Goal: Task Accomplishment & Management: Manage account settings

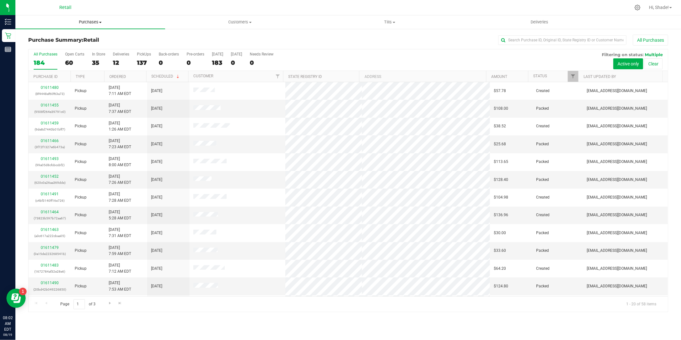
click at [92, 23] on span "Purchases" at bounding box center [90, 22] width 150 height 6
click at [76, 38] on span "Summary of purchases" at bounding box center [48, 38] width 66 height 5
click at [529, 40] on input "text" at bounding box center [562, 40] width 128 height 10
type input "[PERSON_NAME]"
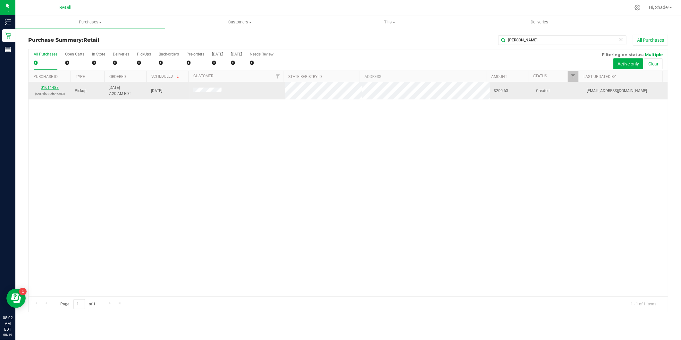
click at [51, 87] on link "01611488" at bounding box center [50, 87] width 18 height 4
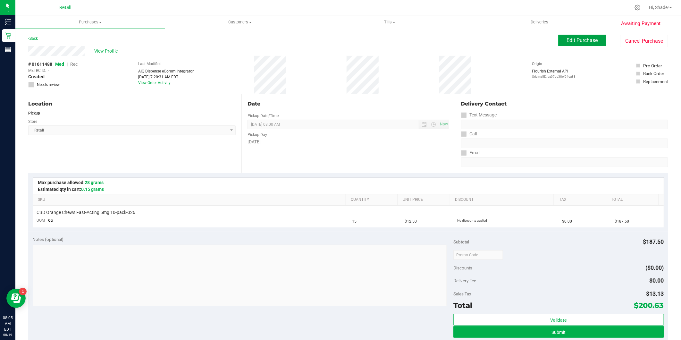
drag, startPoint x: 573, startPoint y: 37, endPoint x: 569, endPoint y: 38, distance: 3.5
click at [572, 37] on span "Edit Purchase" at bounding box center [581, 40] width 31 height 6
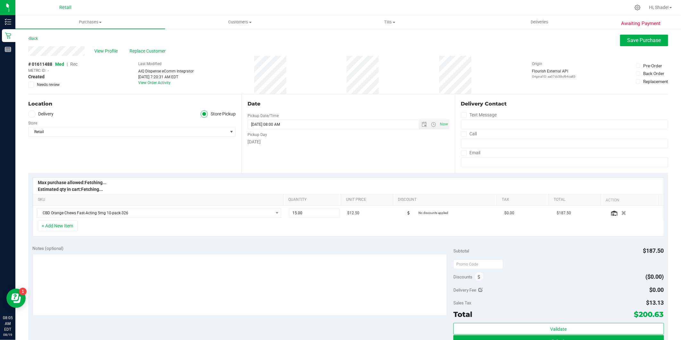
click at [74, 65] on span "Rec" at bounding box center [73, 64] width 7 height 5
click at [648, 43] on span "Save Purchase" at bounding box center [644, 40] width 34 height 6
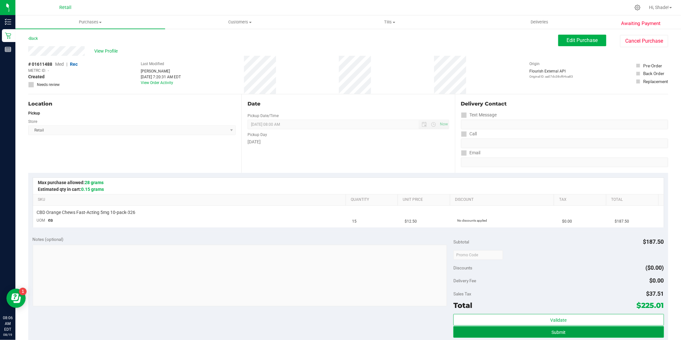
click at [546, 329] on button "Submit" at bounding box center [558, 332] width 210 height 12
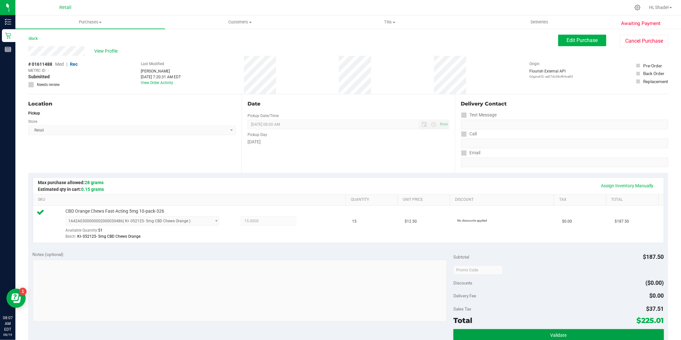
click at [546, 329] on button "Validate" at bounding box center [558, 335] width 210 height 12
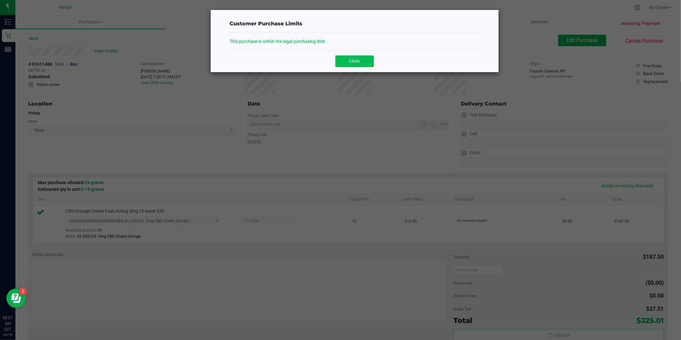
click at [360, 62] on button "Close" at bounding box center [354, 61] width 38 height 12
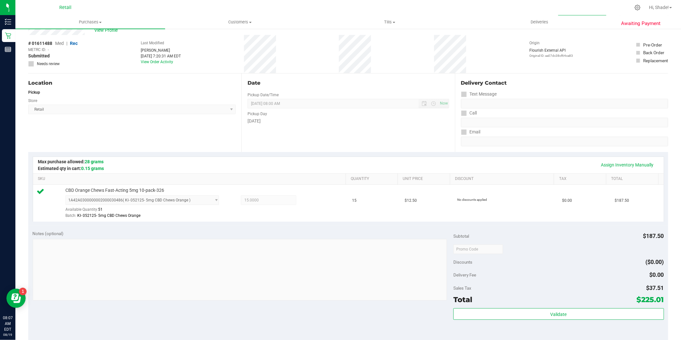
scroll to position [107, 0]
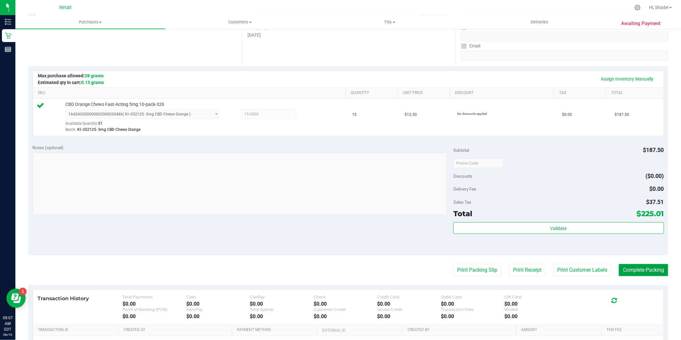
click at [651, 273] on button "Complete Packing" at bounding box center [642, 270] width 49 height 12
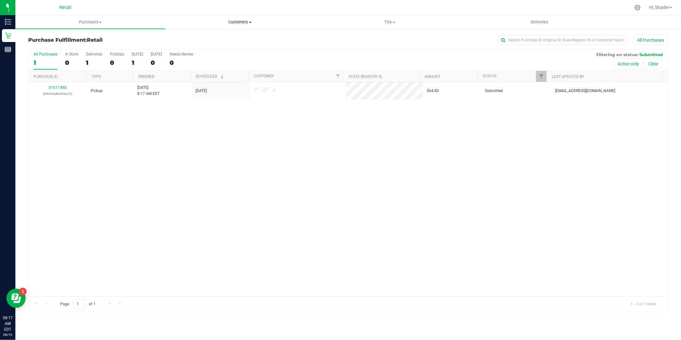
click at [238, 21] on span "Customers" at bounding box center [239, 22] width 149 height 6
click at [192, 40] on span "All customers" at bounding box center [188, 38] width 46 height 5
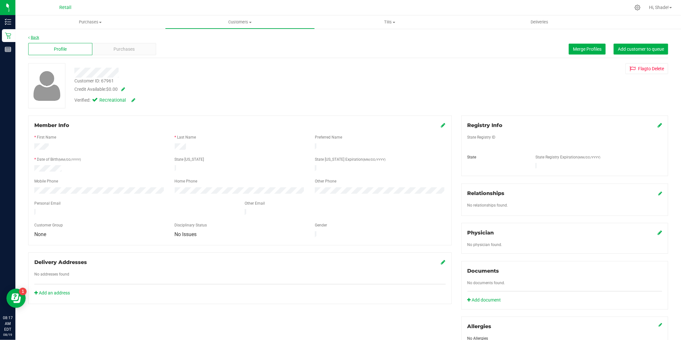
click at [36, 36] on link "Back" at bounding box center [33, 37] width 11 height 4
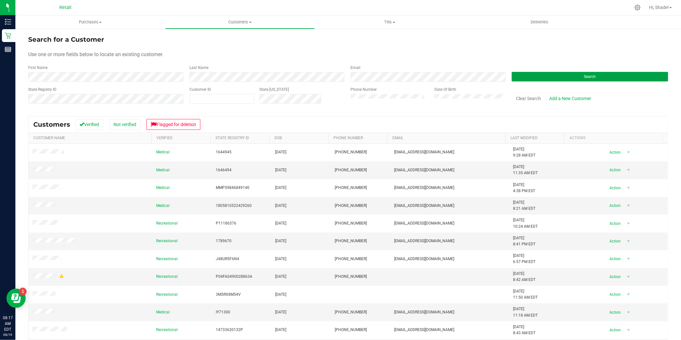
click at [558, 73] on button "Search" at bounding box center [589, 77] width 156 height 10
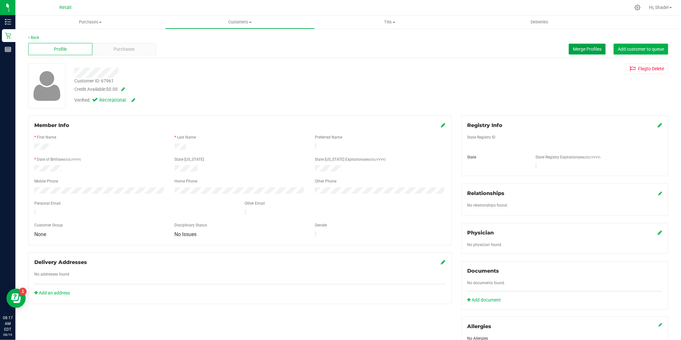
click at [574, 50] on span "Merge Profiles" at bounding box center [587, 48] width 29 height 5
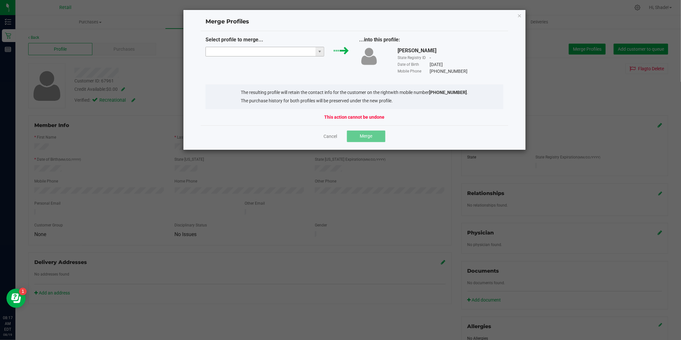
click at [267, 55] on input "NO DATA FOUND" at bounding box center [261, 51] width 110 height 9
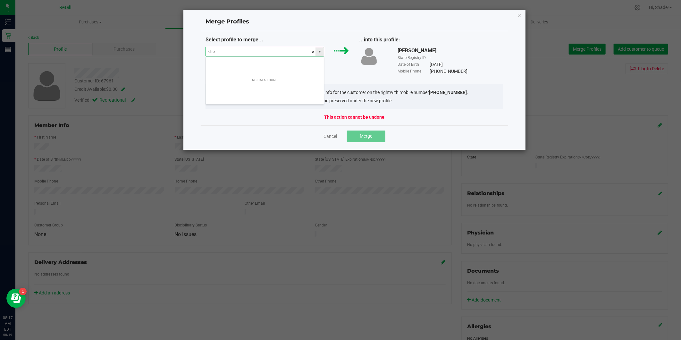
scroll to position [10, 119]
click at [227, 62] on li "[PERSON_NAME]" at bounding box center [265, 63] width 118 height 11
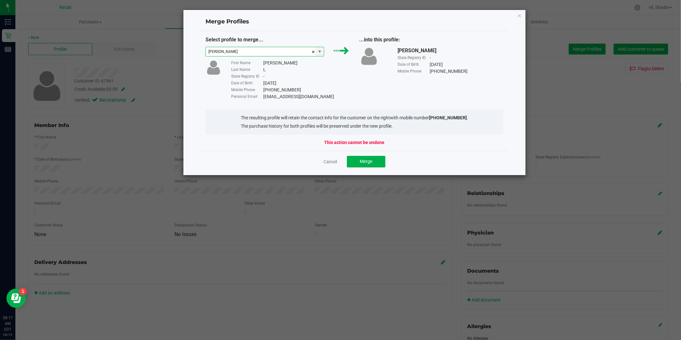
type input "[PERSON_NAME]"
drag, startPoint x: 333, startPoint y: 96, endPoint x: 265, endPoint y: 97, distance: 67.6
click at [265, 97] on div "Personal Email [EMAIL_ADDRESS][DOMAIN_NAME]" at bounding box center [290, 96] width 119 height 7
drag, startPoint x: 265, startPoint y: 97, endPoint x: 329, endPoint y: 100, distance: 64.2
click at [329, 100] on div "Select profile to merge... [PERSON_NAME] L First Name [PERSON_NAME] Last Name L…" at bounding box center [355, 91] width 308 height 120
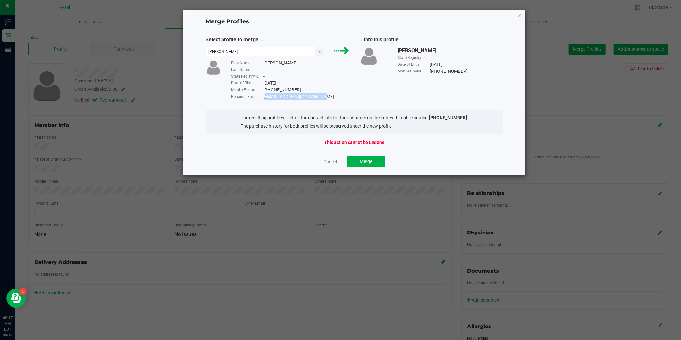
drag, startPoint x: 330, startPoint y: 97, endPoint x: 263, endPoint y: 95, distance: 67.3
click at [263, 95] on div "Personal Email [EMAIL_ADDRESS][DOMAIN_NAME]" at bounding box center [290, 96] width 119 height 7
drag, startPoint x: 263, startPoint y: 95, endPoint x: 276, endPoint y: 95, distance: 12.5
copy div "[EMAIL_ADDRESS][DOMAIN_NAME]"
click at [367, 161] on span "Merge" at bounding box center [365, 161] width 12 height 5
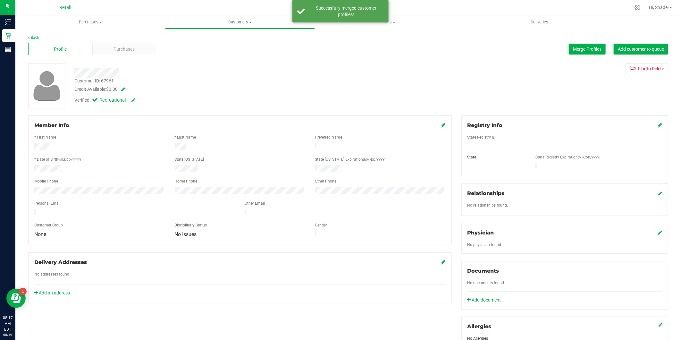
click at [441, 124] on icon at bounding box center [443, 124] width 4 height 5
click at [105, 224] on div at bounding box center [239, 222] width 411 height 5
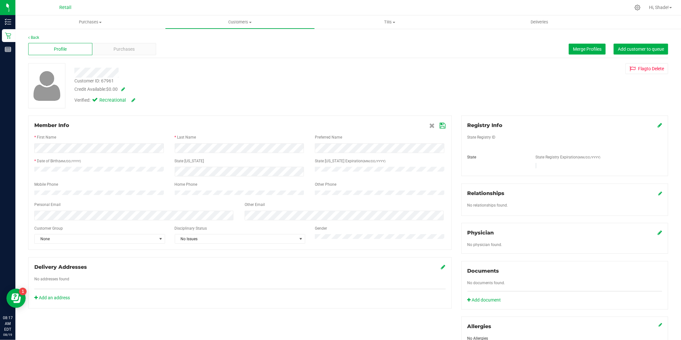
click at [440, 124] on icon at bounding box center [443, 125] width 6 height 5
drag, startPoint x: 232, startPoint y: 21, endPoint x: 215, endPoint y: 29, distance: 18.6
click at [232, 21] on span "Customers" at bounding box center [239, 22] width 149 height 6
click at [202, 37] on span "All customers" at bounding box center [188, 38] width 46 height 5
click at [575, 46] on span "Merge Profiles" at bounding box center [587, 48] width 29 height 5
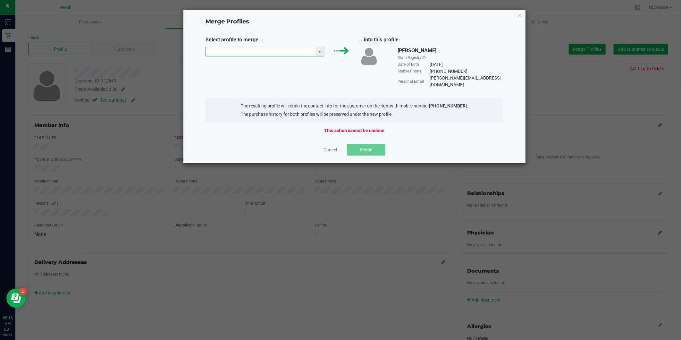
click at [284, 54] on input "NO DATA FOUND" at bounding box center [261, 51] width 110 height 9
click at [280, 66] on li "[PERSON_NAME]" at bounding box center [265, 63] width 118 height 11
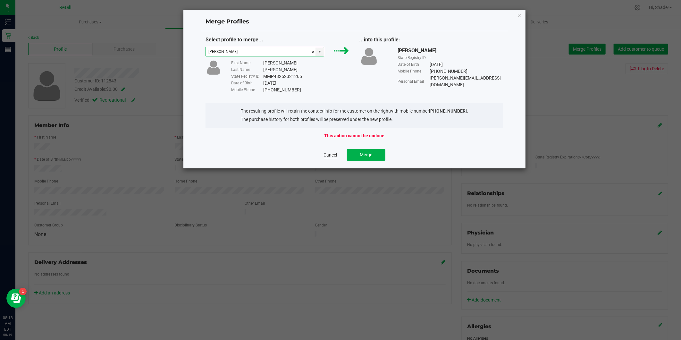
type input "[PERSON_NAME]"
click at [333, 157] on link "Cancel" at bounding box center [330, 155] width 13 height 6
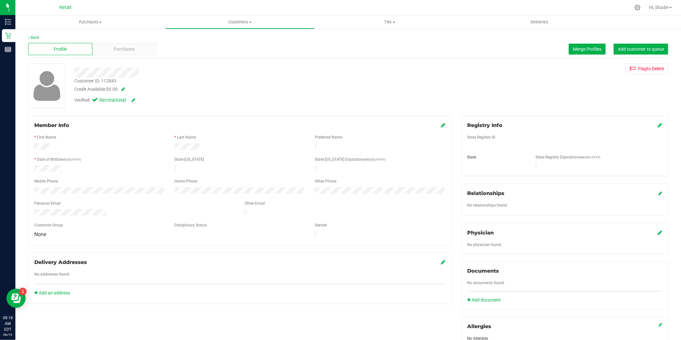
click at [40, 36] on div "Back" at bounding box center [348, 38] width 640 height 6
drag, startPoint x: 128, startPoint y: 210, endPoint x: 33, endPoint y: 207, distance: 94.3
click at [33, 209] on div at bounding box center [134, 213] width 210 height 8
click at [37, 36] on link "Back" at bounding box center [33, 37] width 11 height 4
click at [583, 39] on div "Back" at bounding box center [348, 38] width 640 height 6
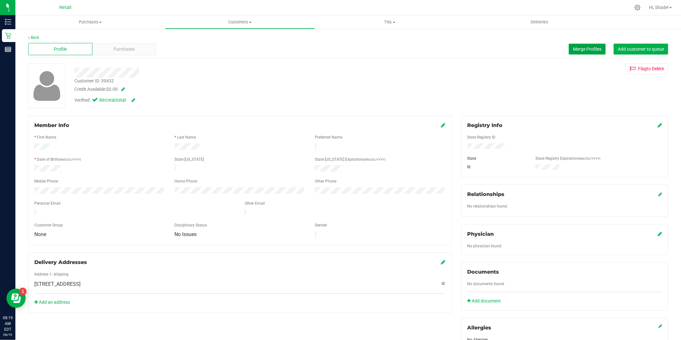
click at [568, 44] on button "Merge Profiles" at bounding box center [586, 49] width 37 height 11
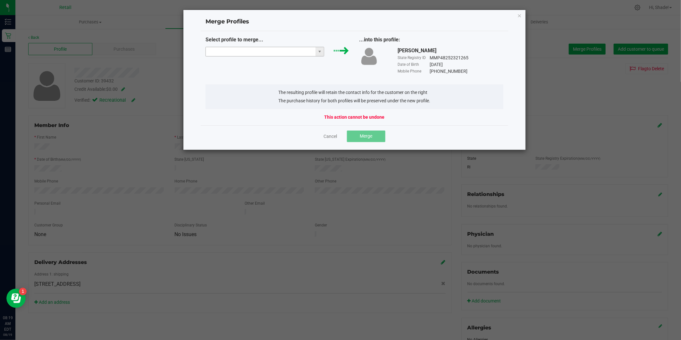
click at [272, 52] on input "NO DATA FOUND" at bounding box center [261, 51] width 110 height 9
drag, startPoint x: 272, startPoint y: 52, endPoint x: 250, endPoint y: 59, distance: 22.5
click at [250, 59] on div "Select profile to merge..." at bounding box center [278, 48] width 154 height 24
click at [258, 46] on div "Select profile to merge..." at bounding box center [278, 48] width 154 height 24
click at [258, 49] on input "NO DATA FOUND" at bounding box center [261, 51] width 110 height 9
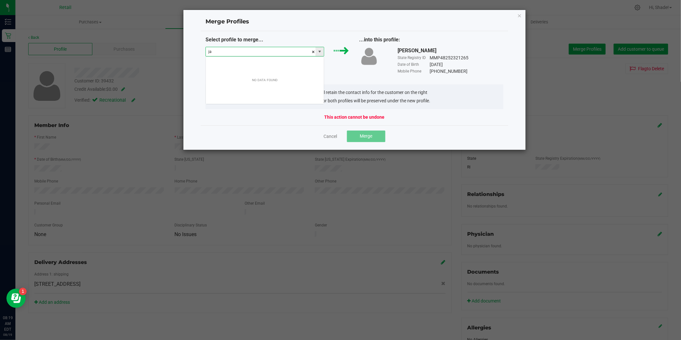
scroll to position [10, 119]
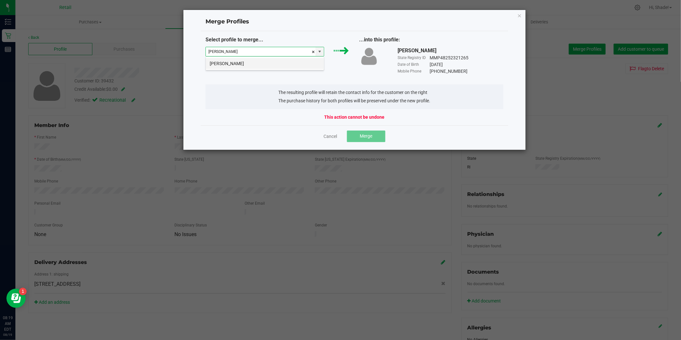
click at [258, 65] on li "[PERSON_NAME]" at bounding box center [265, 63] width 118 height 11
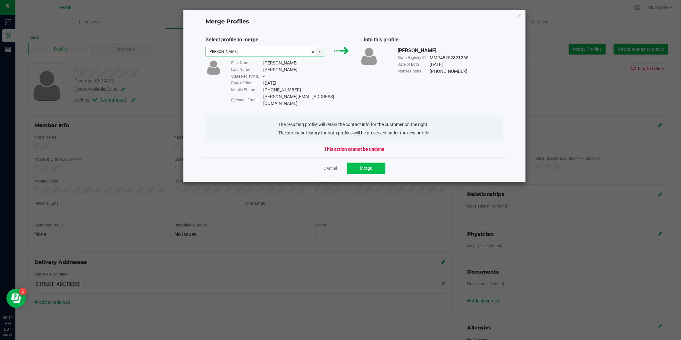
type input "[PERSON_NAME]"
click at [359, 165] on button "Merge" at bounding box center [366, 168] width 38 height 12
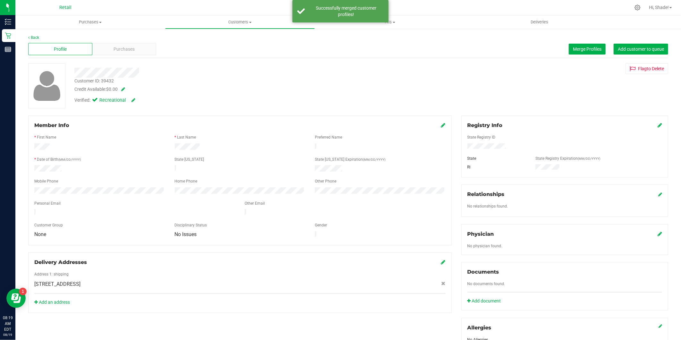
click at [442, 124] on div "Member Info * First Name * Last Name Preferred Name * Date of Birth (MM/DD/YYYY…" at bounding box center [239, 180] width 423 height 130
click at [441, 124] on icon at bounding box center [443, 124] width 4 height 5
click at [443, 124] on div "Member Info * First Name * Last Name Preferred Name * Date of Birth (MM/DD/YYYY…" at bounding box center [239, 182] width 423 height 134
click at [440, 125] on icon at bounding box center [443, 125] width 6 height 5
click at [241, 22] on span "Customers" at bounding box center [239, 22] width 149 height 6
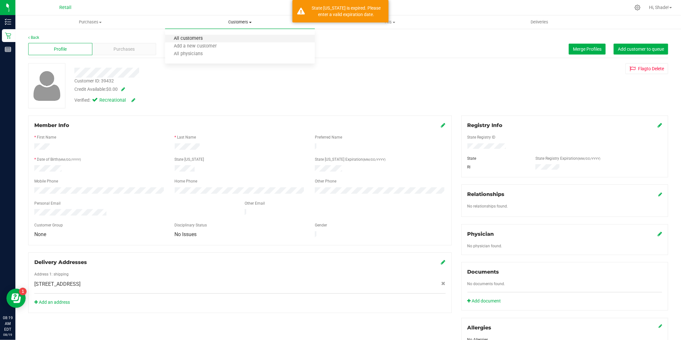
click at [197, 38] on span "All customers" at bounding box center [188, 38] width 46 height 5
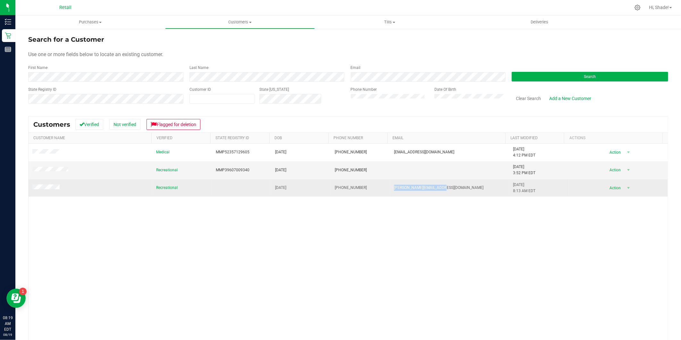
drag, startPoint x: 449, startPoint y: 187, endPoint x: 378, endPoint y: 187, distance: 71.1
click at [378, 187] on tr "Recreational [DATE] (401) 273-6688 [PERSON_NAME][EMAIL_ADDRESS][DOMAIN_NAME] [D…" at bounding box center [348, 187] width 639 height 17
drag, startPoint x: 378, startPoint y: 187, endPoint x: 393, endPoint y: 186, distance: 14.8
copy tr "[PERSON_NAME][EMAIL_ADDRESS][DOMAIN_NAME]"
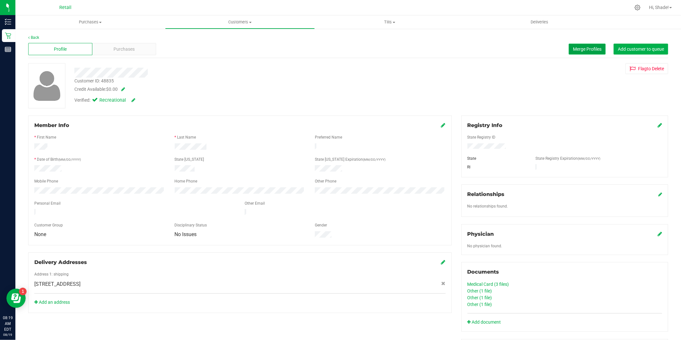
click at [574, 45] on button "Merge Profiles" at bounding box center [586, 49] width 37 height 11
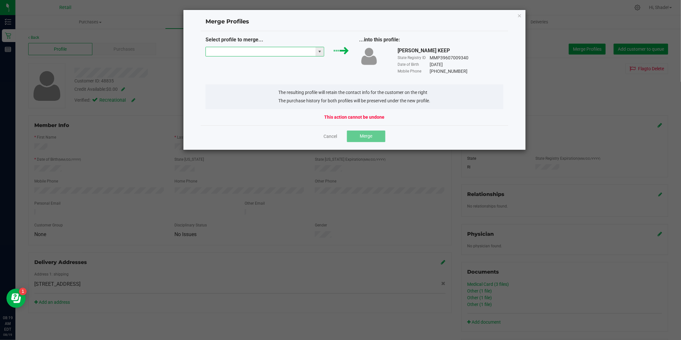
click at [295, 52] on input "NO DATA FOUND" at bounding box center [261, 51] width 110 height 9
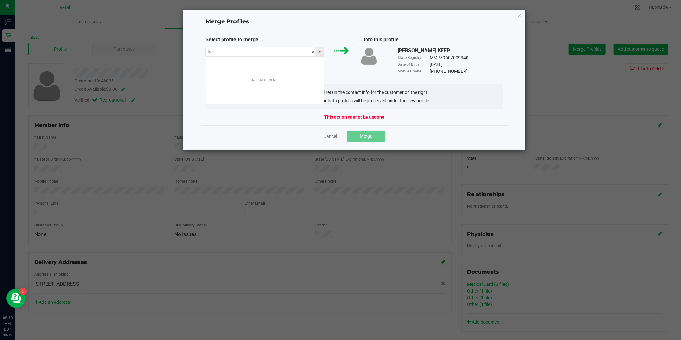
scroll to position [10, 119]
type input "kar canig"
type input "kare can"
type input "kare N"
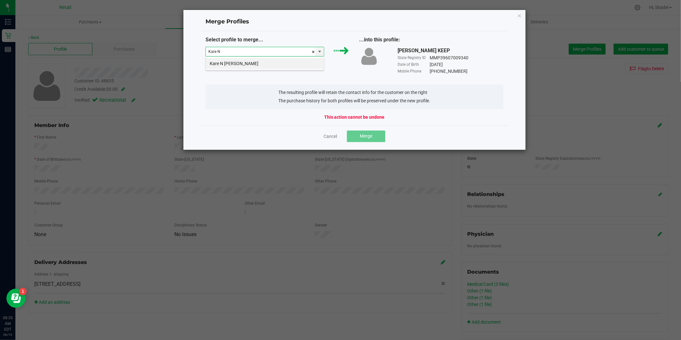
click at [234, 66] on li "Kare N [PERSON_NAME]" at bounding box center [265, 63] width 118 height 11
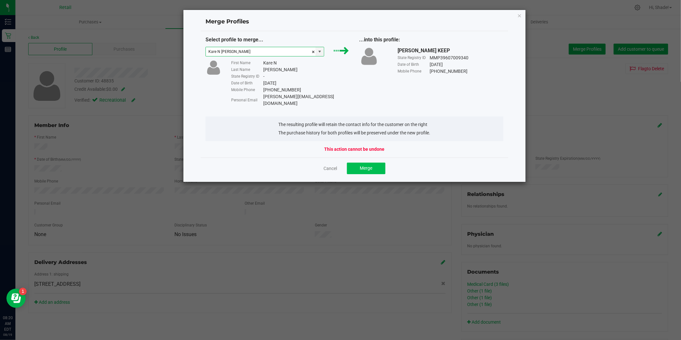
type input "Kare N [PERSON_NAME]"
click at [364, 165] on span "Merge" at bounding box center [365, 167] width 12 height 5
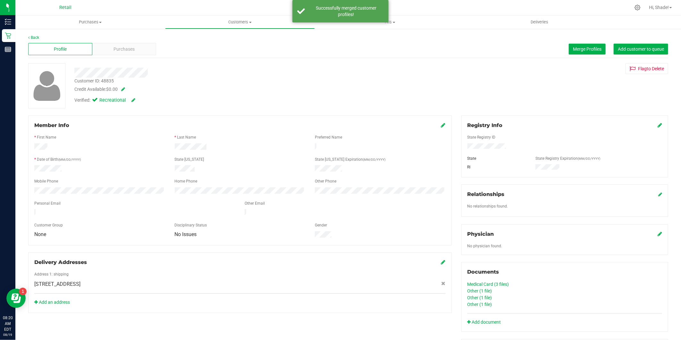
click at [441, 122] on span at bounding box center [443, 125] width 4 height 8
click at [441, 124] on icon at bounding box center [443, 124] width 4 height 5
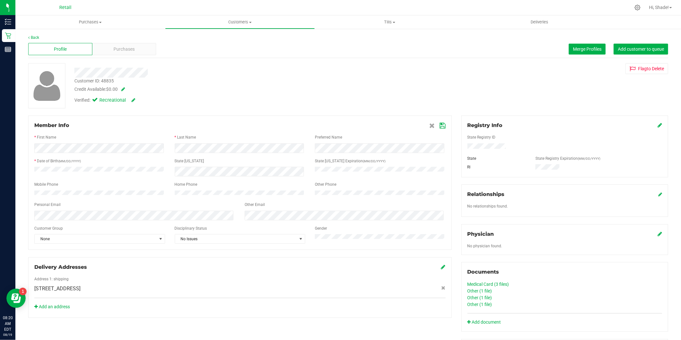
click at [440, 123] on icon at bounding box center [443, 125] width 6 height 5
click at [232, 21] on span "Customers" at bounding box center [239, 22] width 149 height 6
click at [191, 40] on span "All customers" at bounding box center [188, 38] width 46 height 5
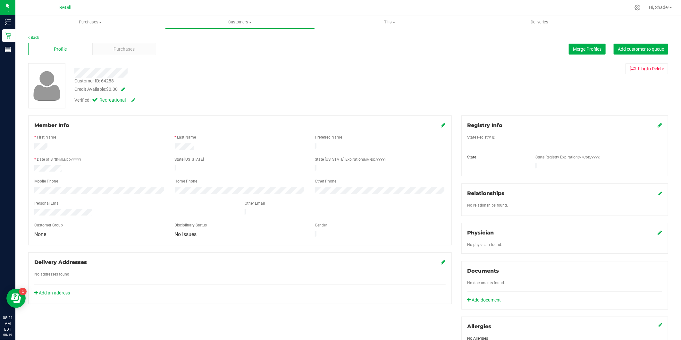
click at [404, 49] on div "Profile Purchases Merge Profiles Add customer to queue" at bounding box center [348, 49] width 640 height 18
click at [582, 49] on span "Merge Profiles" at bounding box center [587, 48] width 29 height 5
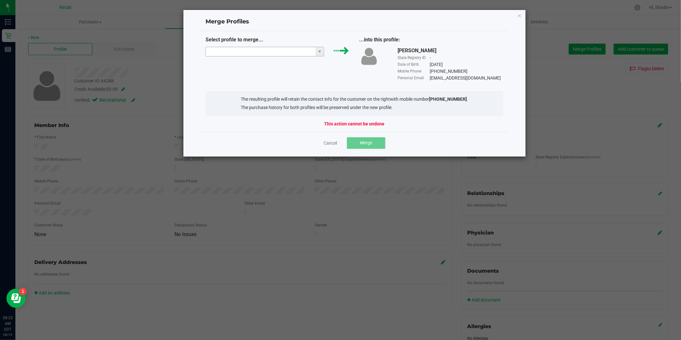
click at [290, 52] on input "NO DATA FOUND" at bounding box center [261, 51] width 110 height 9
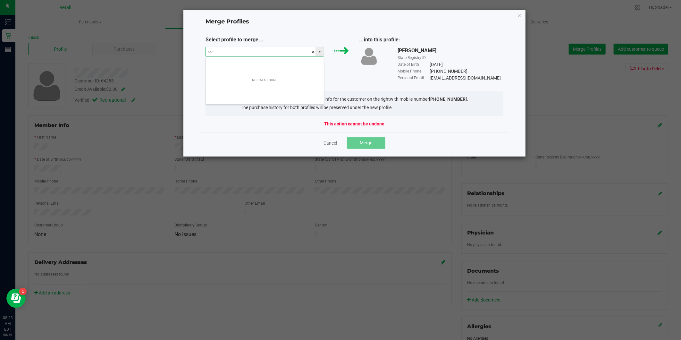
scroll to position [10, 119]
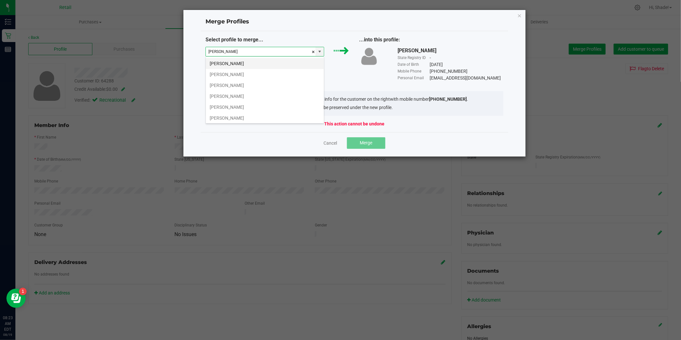
click at [225, 63] on li "[PERSON_NAME]" at bounding box center [265, 63] width 118 height 11
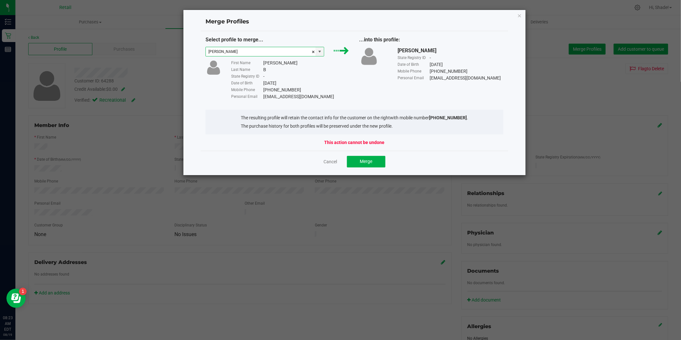
type input "[PERSON_NAME]"
drag, startPoint x: 321, startPoint y: 95, endPoint x: 260, endPoint y: 97, distance: 60.2
click at [260, 97] on div "Personal Email [EMAIL_ADDRESS][DOMAIN_NAME]" at bounding box center [290, 96] width 119 height 7
drag, startPoint x: 260, startPoint y: 97, endPoint x: 272, endPoint y: 98, distance: 11.3
copy div "[EMAIL_ADDRESS][DOMAIN_NAME]"
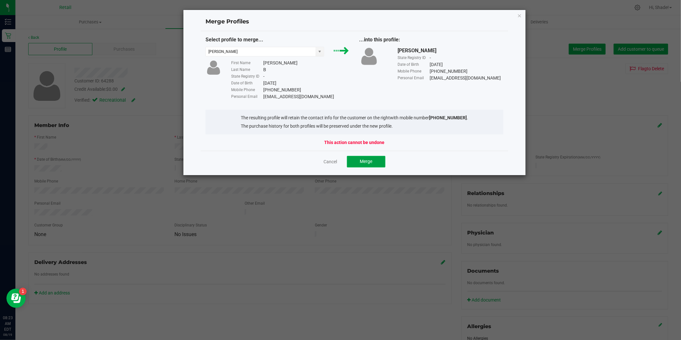
drag, startPoint x: 370, startPoint y: 163, endPoint x: 337, endPoint y: 167, distance: 32.9
click at [370, 164] on span "Merge" at bounding box center [365, 161] width 12 height 5
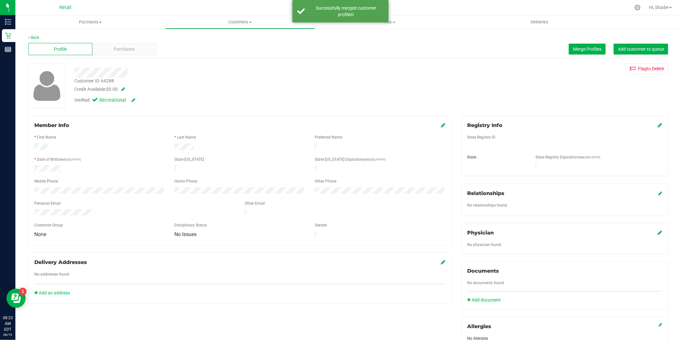
click at [441, 124] on icon at bounding box center [443, 124] width 4 height 5
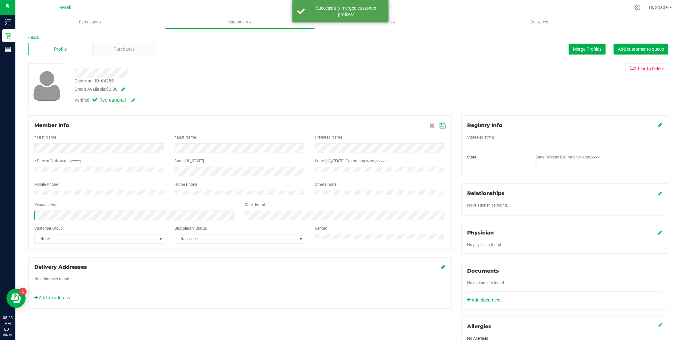
click at [0, 217] on html "Inventory Retail Reports 08:23 AM EDT [DATE] 08/19 Retail Hi, Shade! Purchases …" at bounding box center [340, 170] width 681 height 340
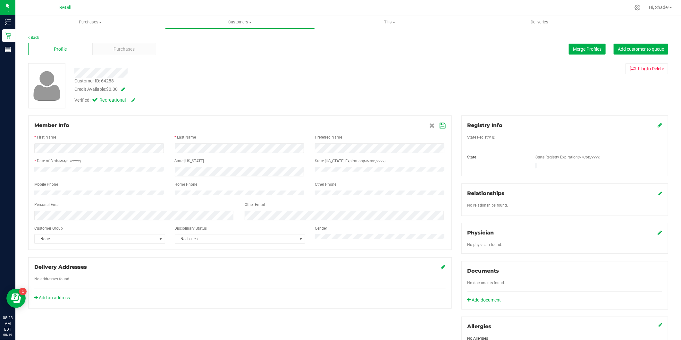
click at [440, 124] on icon at bounding box center [443, 125] width 6 height 5
click at [104, 209] on div at bounding box center [134, 213] width 210 height 8
click at [226, 23] on span "Customers" at bounding box center [239, 22] width 149 height 6
click at [189, 36] on span "All customers" at bounding box center [188, 38] width 46 height 5
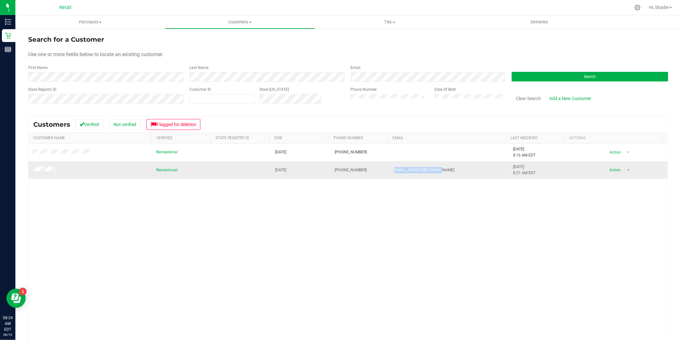
drag, startPoint x: 443, startPoint y: 170, endPoint x: 380, endPoint y: 169, distance: 63.1
click at [380, 169] on tr "Recreational [DATE] (401) 345-1488 [EMAIL_ADDRESS][DOMAIN_NAME] [DATE] 8:21 AM …" at bounding box center [348, 169] width 639 height 17
drag, startPoint x: 380, startPoint y: 169, endPoint x: 390, endPoint y: 169, distance: 9.6
copy tr "[EMAIL_ADDRESS][DOMAIN_NAME]"
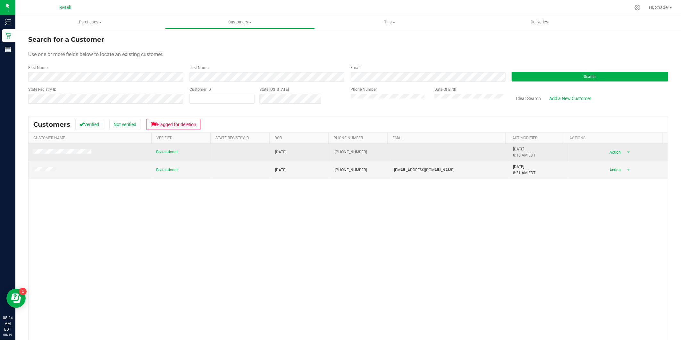
click at [91, 152] on span at bounding box center [62, 152] width 61 height 7
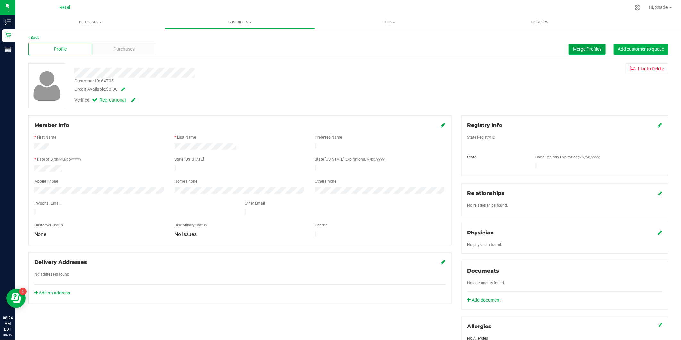
click at [579, 47] on span "Merge Profiles" at bounding box center [587, 48] width 29 height 5
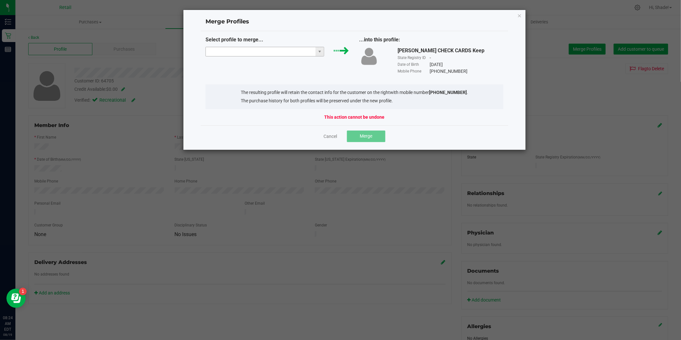
click at [265, 52] on input "NO DATA FOUND" at bounding box center [261, 51] width 110 height 9
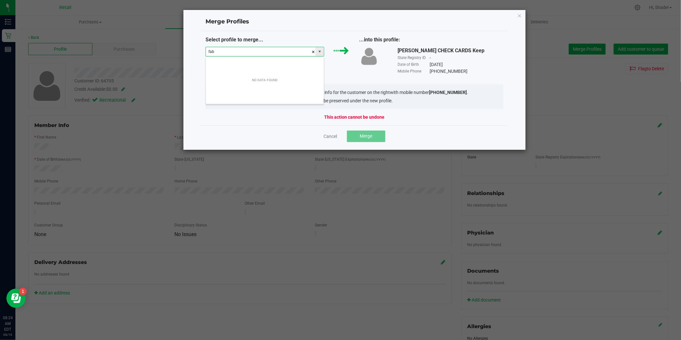
scroll to position [10, 119]
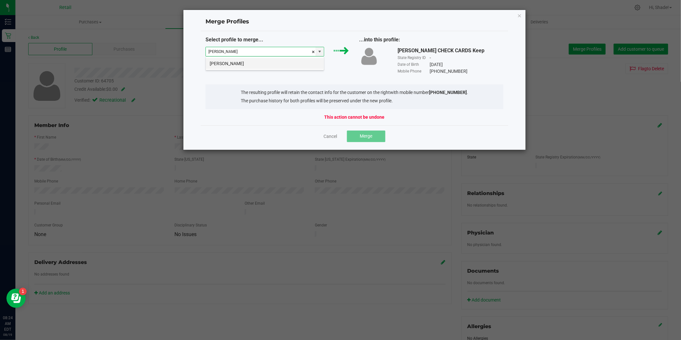
click at [265, 63] on li "[PERSON_NAME]" at bounding box center [265, 63] width 118 height 11
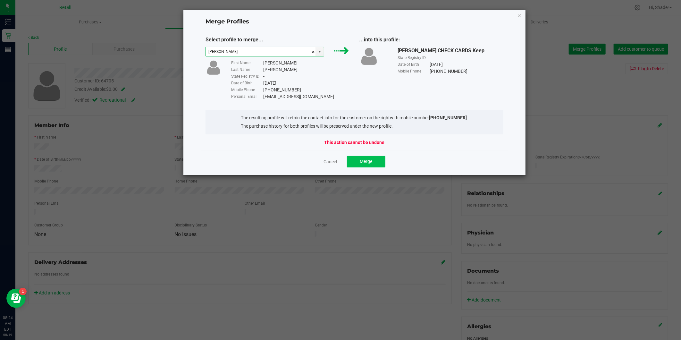
type input "[PERSON_NAME]"
click at [360, 160] on span "Merge" at bounding box center [365, 161] width 12 height 5
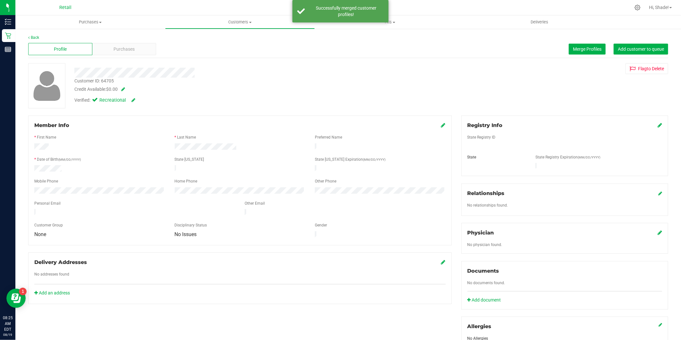
click at [438, 120] on div "Member Info * First Name * Last Name Preferred Name * Date of Birth (MM/DD/YYYY…" at bounding box center [239, 180] width 423 height 130
click at [441, 126] on icon at bounding box center [443, 124] width 4 height 5
click at [441, 126] on icon at bounding box center [443, 125] width 6 height 5
click at [103, 21] on span "Purchases" at bounding box center [90, 22] width 150 height 6
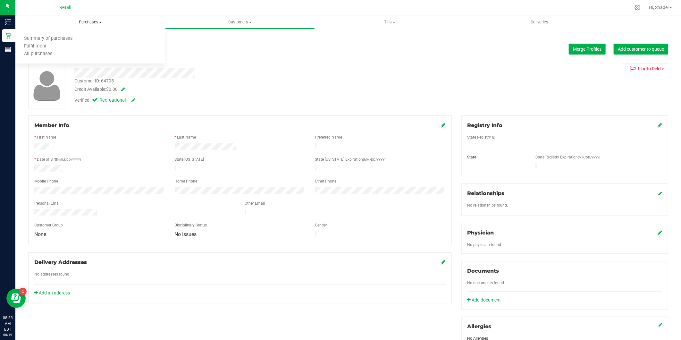
click at [92, 21] on span "Purchases" at bounding box center [90, 22] width 150 height 6
click at [239, 22] on span "Customers" at bounding box center [239, 22] width 149 height 6
click at [217, 39] on li "All customers" at bounding box center [240, 39] width 150 height 8
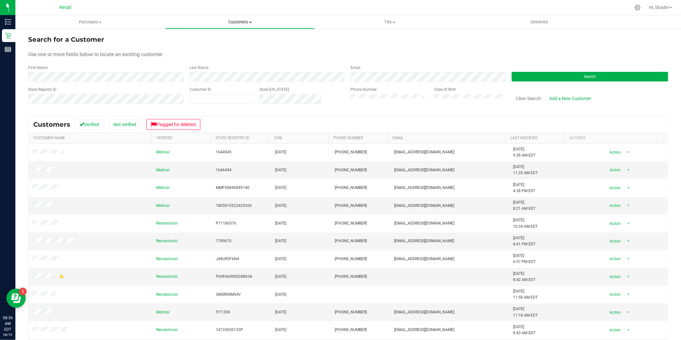
click at [235, 21] on span "Customers" at bounding box center [239, 22] width 149 height 6
click at [82, 23] on span "Purchases" at bounding box center [90, 22] width 149 height 6
click at [67, 40] on span "Summary of purchases" at bounding box center [48, 38] width 66 height 5
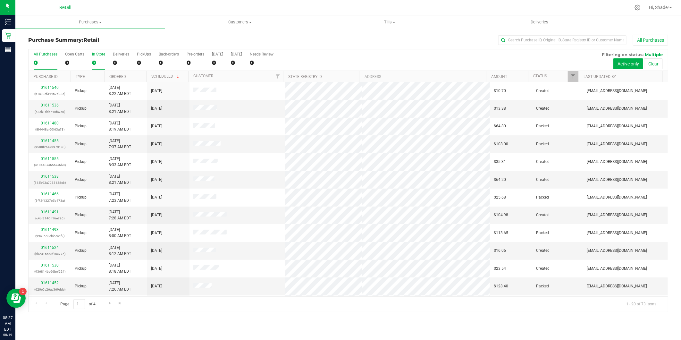
click at [95, 59] on div "0" at bounding box center [98, 62] width 13 height 7
click at [0, 0] on input "In Store 0" at bounding box center [0, 0] width 0 height 0
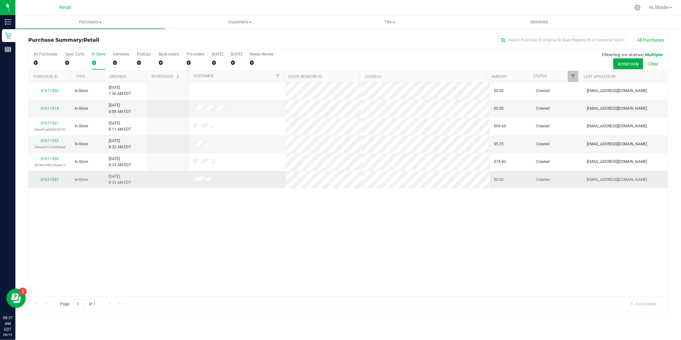
click at [52, 177] on div "01611557" at bounding box center [49, 180] width 35 height 6
click at [52, 177] on link "01611557" at bounding box center [50, 179] width 18 height 4
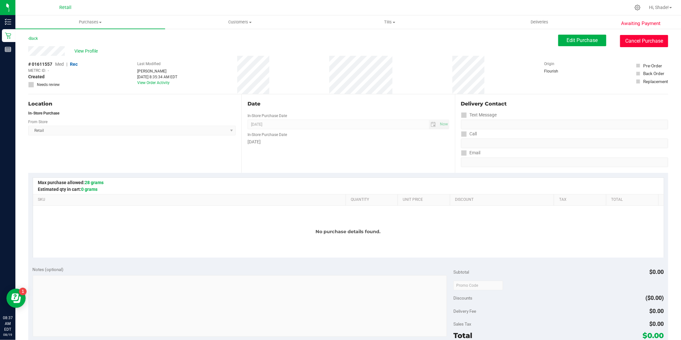
click at [638, 42] on button "Cancel Purchase" at bounding box center [644, 41] width 48 height 12
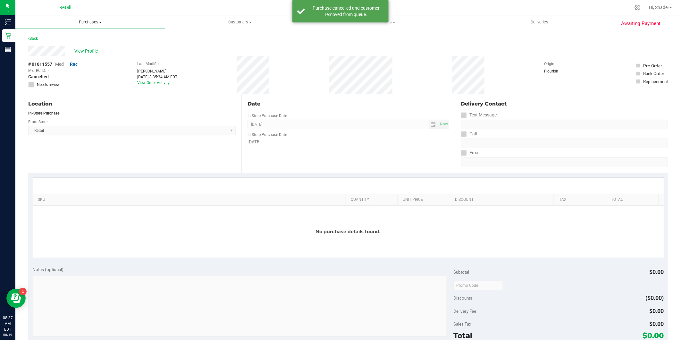
click at [88, 18] on uib-tab-heading "Purchases Summary of purchases Fulfillment All purchases" at bounding box center [90, 21] width 150 height 13
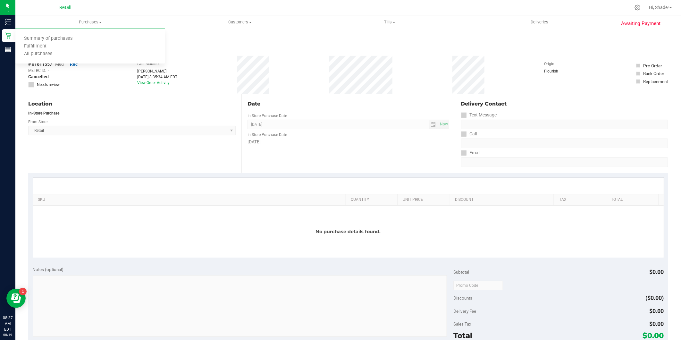
click at [61, 83] on label "Needs review" at bounding box center [52, 85] width 49 height 6
click at [93, 52] on span "View Profile" at bounding box center [87, 51] width 26 height 7
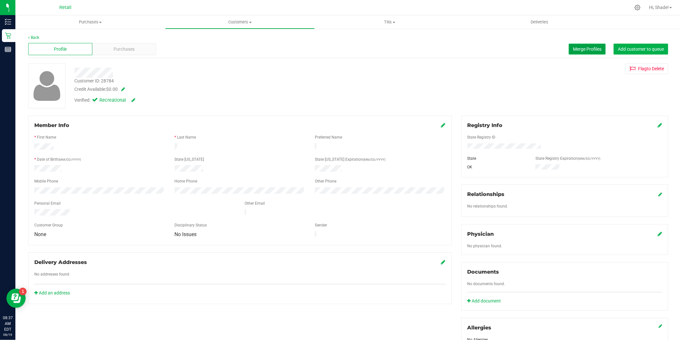
click at [573, 50] on span "Merge Profiles" at bounding box center [587, 48] width 29 height 5
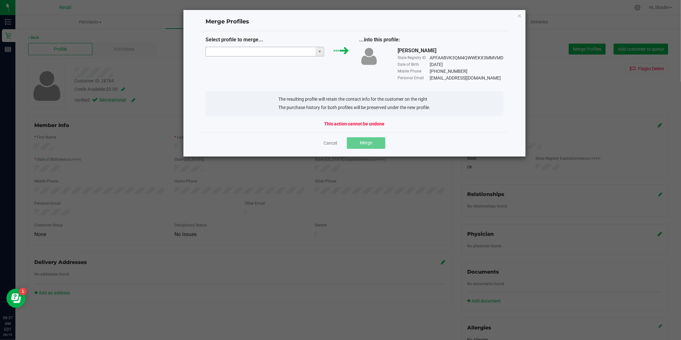
click at [299, 51] on input "NO DATA FOUND" at bounding box center [261, 51] width 110 height 9
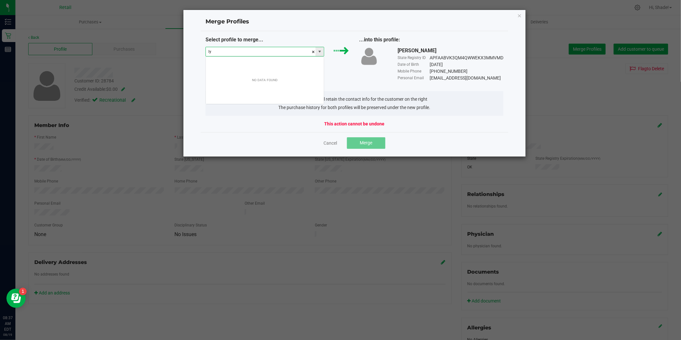
scroll to position [10, 119]
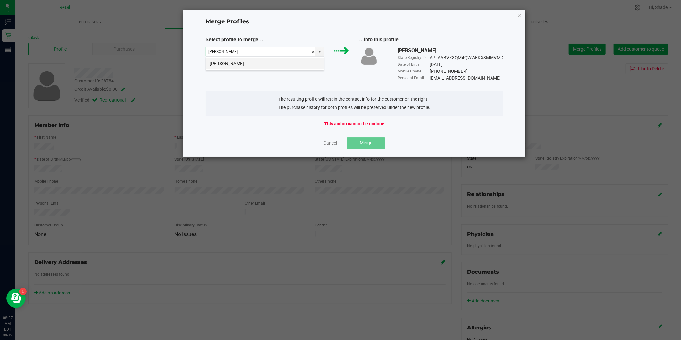
click at [283, 65] on li "[PERSON_NAME]" at bounding box center [265, 63] width 118 height 11
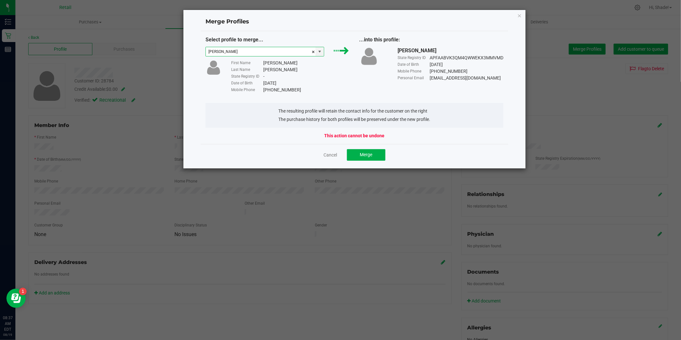
type input "[PERSON_NAME]"
drag, startPoint x: 468, startPoint y: 78, endPoint x: 423, endPoint y: 77, distance: 44.6
click at [423, 77] on div "Personal Email [EMAIL_ADDRESS][DOMAIN_NAME]" at bounding box center [450, 78] width 106 height 7
drag, startPoint x: 423, startPoint y: 77, endPoint x: 444, endPoint y: 81, distance: 20.9
copy div "[EMAIL_ADDRESS][DOMAIN_NAME]"
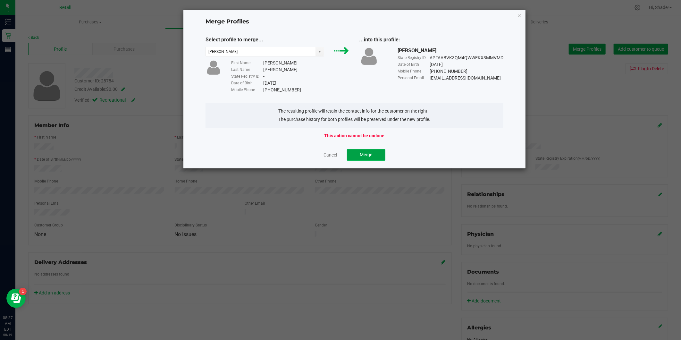
click at [369, 151] on button "Merge" at bounding box center [366, 155] width 38 height 12
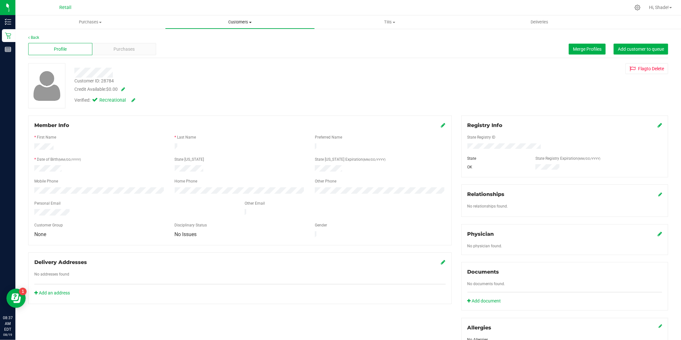
click at [238, 24] on span "Customers" at bounding box center [239, 22] width 149 height 6
click at [199, 37] on span "All customers" at bounding box center [188, 38] width 46 height 5
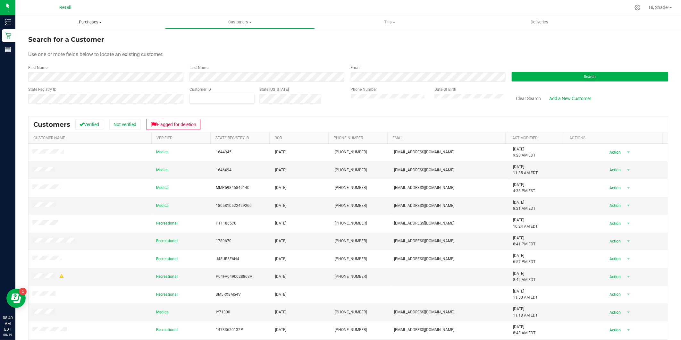
click at [89, 20] on span "Purchases" at bounding box center [90, 22] width 150 height 6
click at [65, 37] on span "Summary of purchases" at bounding box center [48, 38] width 66 height 5
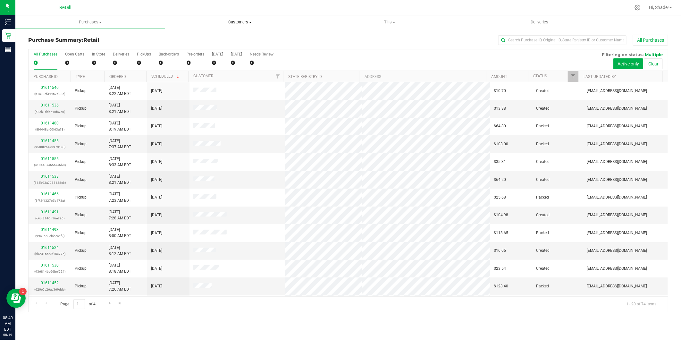
click at [233, 20] on span "Customers" at bounding box center [239, 22] width 149 height 6
click at [204, 37] on span "All customers" at bounding box center [188, 38] width 46 height 5
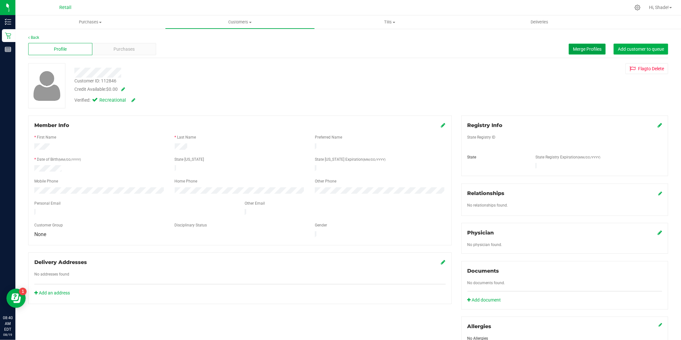
click at [579, 49] on span "Merge Profiles" at bounding box center [587, 48] width 29 height 5
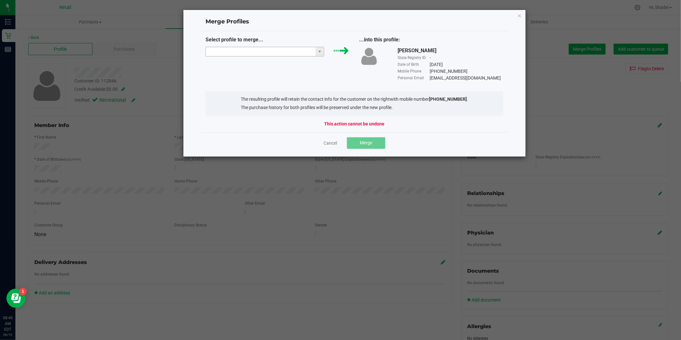
click at [233, 47] on input "NO DATA FOUND" at bounding box center [261, 51] width 110 height 9
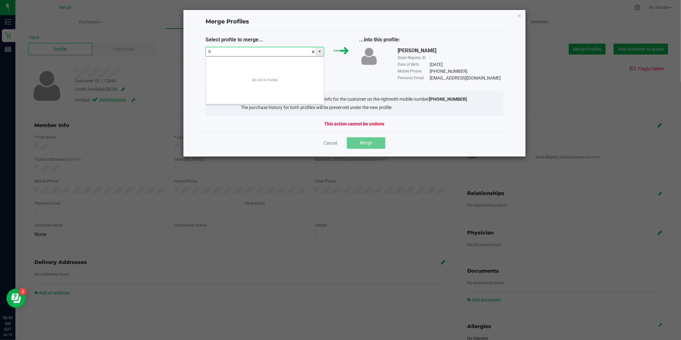
scroll to position [10, 119]
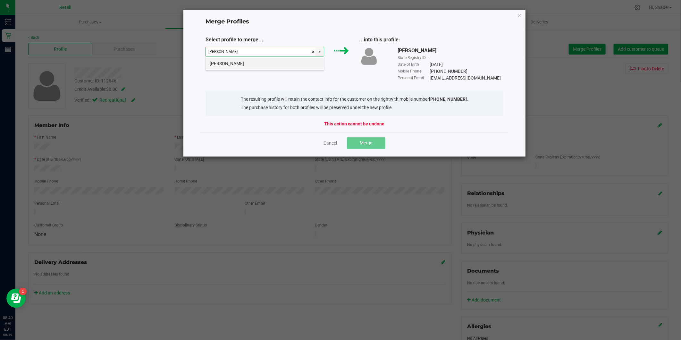
click at [231, 66] on li "Trevon Davis" at bounding box center [265, 63] width 118 height 11
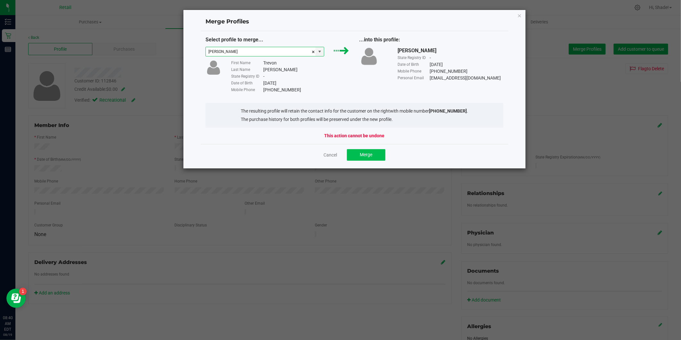
type input "Trevon Davis"
click at [362, 151] on button "Merge" at bounding box center [366, 155] width 38 height 12
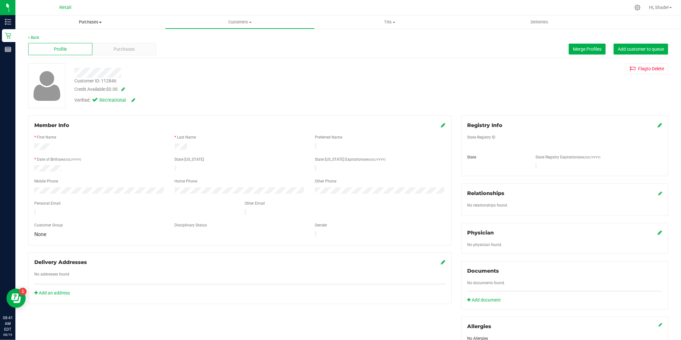
click at [83, 19] on span "Purchases" at bounding box center [90, 22] width 150 height 6
click at [75, 39] on span "Summary of purchases" at bounding box center [48, 38] width 66 height 5
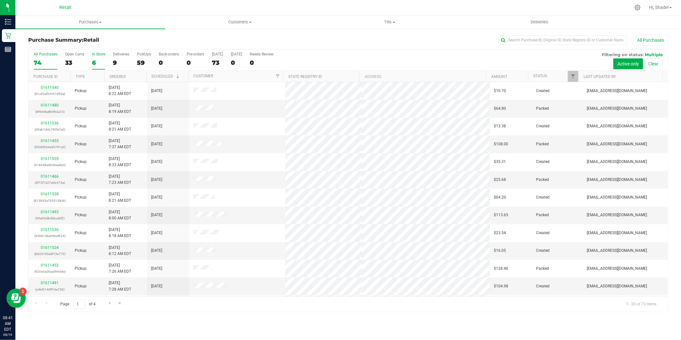
click at [94, 60] on div "6" at bounding box center [98, 62] width 13 height 7
click at [0, 0] on input "In Store 6" at bounding box center [0, 0] width 0 height 0
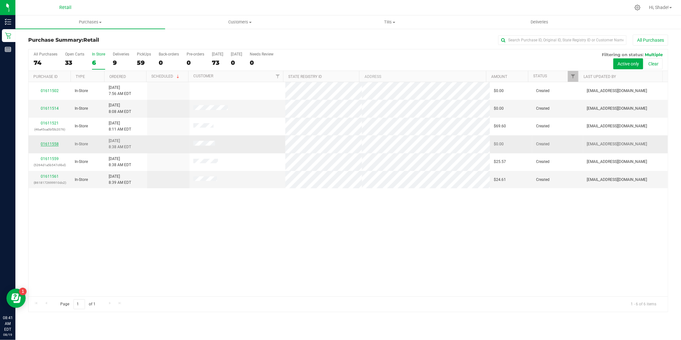
click at [50, 144] on link "01611558" at bounding box center [50, 144] width 18 height 4
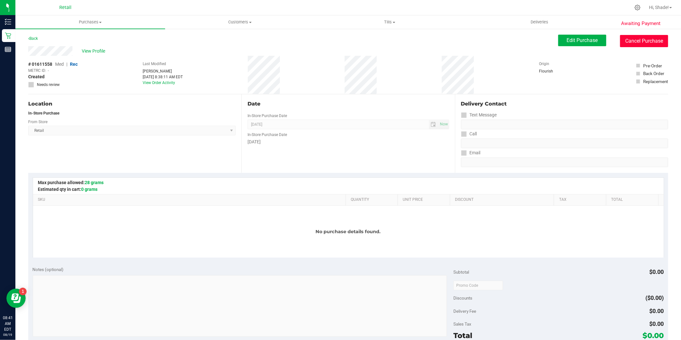
click at [632, 43] on button "Cancel Purchase" at bounding box center [644, 41] width 48 height 12
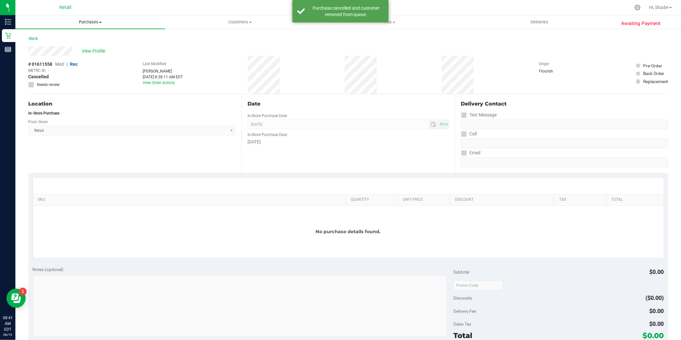
click at [90, 23] on span "Purchases" at bounding box center [90, 22] width 150 height 6
click at [73, 38] on span "Summary of purchases" at bounding box center [48, 38] width 66 height 5
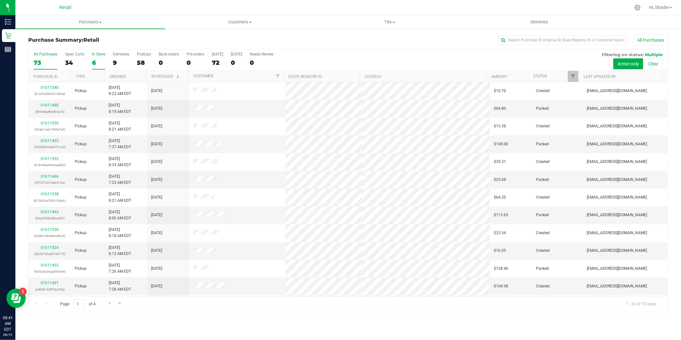
click at [95, 65] on div "6" at bounding box center [98, 62] width 13 height 7
click at [0, 0] on input "In Store 6" at bounding box center [0, 0] width 0 height 0
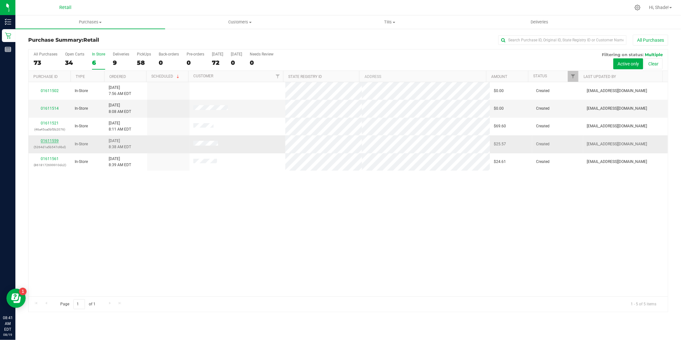
click at [48, 139] on link "01611559" at bounding box center [50, 140] width 18 height 4
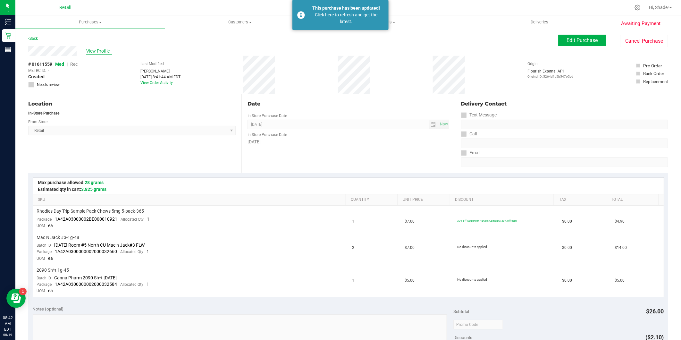
click at [93, 49] on span "View Profile" at bounding box center [99, 51] width 26 height 7
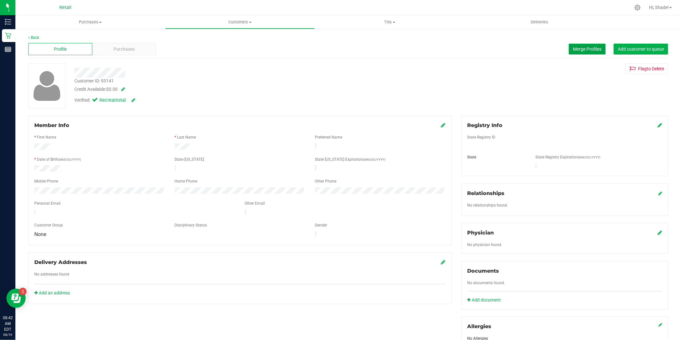
click at [577, 52] on button "Merge Profiles" at bounding box center [586, 49] width 37 height 11
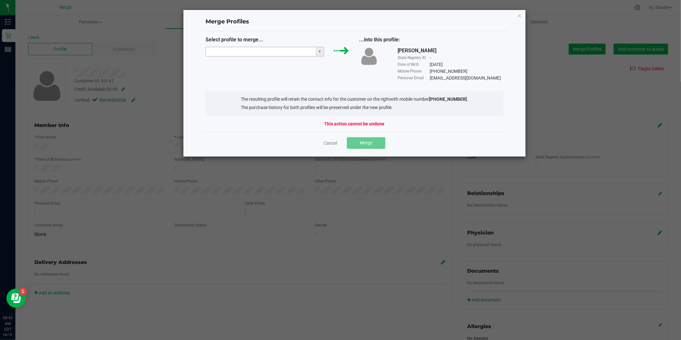
click at [288, 53] on input "NO DATA FOUND" at bounding box center [261, 51] width 110 height 9
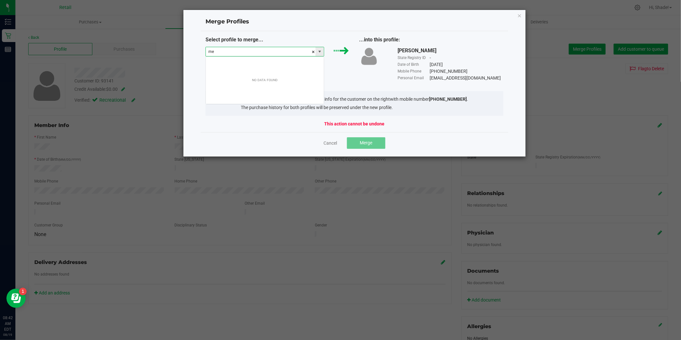
scroll to position [10, 119]
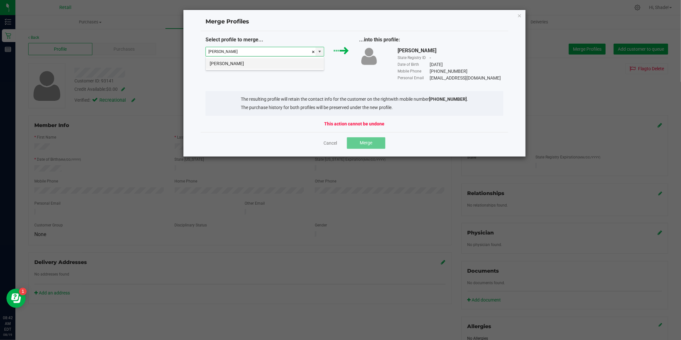
click at [277, 63] on li "megan lomba" at bounding box center [265, 63] width 118 height 11
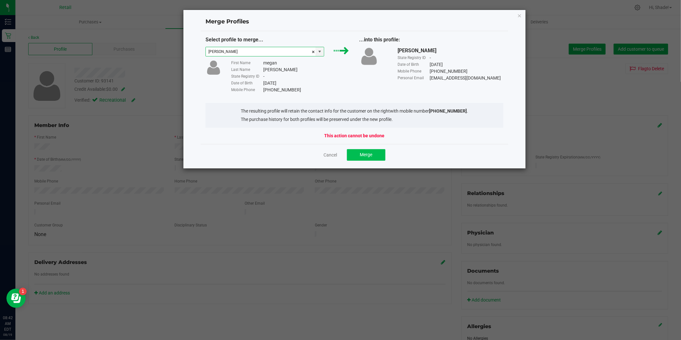
type input "megan lomba"
click at [358, 153] on button "Merge" at bounding box center [366, 155] width 38 height 12
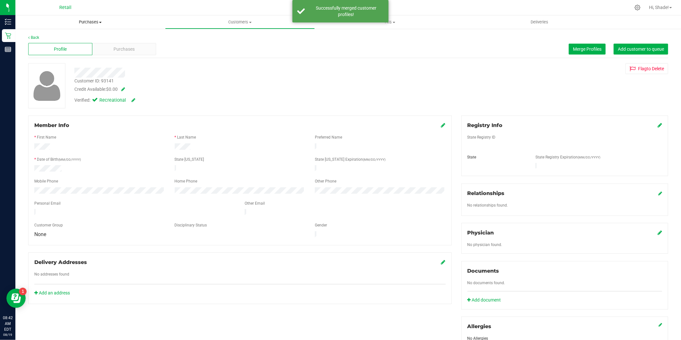
click at [93, 21] on span "Purchases" at bounding box center [90, 22] width 150 height 6
click at [62, 40] on span "Summary of purchases" at bounding box center [48, 38] width 66 height 5
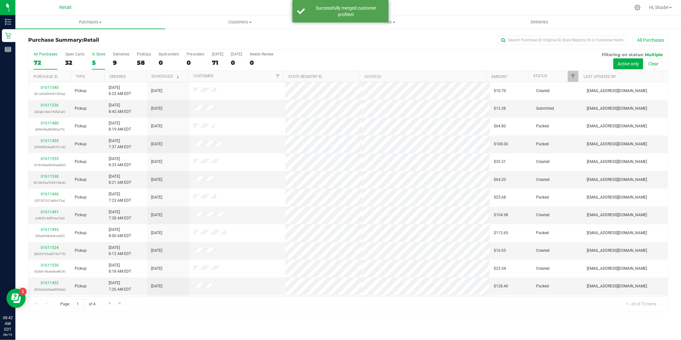
click at [98, 59] on label "In Store 5" at bounding box center [98, 61] width 13 height 18
click at [0, 0] on input "In Store 5" at bounding box center [0, 0] width 0 height 0
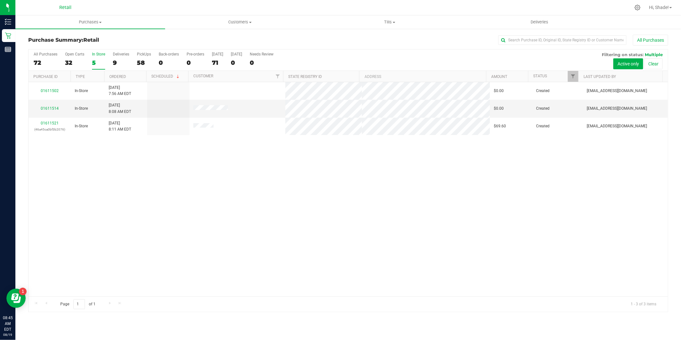
click at [89, 62] on div "All Purchases 72 Open Carts 32 In Store 5 Deliveries 9 PickUps 58 Back-orders 0…" at bounding box center [348, 59] width 639 height 21
click at [95, 63] on div "5" at bounding box center [98, 62] width 13 height 7
click at [0, 0] on input "In Store 5" at bounding box center [0, 0] width 0 height 0
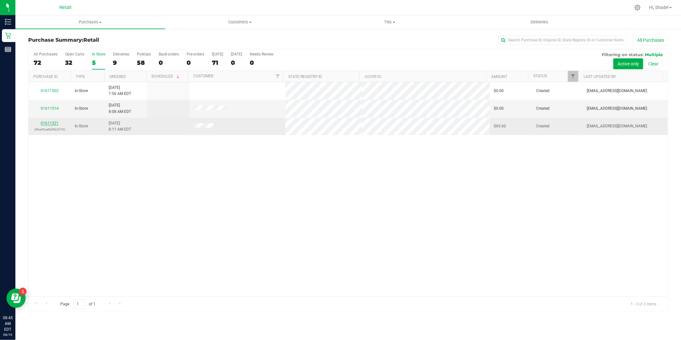
click at [50, 125] on link "01611521" at bounding box center [50, 123] width 18 height 4
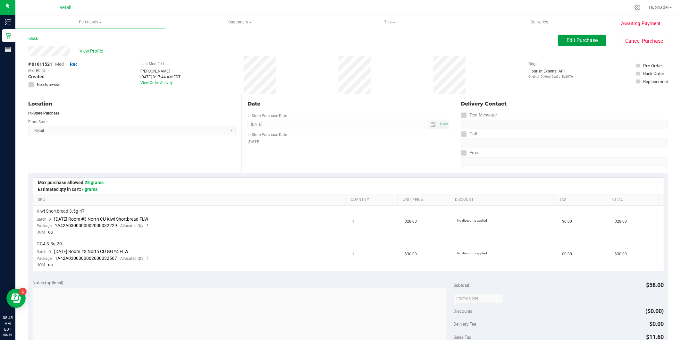
click at [580, 39] on span "Edit Purchase" at bounding box center [581, 40] width 31 height 6
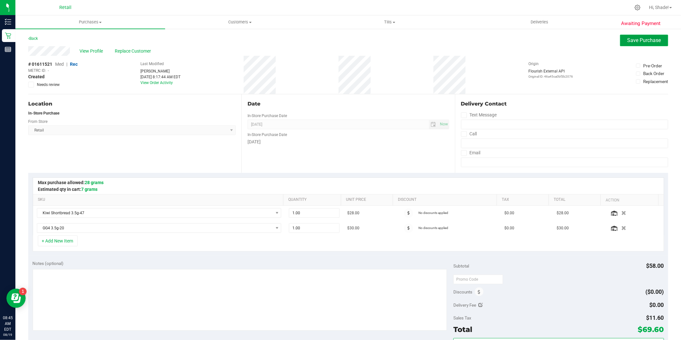
click at [636, 42] on span "Save Purchase" at bounding box center [644, 40] width 34 height 6
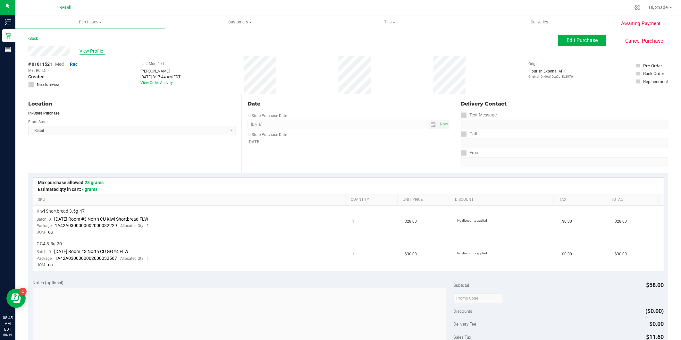
click at [94, 48] on span "View Profile" at bounding box center [92, 51] width 26 height 7
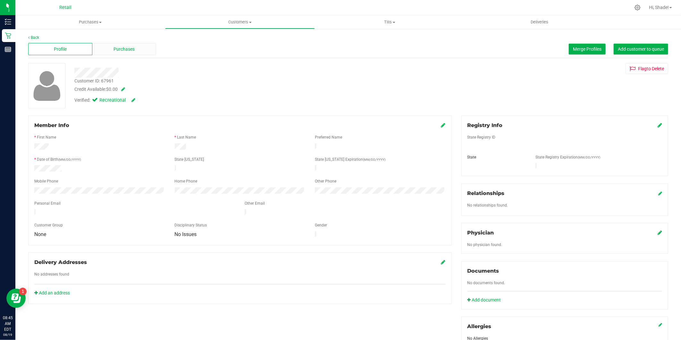
click at [128, 52] on span "Purchases" at bounding box center [123, 49] width 21 height 7
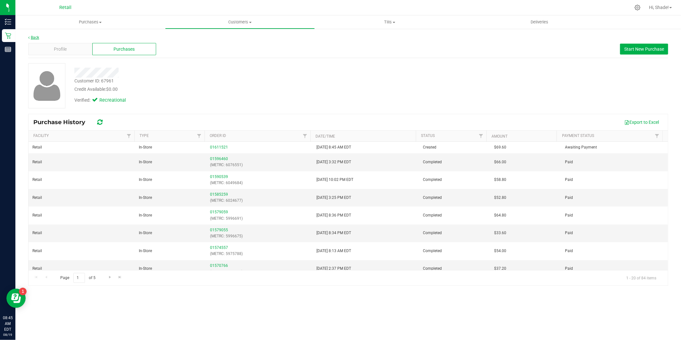
click at [36, 36] on link "Back" at bounding box center [33, 37] width 11 height 4
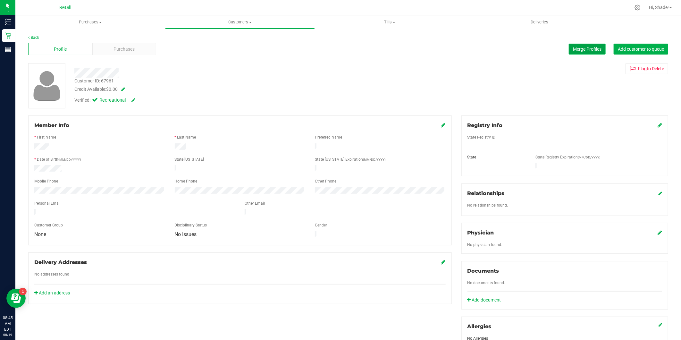
click at [584, 52] on button "Merge Profiles" at bounding box center [586, 49] width 37 height 11
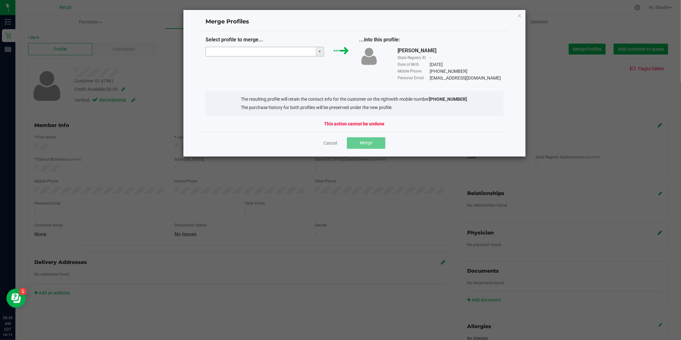
click at [260, 53] on input "NO DATA FOUND" at bounding box center [261, 51] width 110 height 9
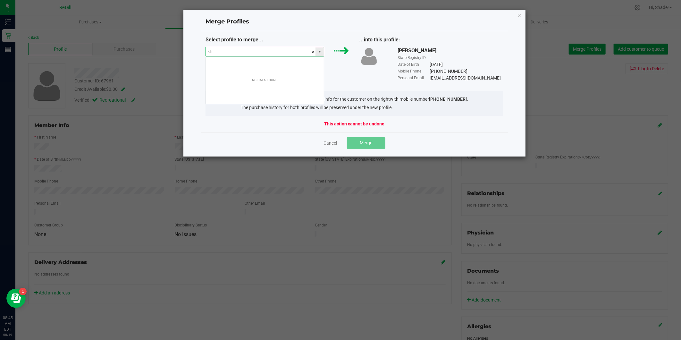
scroll to position [10, 119]
type input "cheryl little"
click at [520, 14] on icon "Close" at bounding box center [519, 16] width 4 height 8
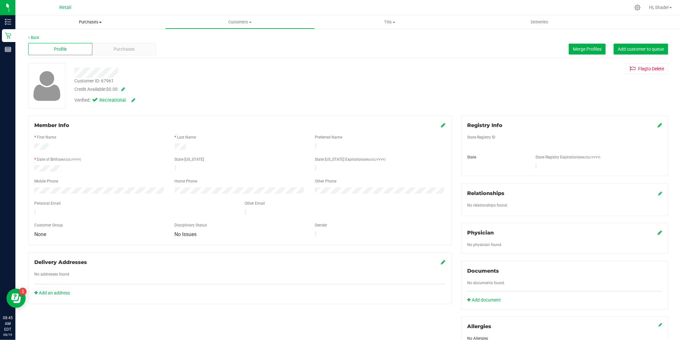
click at [85, 21] on span "Purchases" at bounding box center [90, 22] width 150 height 6
click at [70, 37] on span "Summary of purchases" at bounding box center [48, 38] width 66 height 5
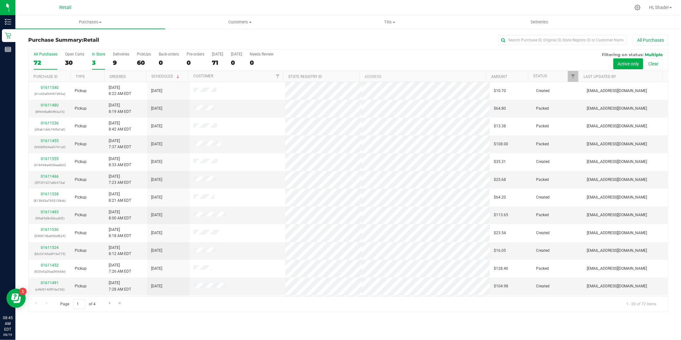
click at [97, 61] on div "3" at bounding box center [98, 62] width 13 height 7
click at [0, 0] on input "In Store 3" at bounding box center [0, 0] width 0 height 0
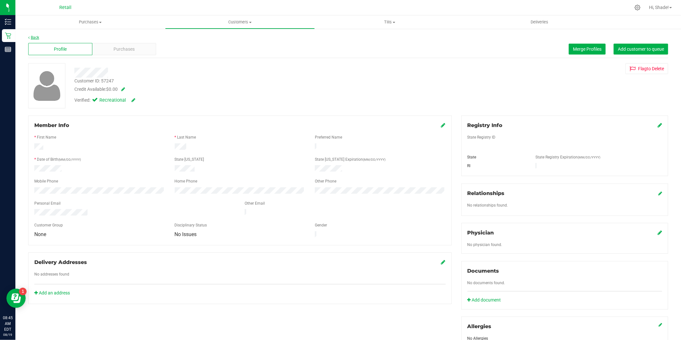
click at [35, 36] on link "Back" at bounding box center [33, 37] width 11 height 4
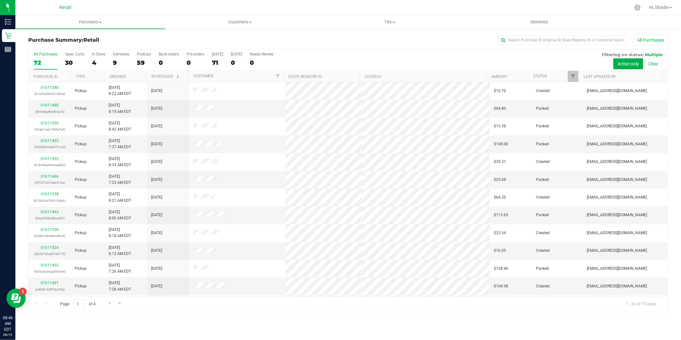
click at [90, 60] on div "All Purchases 72 Open Carts 30 In Store 4 Deliveries 9 PickUps 59 Back-orders 0…" at bounding box center [348, 59] width 639 height 21
click at [94, 62] on div "4" at bounding box center [98, 62] width 13 height 7
click at [0, 0] on input "In Store 4" at bounding box center [0, 0] width 0 height 0
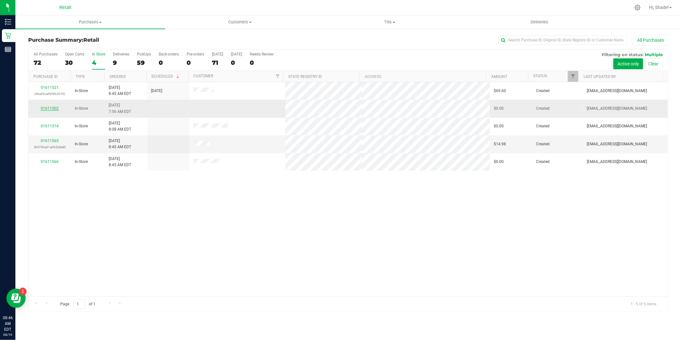
click at [51, 107] on link "01611502" at bounding box center [50, 108] width 18 height 4
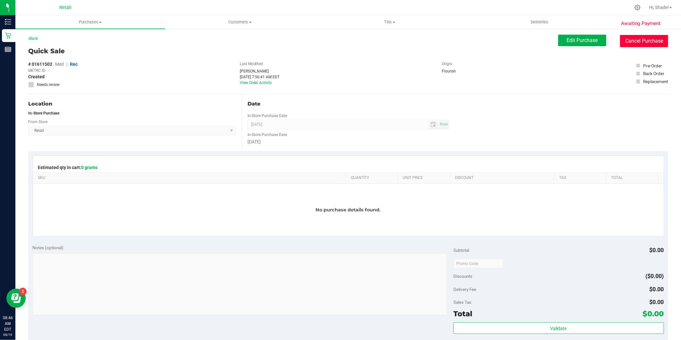
click at [632, 46] on button "Cancel Purchase" at bounding box center [644, 41] width 48 height 12
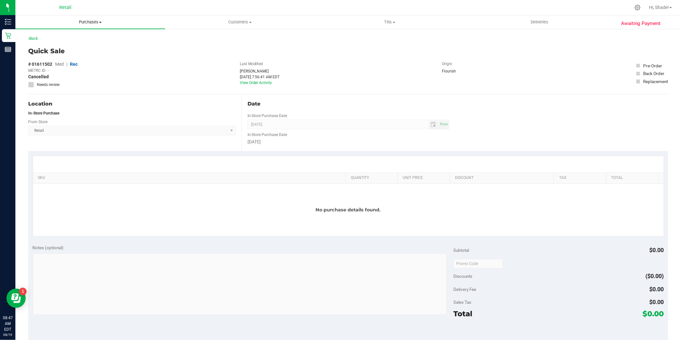
click at [83, 20] on span "Purchases" at bounding box center [90, 22] width 150 height 6
click at [82, 37] on li "Summary of purchases" at bounding box center [90, 39] width 150 height 8
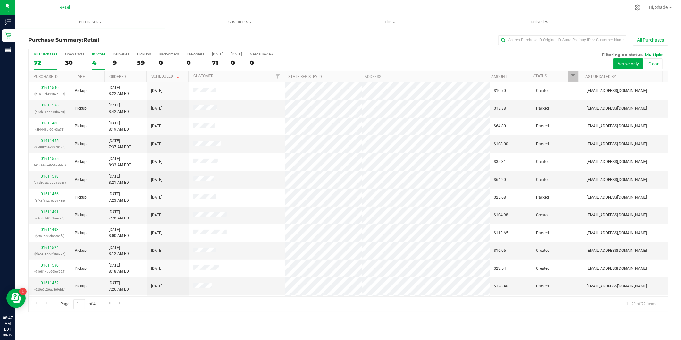
click at [92, 63] on div "4" at bounding box center [98, 62] width 13 height 7
click at [0, 0] on input "In Store 4" at bounding box center [0, 0] width 0 height 0
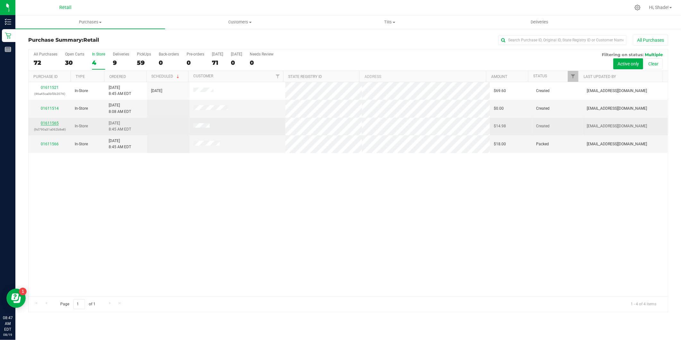
click at [46, 125] on link "01611565" at bounding box center [50, 123] width 18 height 4
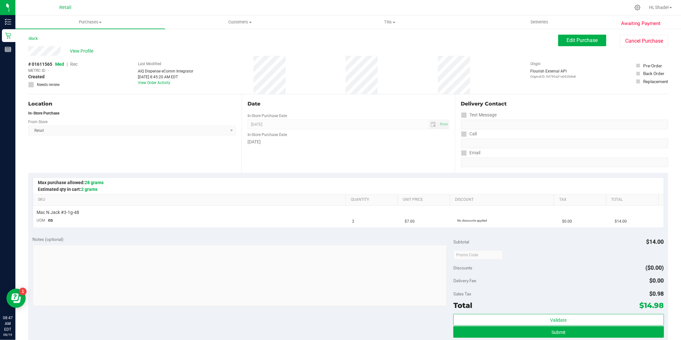
click at [79, 47] on div "View Profile" at bounding box center [293, 51] width 530 height 10
click at [79, 50] on span "View Profile" at bounding box center [83, 51] width 26 height 7
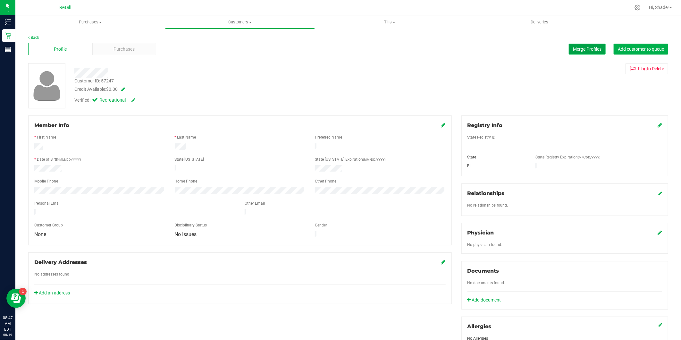
click at [573, 47] on span "Merge Profiles" at bounding box center [587, 48] width 29 height 5
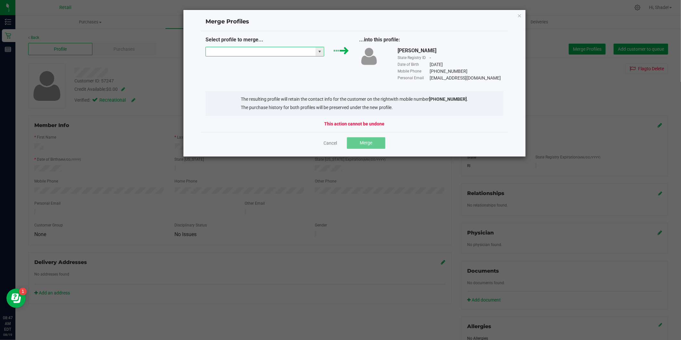
click at [299, 53] on input "NO DATA FOUND" at bounding box center [261, 51] width 110 height 9
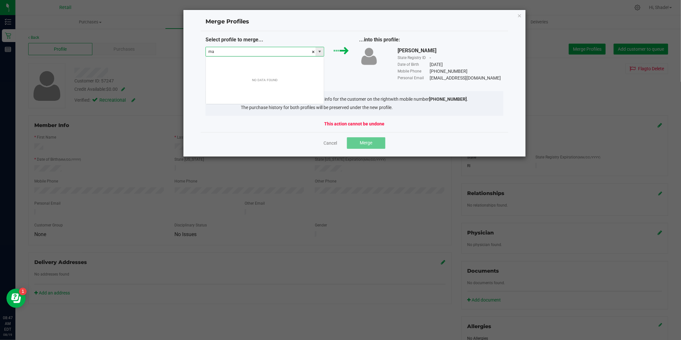
scroll to position [10, 119]
type input "matt pepe"
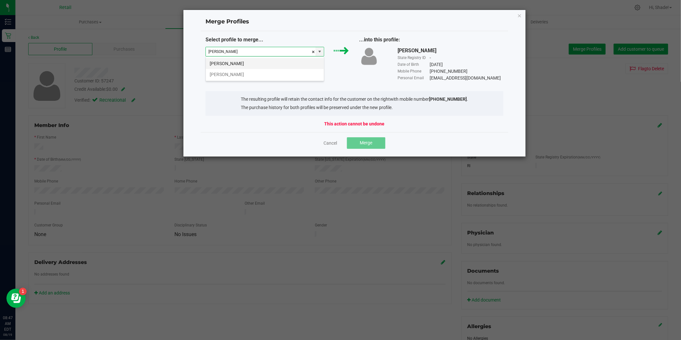
click at [237, 63] on li "Mat Pepe" at bounding box center [265, 63] width 118 height 11
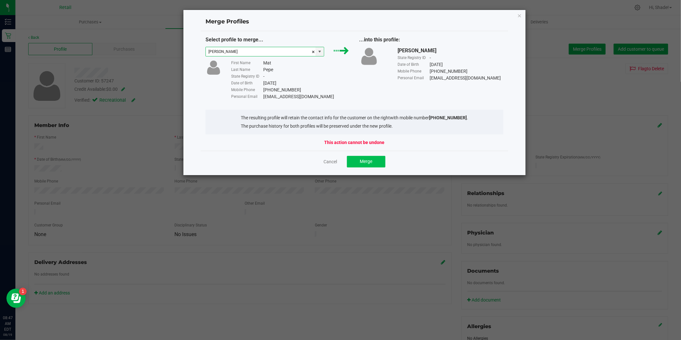
type input "Mat Pepe"
click at [363, 161] on span "Merge" at bounding box center [365, 161] width 12 height 5
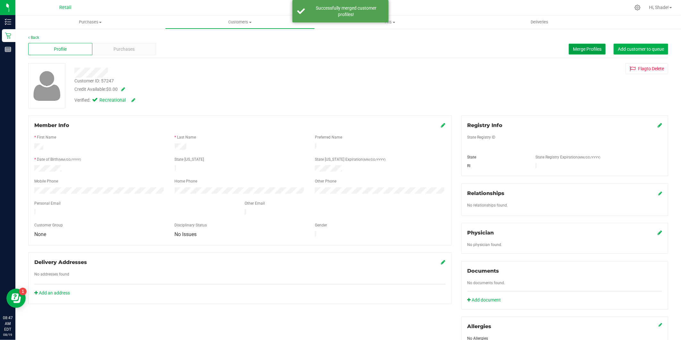
click at [578, 47] on span "Merge Profiles" at bounding box center [587, 48] width 29 height 5
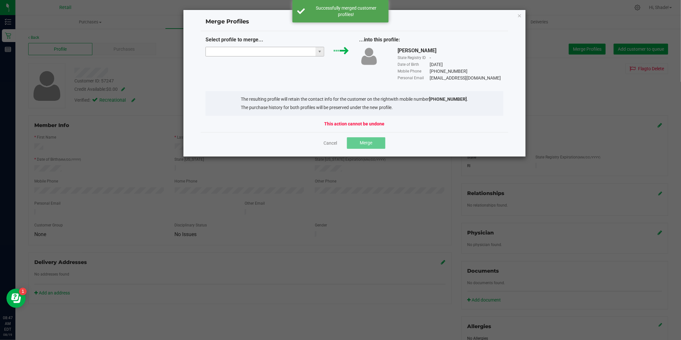
click at [245, 47] on input "NO DATA FOUND" at bounding box center [261, 51] width 110 height 9
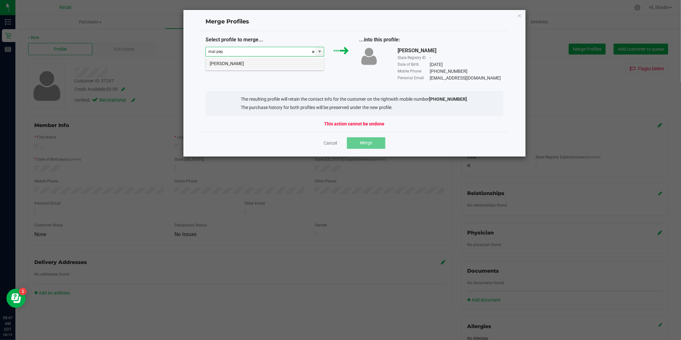
click at [264, 64] on li "Mat Pepe" at bounding box center [265, 63] width 118 height 11
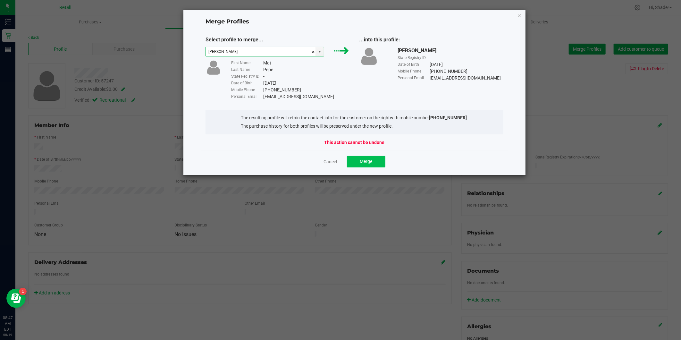
type input "Mat Pepe"
click at [370, 161] on span "Merge" at bounding box center [365, 161] width 12 height 5
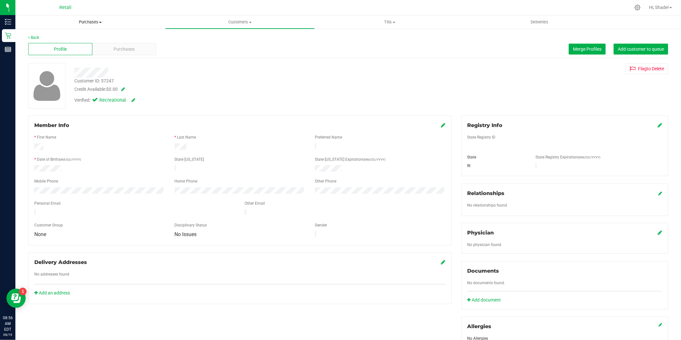
click at [88, 23] on span "Purchases" at bounding box center [90, 22] width 150 height 6
click at [62, 37] on span "Summary of purchases" at bounding box center [48, 38] width 66 height 5
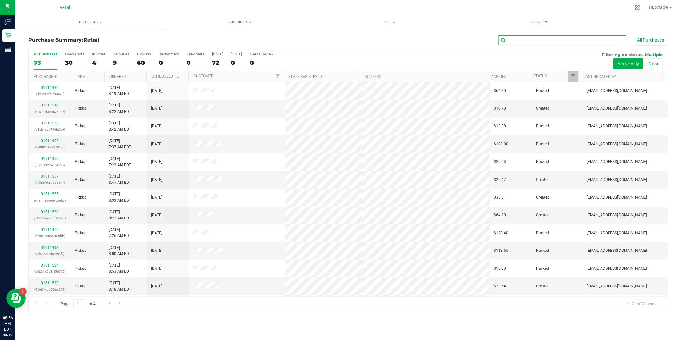
click at [523, 36] on input "text" at bounding box center [562, 40] width 128 height 10
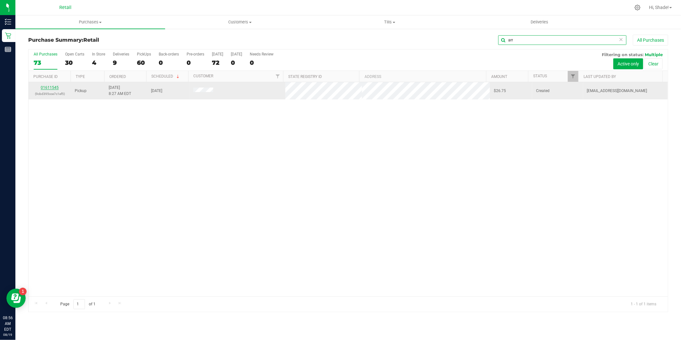
type input "arr"
click at [50, 87] on link "01611545" at bounding box center [50, 87] width 18 height 4
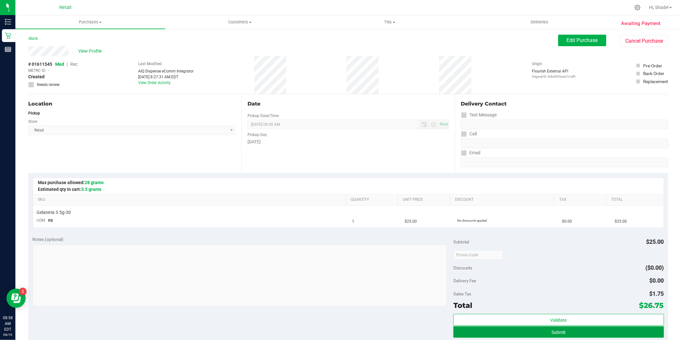
click at [562, 326] on button "Submit" at bounding box center [558, 332] width 210 height 12
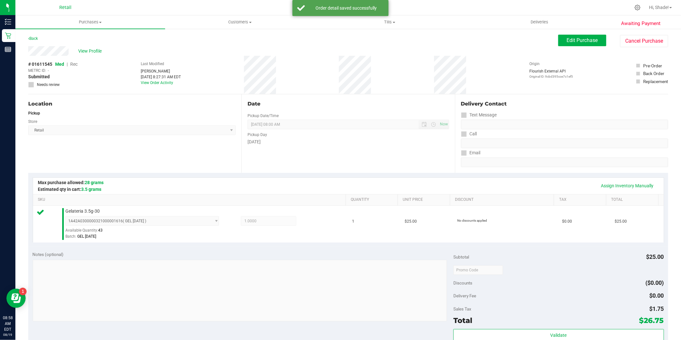
scroll to position [178, 0]
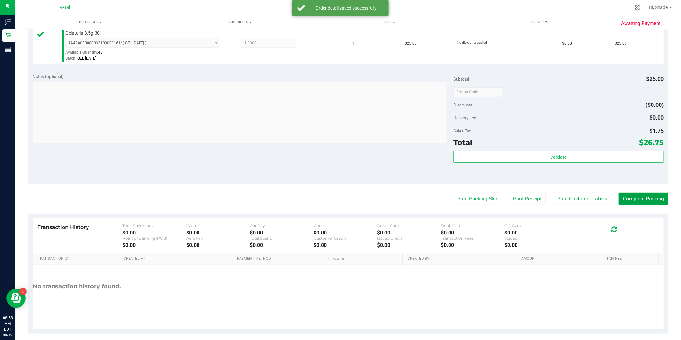
click at [650, 196] on button "Complete Packing" at bounding box center [642, 199] width 49 height 12
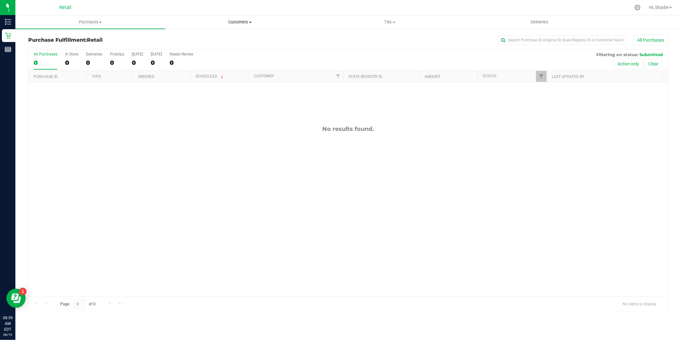
click at [242, 21] on span "Customers" at bounding box center [239, 22] width 149 height 6
click at [183, 37] on span "All customers" at bounding box center [188, 38] width 46 height 5
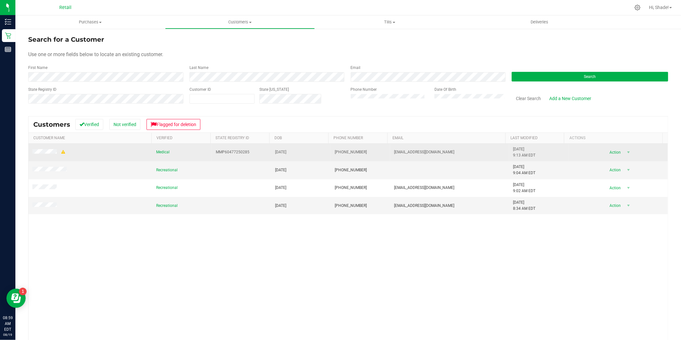
click at [44, 155] on span at bounding box center [49, 152] width 34 height 7
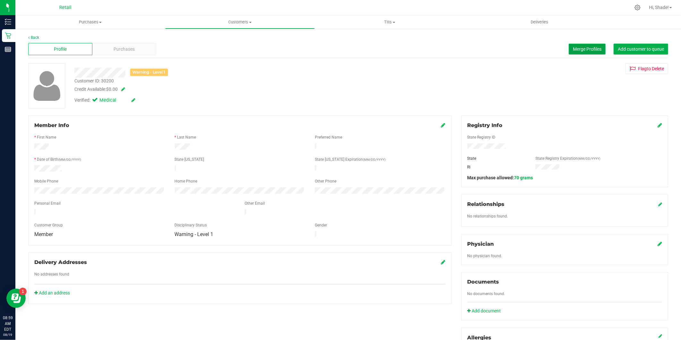
click at [581, 44] on button "Merge Profiles" at bounding box center [586, 49] width 37 height 11
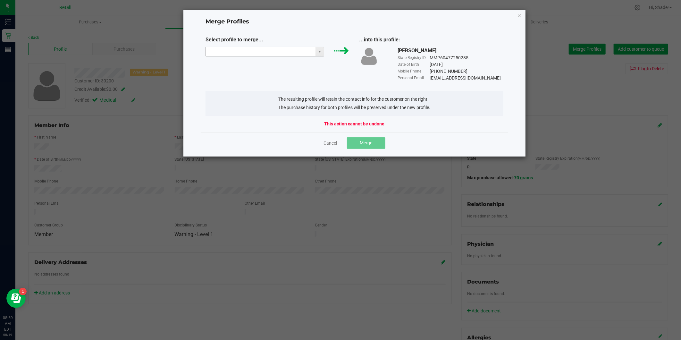
click at [307, 52] on input "NO DATA FOUND" at bounding box center [261, 51] width 110 height 9
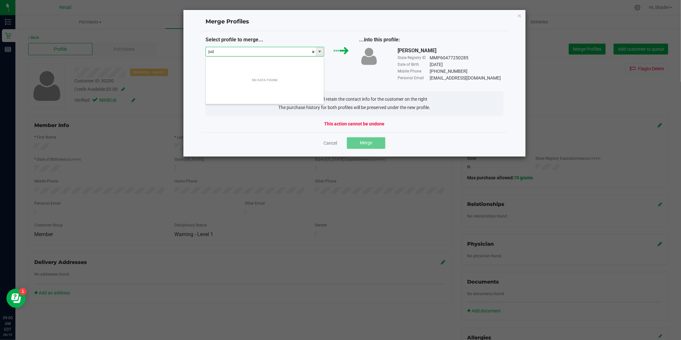
scroll to position [10, 119]
click at [268, 65] on li "Judith Barrett" at bounding box center [265, 63] width 118 height 11
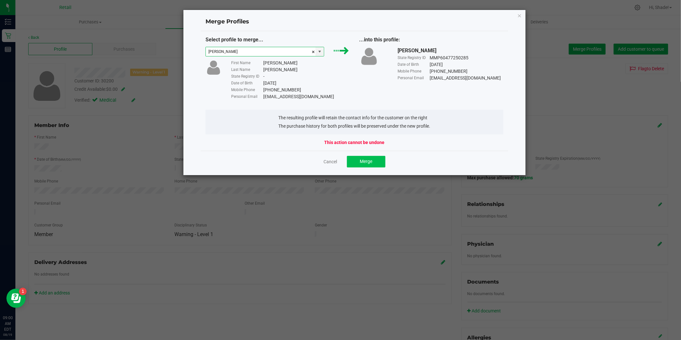
type input "Judith Barrett"
click at [359, 164] on button "Merge" at bounding box center [366, 162] width 38 height 12
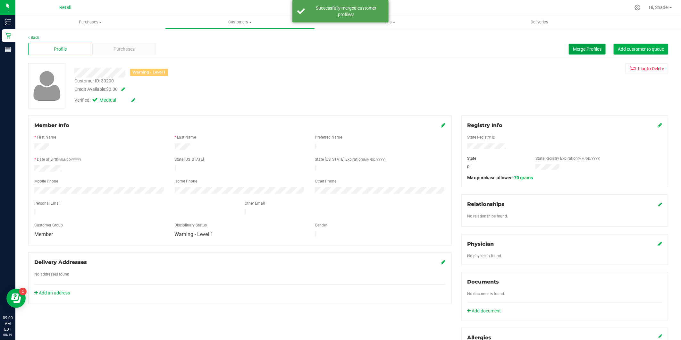
click at [573, 50] on span "Merge Profiles" at bounding box center [587, 48] width 29 height 5
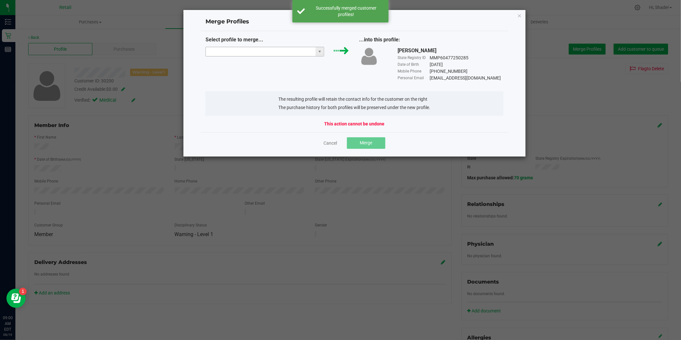
click at [286, 51] on input "NO DATA FOUND" at bounding box center [261, 51] width 110 height 9
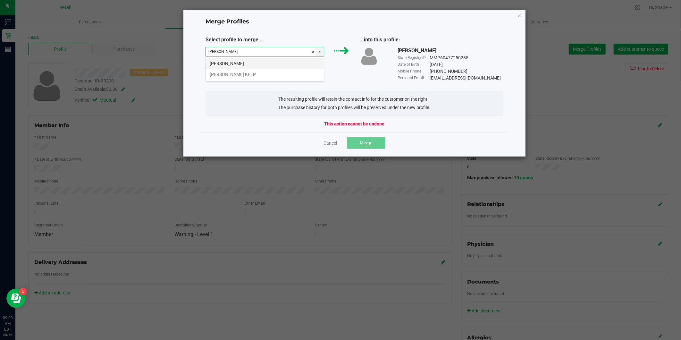
click at [275, 64] on li "Judith Barrett" at bounding box center [265, 63] width 118 height 11
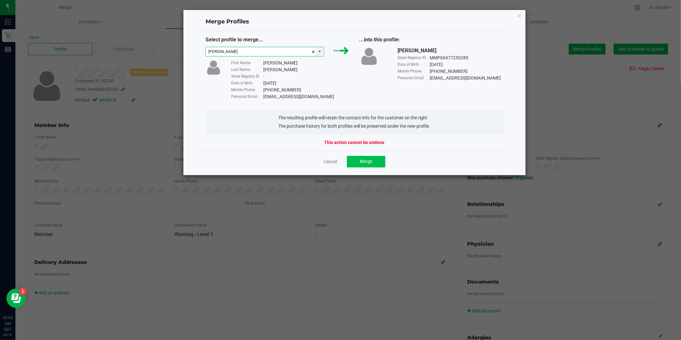
type input "Judith Barrett"
click at [368, 162] on span "Merge" at bounding box center [365, 161] width 12 height 5
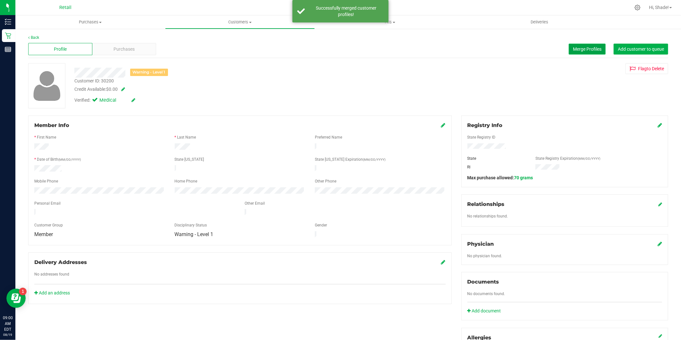
click at [592, 48] on span "Merge Profiles" at bounding box center [587, 48] width 29 height 5
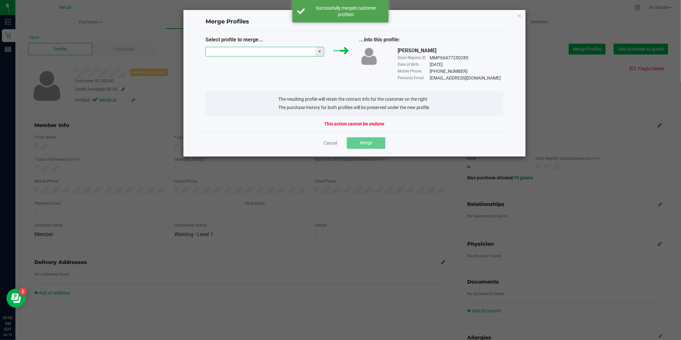
click at [268, 53] on input "NO DATA FOUND" at bounding box center [261, 51] width 110 height 9
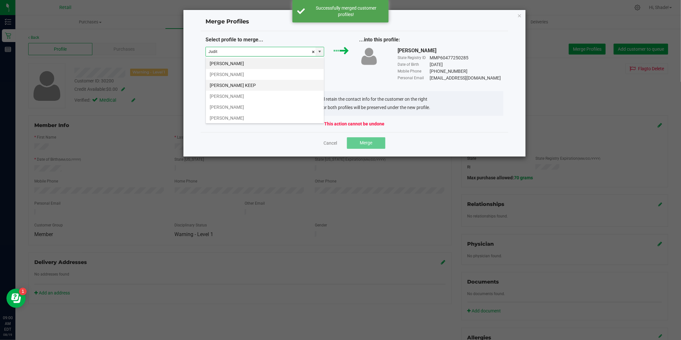
click at [261, 83] on li "Judith Barrett KEEP" at bounding box center [265, 85] width 118 height 11
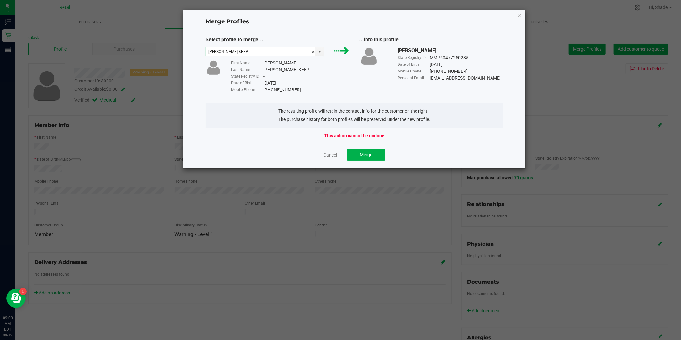
type input "Judith Barrett KEEP"
drag, startPoint x: 303, startPoint y: 89, endPoint x: 263, endPoint y: 88, distance: 40.1
click at [263, 88] on div "Mobile Phone (401) 952-0988" at bounding box center [290, 90] width 119 height 7
drag, startPoint x: 263, startPoint y: 88, endPoint x: 268, endPoint y: 89, distance: 5.8
copy div "(401) 952-0988"
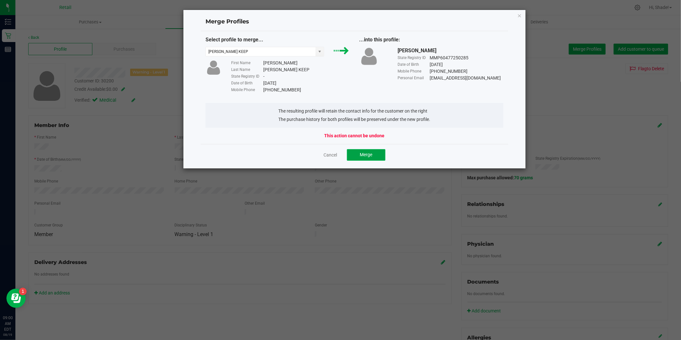
click at [363, 153] on span "Merge" at bounding box center [365, 154] width 12 height 5
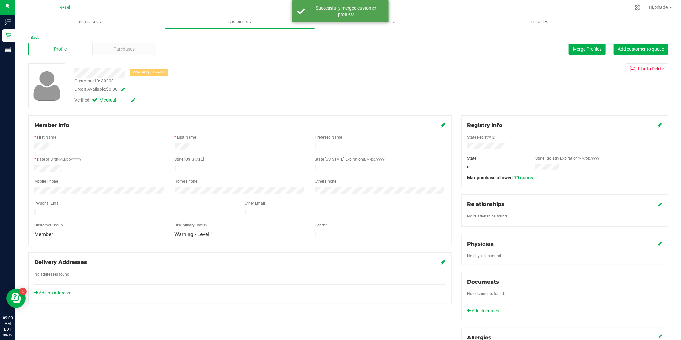
click at [441, 124] on icon at bounding box center [443, 124] width 4 height 5
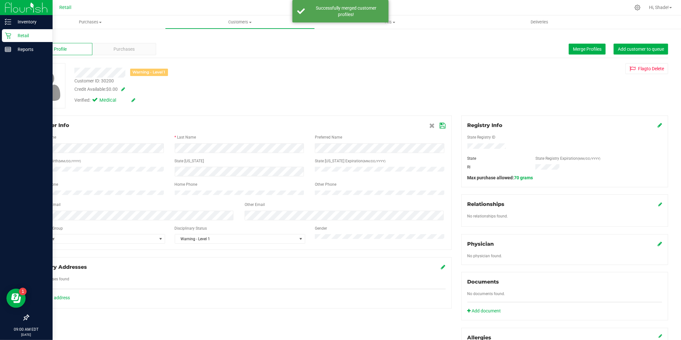
click at [7, 197] on div "Inventory Retail Reports 09:00 AM EDT 08/19/2025 08/19 Retail Hi, Shade! Purcha…" at bounding box center [340, 170] width 681 height 340
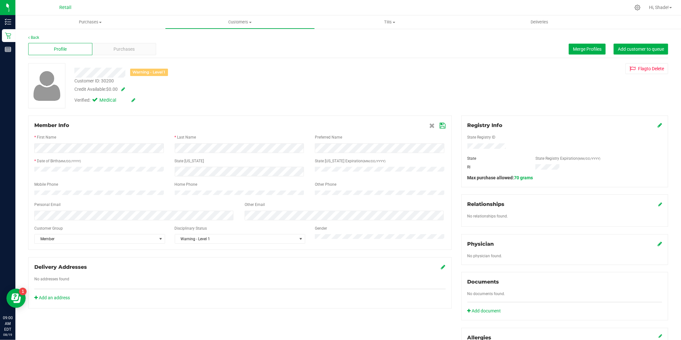
click at [441, 125] on div "Member Info * First Name * Last Name Preferred Name * Date of Birth (MM/DD/YYYY…" at bounding box center [239, 182] width 423 height 134
click at [440, 126] on icon at bounding box center [443, 125] width 6 height 5
click at [94, 23] on span "Purchases" at bounding box center [90, 22] width 150 height 6
click at [71, 40] on span "Summary of purchases" at bounding box center [48, 38] width 66 height 5
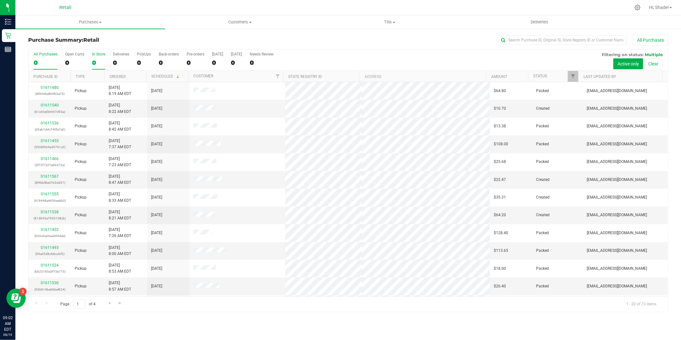
click at [95, 64] on div "0" at bounding box center [98, 62] width 13 height 7
click at [0, 0] on input "In Store 0" at bounding box center [0, 0] width 0 height 0
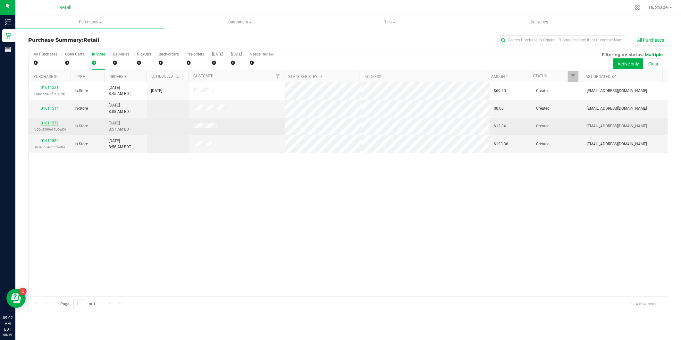
click at [47, 122] on link "01611579" at bounding box center [50, 123] width 18 height 4
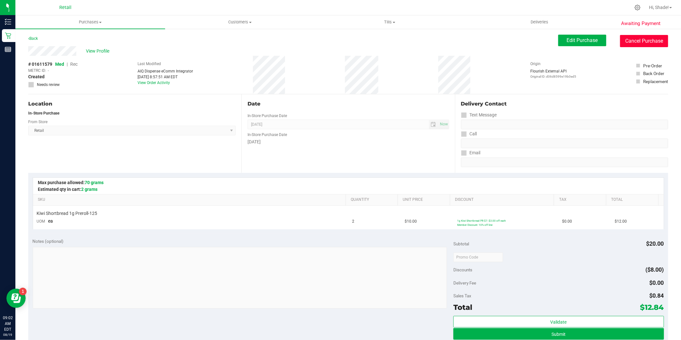
click at [631, 42] on button "Cancel Purchase" at bounding box center [644, 41] width 48 height 12
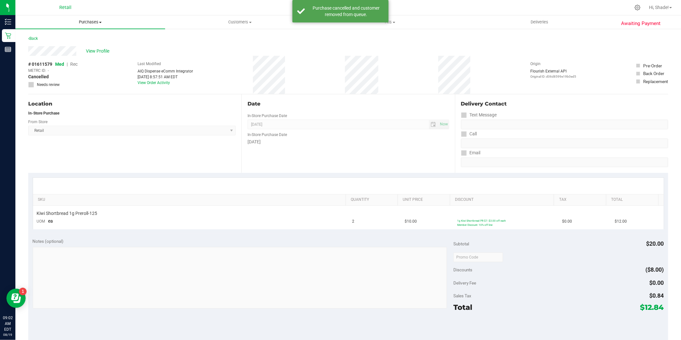
click at [79, 20] on span "Purchases" at bounding box center [90, 22] width 150 height 6
click at [64, 38] on span "Summary of purchases" at bounding box center [48, 38] width 66 height 5
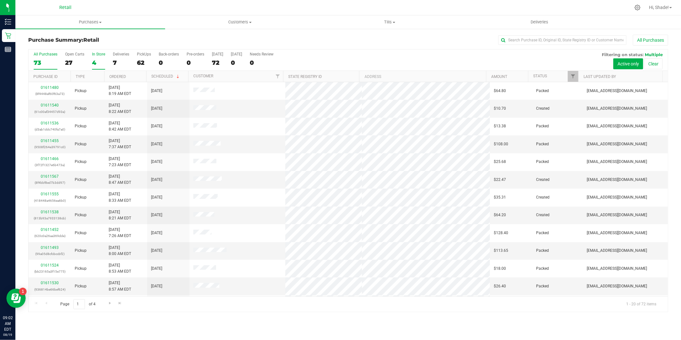
click at [95, 62] on div "4" at bounding box center [98, 62] width 13 height 7
click at [0, 0] on input "In Store 4" at bounding box center [0, 0] width 0 height 0
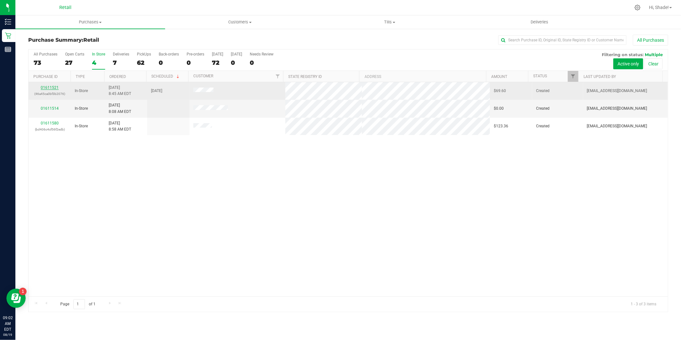
click at [54, 88] on link "01611521" at bounding box center [50, 87] width 18 height 4
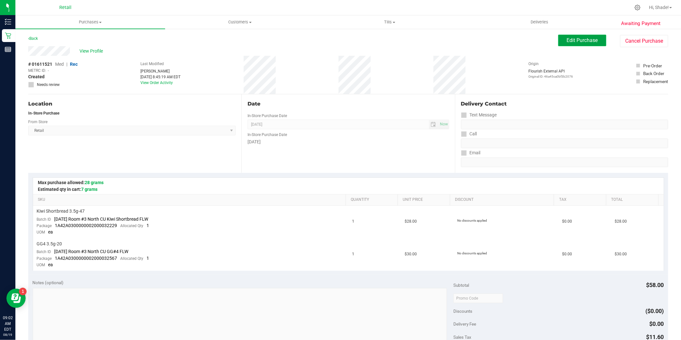
click at [566, 37] on span "Edit Purchase" at bounding box center [581, 40] width 31 height 6
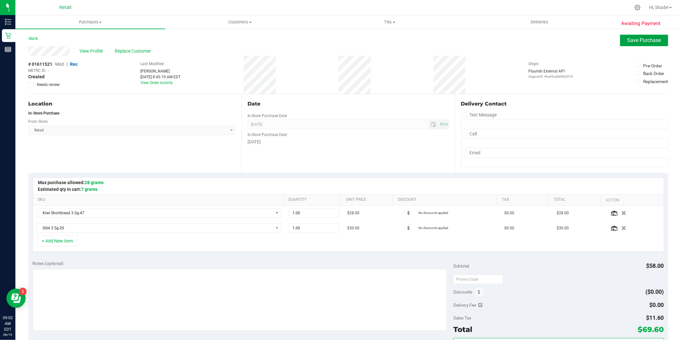
click at [638, 35] on button "Save Purchase" at bounding box center [644, 41] width 48 height 12
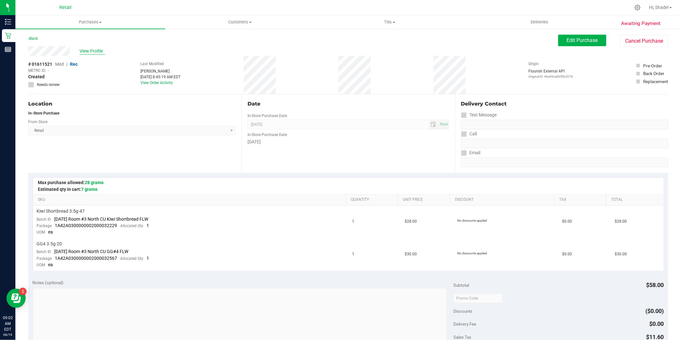
click at [88, 50] on span "View Profile" at bounding box center [92, 51] width 26 height 7
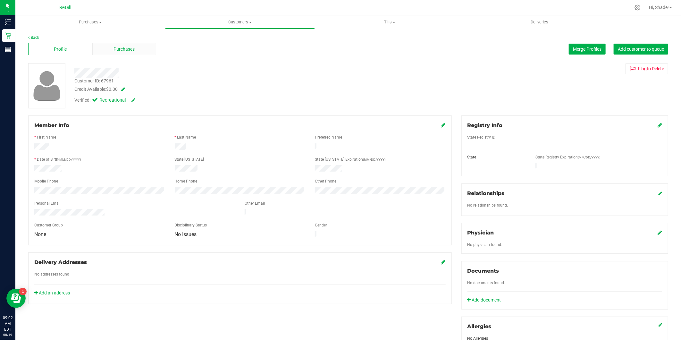
click at [113, 50] on span "Purchases" at bounding box center [123, 49] width 21 height 7
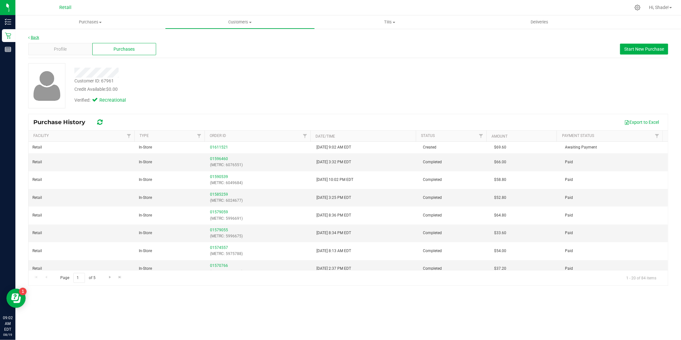
click at [30, 36] on link "Back" at bounding box center [33, 37] width 11 height 4
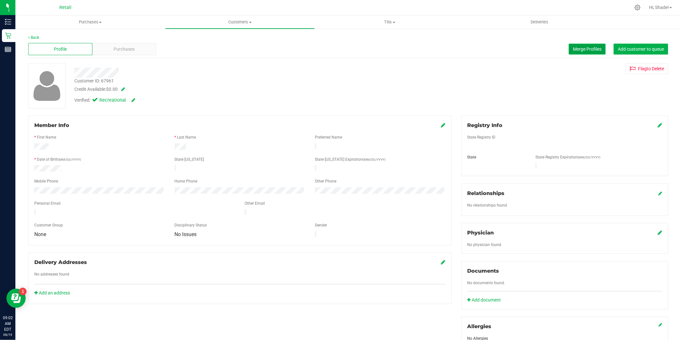
click at [582, 45] on button "Merge Profiles" at bounding box center [586, 49] width 37 height 11
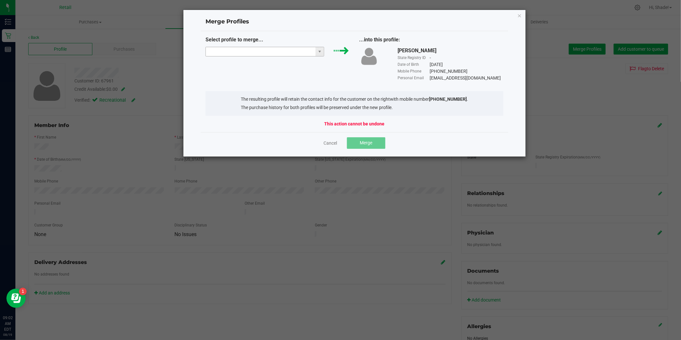
click at [258, 50] on input "NO DATA FOUND" at bounding box center [261, 51] width 110 height 9
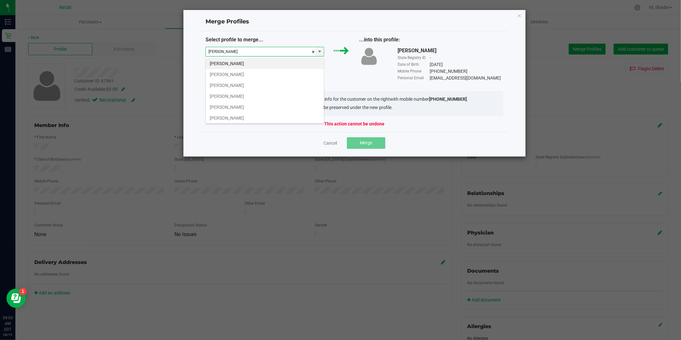
type input "[PERSON_NAME]"
click at [366, 74] on div "Cheryl Little State Registry ID - Date of Birth 11/26/1990 Mobile Phone (401) 5…" at bounding box center [431, 64] width 154 height 35
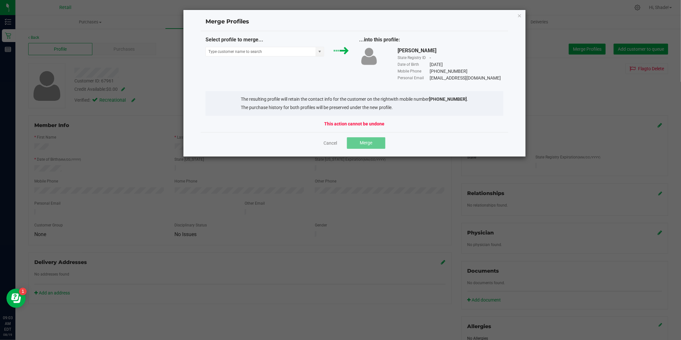
click at [189, 215] on ngb-modal-window "Merge Profiles Select profile to merge... ...into this profile: Cheryl Little S…" at bounding box center [342, 170] width 685 height 340
click at [332, 141] on link "Cancel" at bounding box center [330, 143] width 13 height 6
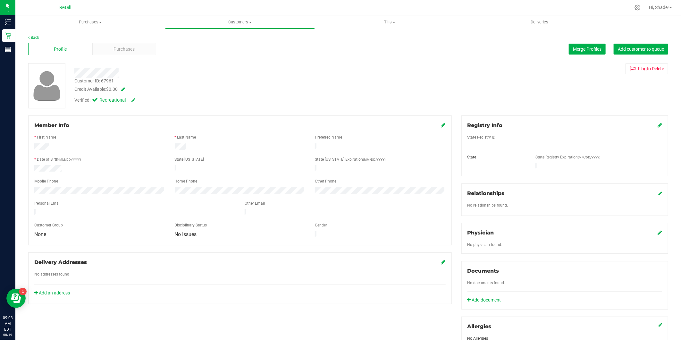
click at [18, 184] on div "Back Profile Purchases Merge Profiles Add customer to queue Customer ID: 67961 …" at bounding box center [347, 244] width 665 height 433
click at [114, 47] on span "Purchases" at bounding box center [123, 49] width 21 height 7
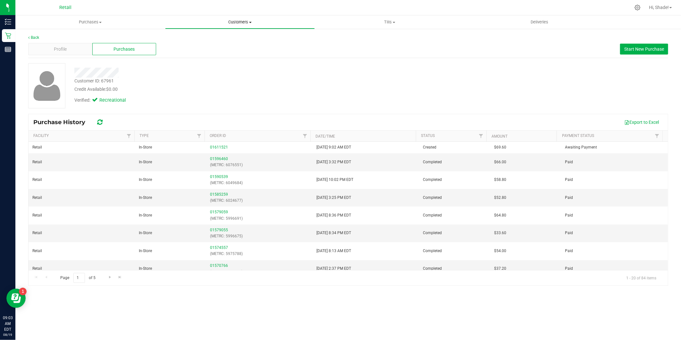
click at [234, 22] on span "Customers" at bounding box center [239, 22] width 149 height 6
click at [200, 35] on li "All customers" at bounding box center [240, 39] width 150 height 8
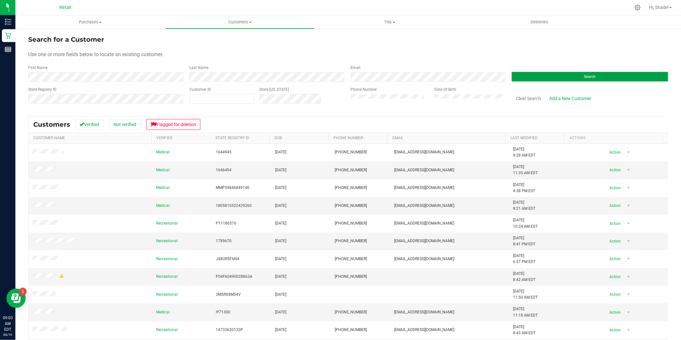
click at [581, 80] on button "Search" at bounding box center [589, 77] width 156 height 10
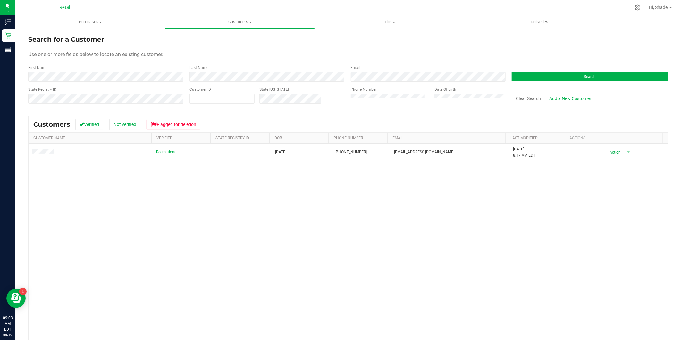
click at [335, 97] on div "State Registry ID Customer ID State ID Phone Number Date Of Birth Clear Search …" at bounding box center [348, 98] width 640 height 23
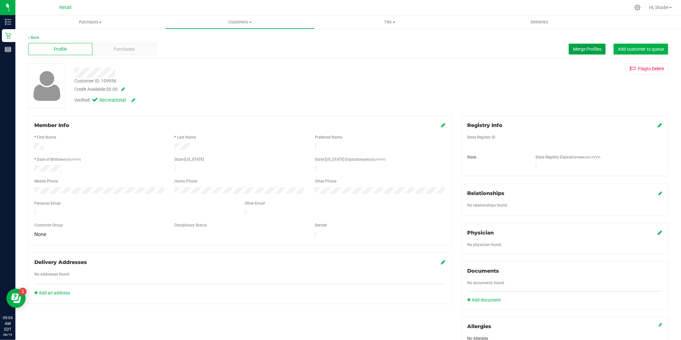
click at [573, 49] on span "Merge Profiles" at bounding box center [587, 48] width 29 height 5
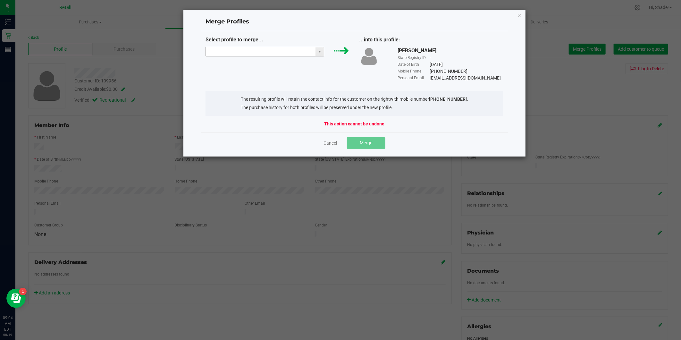
click at [267, 50] on input "NO DATA FOUND" at bounding box center [261, 51] width 110 height 9
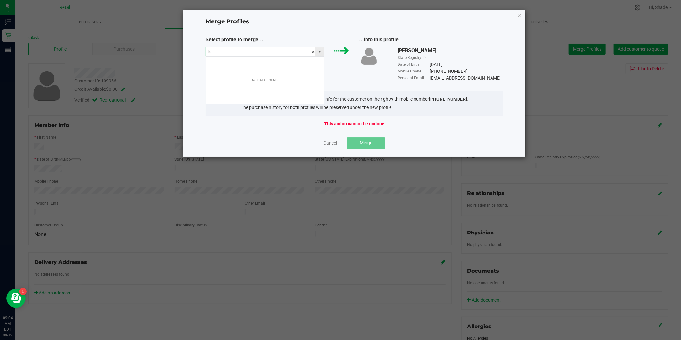
scroll to position [10, 119]
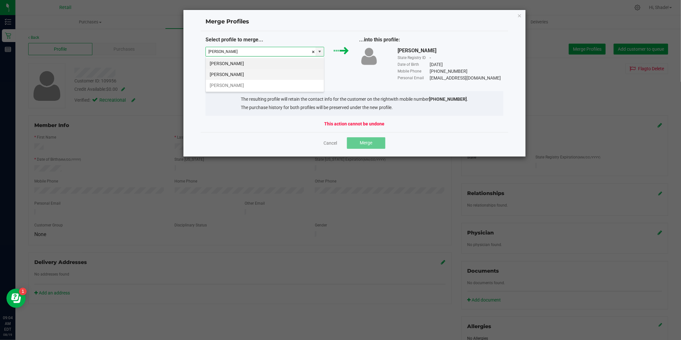
click at [245, 72] on li "Luis Ramos" at bounding box center [265, 74] width 118 height 11
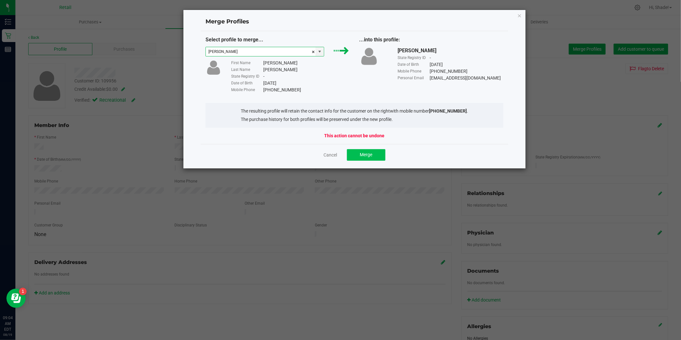
type input "Luis Ramos"
click at [380, 156] on button "Merge" at bounding box center [366, 155] width 38 height 12
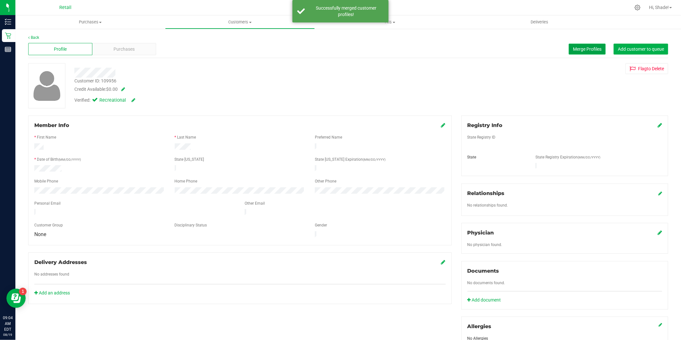
click at [582, 49] on span "Merge Profiles" at bounding box center [587, 48] width 29 height 5
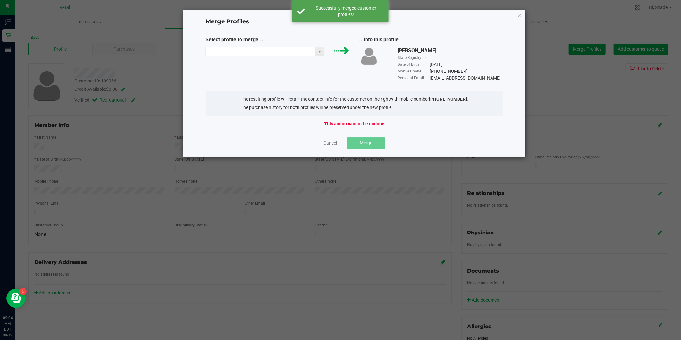
click at [275, 49] on input "NO DATA FOUND" at bounding box center [261, 51] width 110 height 9
click at [260, 74] on li "Luis Ramos" at bounding box center [265, 74] width 118 height 11
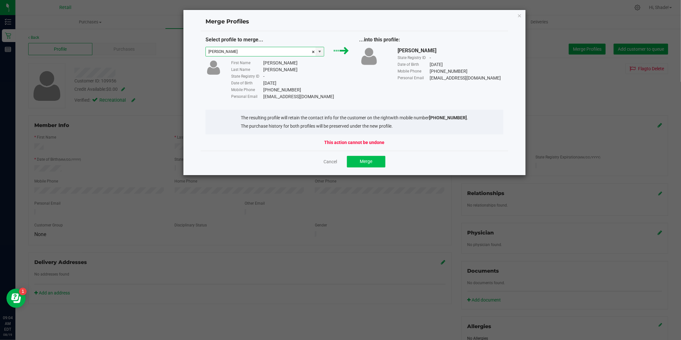
type input "Luis Ramos"
click at [366, 164] on button "Merge" at bounding box center [366, 162] width 38 height 12
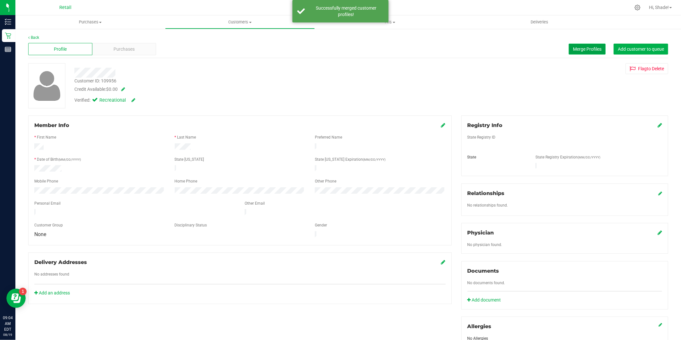
click at [584, 52] on button "Merge Profiles" at bounding box center [586, 49] width 37 height 11
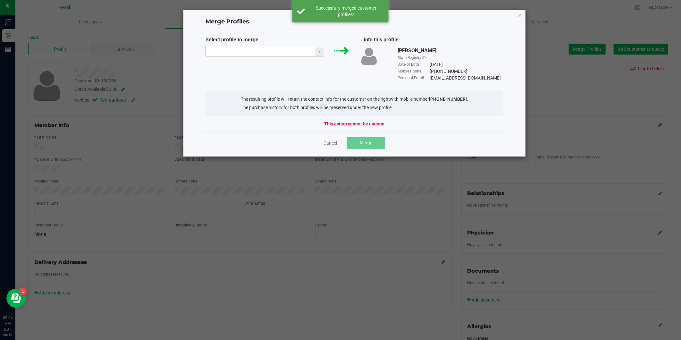
click at [274, 54] on input "NO DATA FOUND" at bounding box center [261, 51] width 110 height 9
click at [261, 63] on li "luis ramos" at bounding box center [265, 63] width 118 height 11
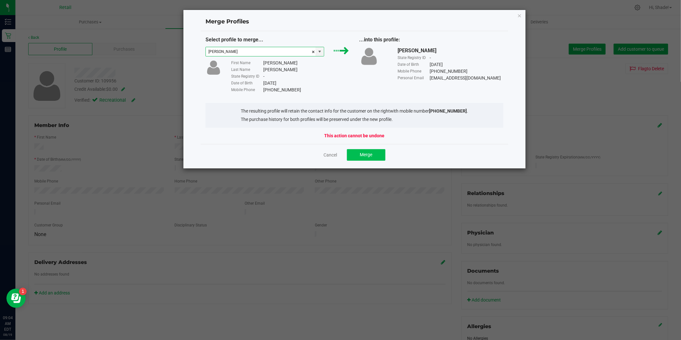
type input "luis ramos"
click at [374, 156] on button "Merge" at bounding box center [366, 155] width 38 height 12
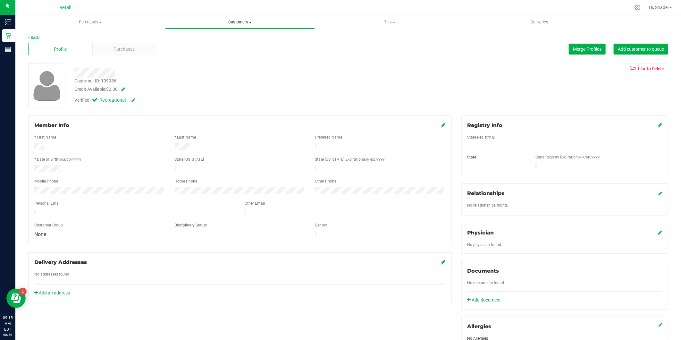
click at [237, 23] on span "Customers" at bounding box center [239, 22] width 149 height 6
click at [188, 39] on span "All customers" at bounding box center [188, 38] width 46 height 5
click at [583, 53] on button "Merge Profiles" at bounding box center [586, 49] width 37 height 11
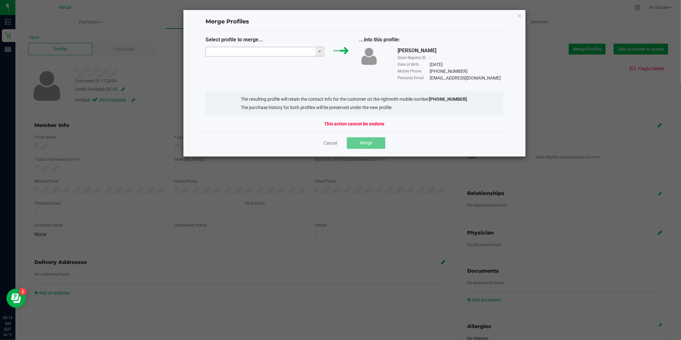
click at [260, 51] on input "NO DATA FOUND" at bounding box center [261, 51] width 110 height 9
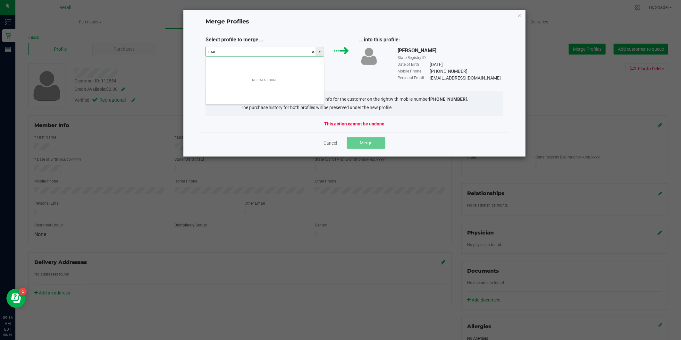
scroll to position [10, 119]
type input "marvin pina"
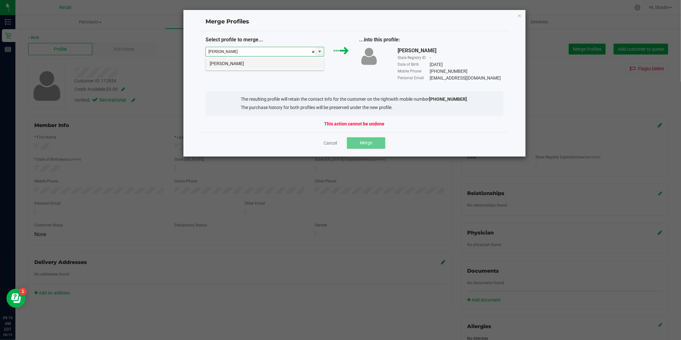
click at [270, 59] on li "Marvin Pina" at bounding box center [265, 63] width 118 height 11
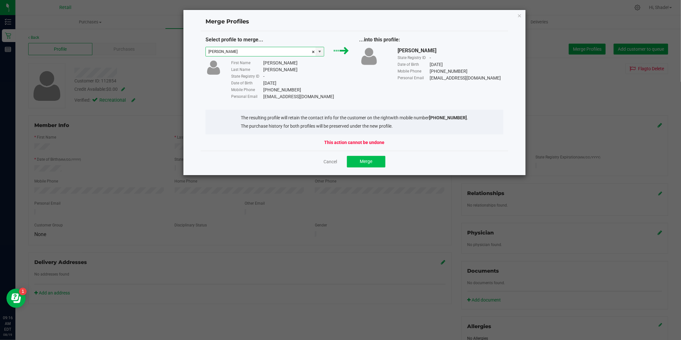
type input "Marvin Pina"
click at [373, 162] on button "Merge" at bounding box center [366, 162] width 38 height 12
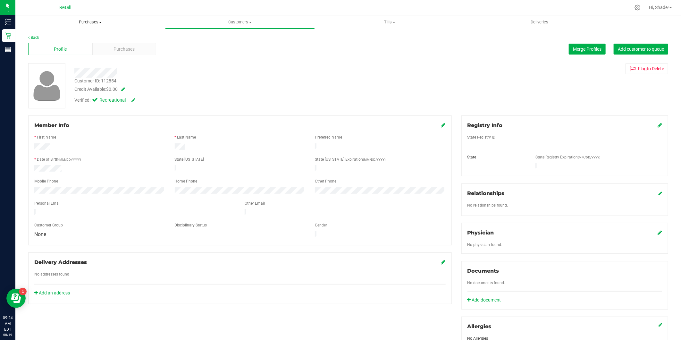
click at [85, 23] on span "Purchases" at bounding box center [90, 22] width 150 height 6
click at [79, 38] on span "Summary of purchases" at bounding box center [48, 38] width 66 height 5
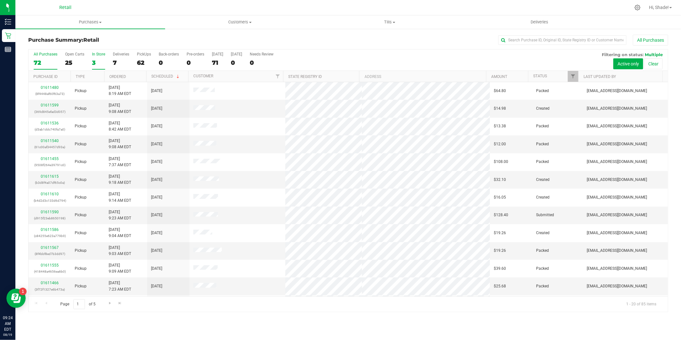
click at [94, 62] on div "3" at bounding box center [98, 62] width 13 height 7
click at [0, 0] on input "In Store 3" at bounding box center [0, 0] width 0 height 0
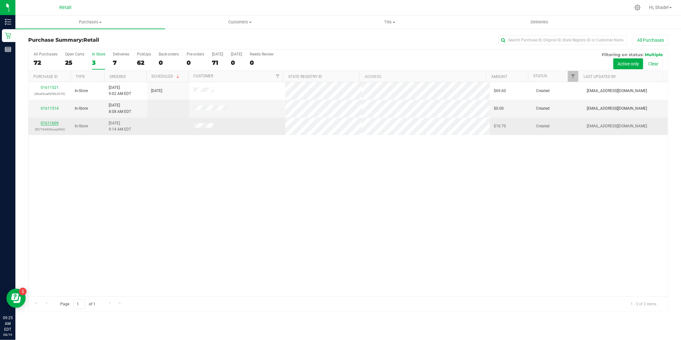
click at [53, 123] on link "01611609" at bounding box center [50, 123] width 18 height 4
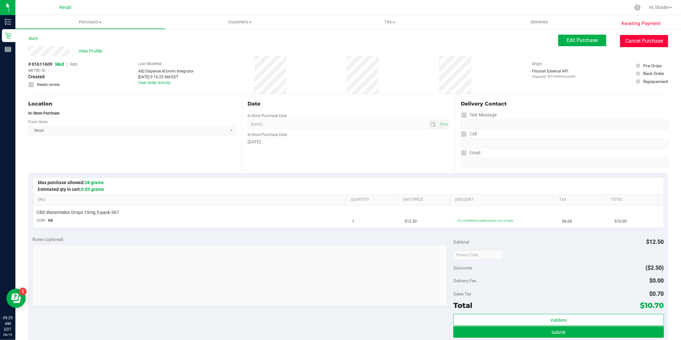
click at [629, 43] on button "Cancel Purchase" at bounding box center [644, 41] width 48 height 12
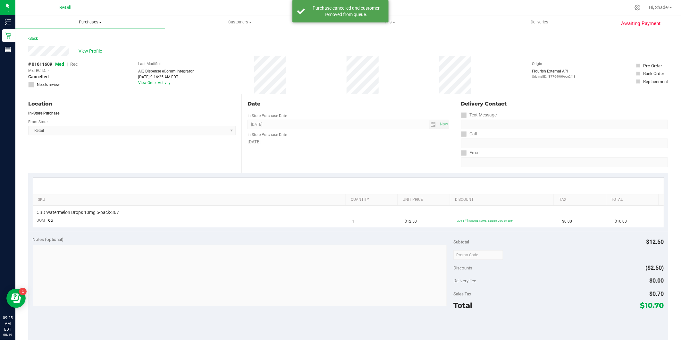
click at [85, 22] on span "Purchases" at bounding box center [90, 22] width 150 height 6
click at [74, 38] on span "Summary of purchases" at bounding box center [48, 38] width 66 height 5
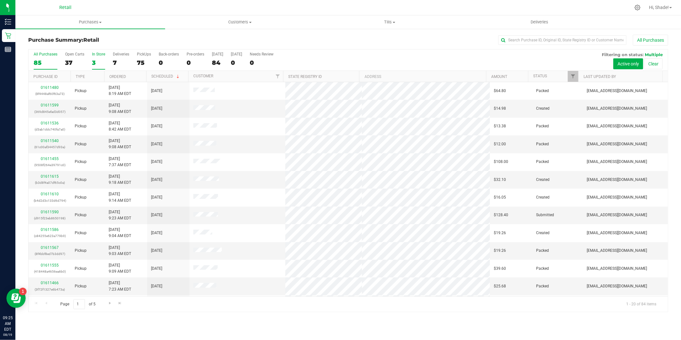
click at [96, 61] on div "3" at bounding box center [98, 62] width 13 height 7
click at [0, 0] on input "In Store 3" at bounding box center [0, 0] width 0 height 0
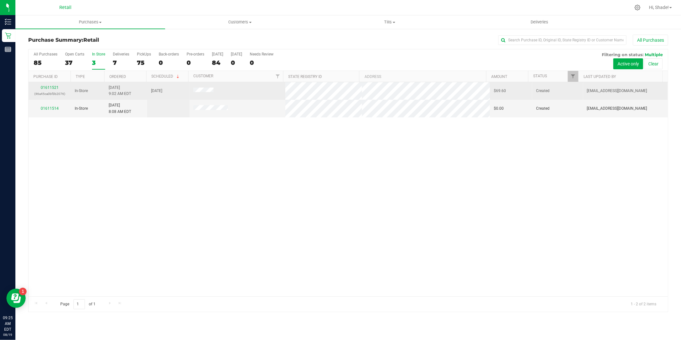
drag, startPoint x: 59, startPoint y: 88, endPoint x: 50, endPoint y: 82, distance: 11.4
click at [59, 88] on div "01611521 (46a45ca0bf3b2076)" at bounding box center [49, 91] width 35 height 12
click at [48, 85] on div "01611521 (46a45ca0bf3b2076)" at bounding box center [49, 91] width 35 height 12
click at [48, 87] on link "01611521" at bounding box center [50, 87] width 18 height 4
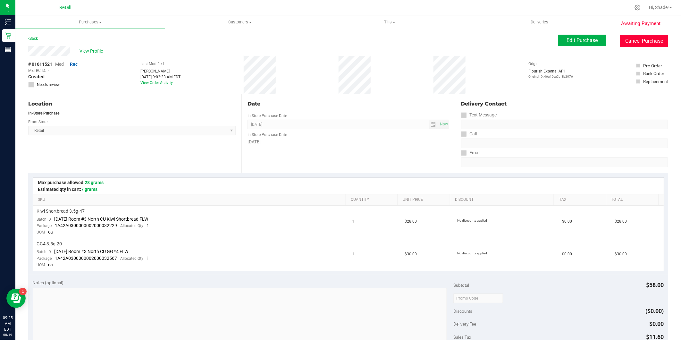
click at [628, 42] on button "Cancel Purchase" at bounding box center [644, 41] width 48 height 12
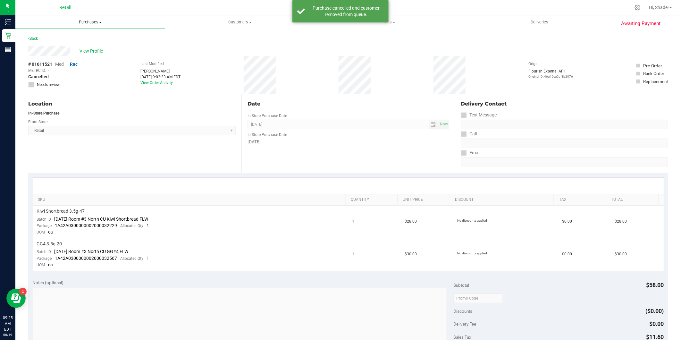
click at [90, 22] on span "Purchases" at bounding box center [90, 22] width 150 height 6
click at [69, 37] on span "Summary of purchases" at bounding box center [48, 38] width 66 height 5
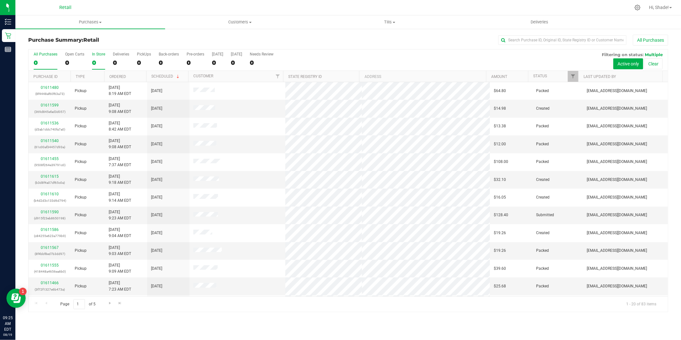
click at [94, 62] on div "0" at bounding box center [98, 62] width 13 height 7
click at [0, 0] on input "In Store 0" at bounding box center [0, 0] width 0 height 0
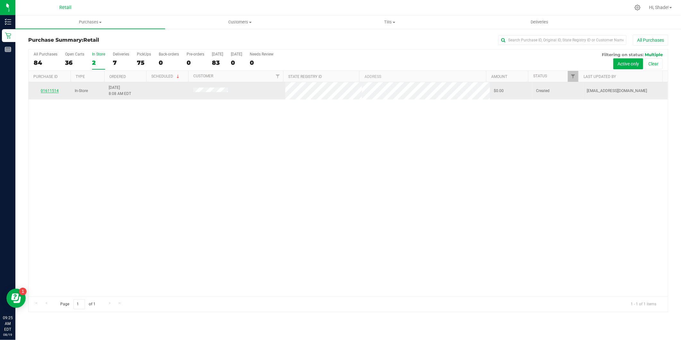
click at [44, 89] on link "01611514" at bounding box center [50, 90] width 18 height 4
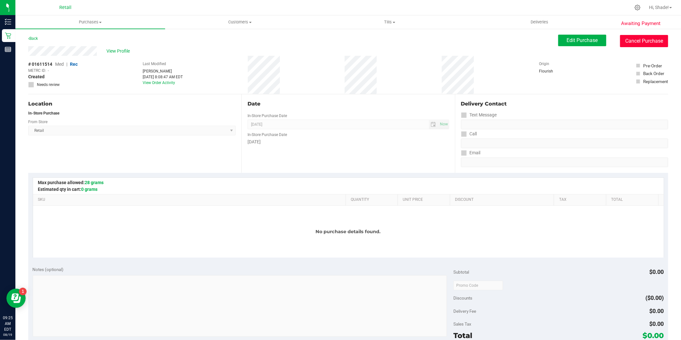
click at [625, 37] on button "Cancel Purchase" at bounding box center [644, 41] width 48 height 12
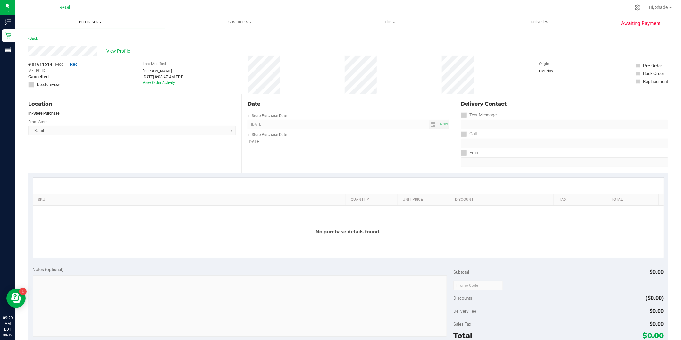
click at [90, 20] on span "Purchases" at bounding box center [90, 22] width 150 height 6
click at [61, 41] on span "Summary of purchases" at bounding box center [48, 38] width 66 height 5
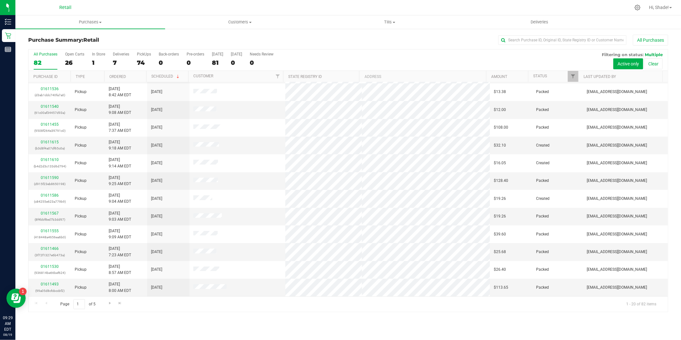
scroll to position [34, 0]
click at [50, 176] on link "01611590" at bounding box center [50, 178] width 18 height 4
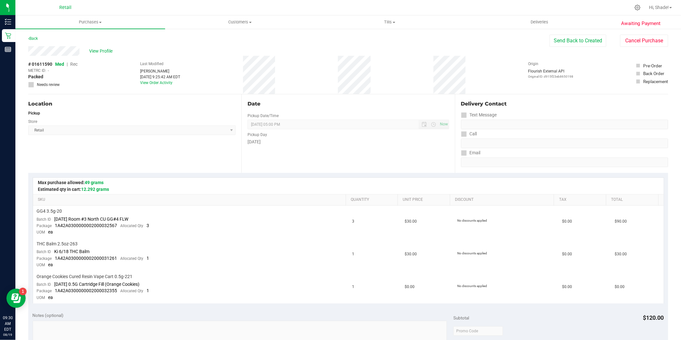
click at [34, 36] on div "Back" at bounding box center [33, 39] width 10 height 8
click at [34, 37] on link "Back" at bounding box center [33, 38] width 10 height 4
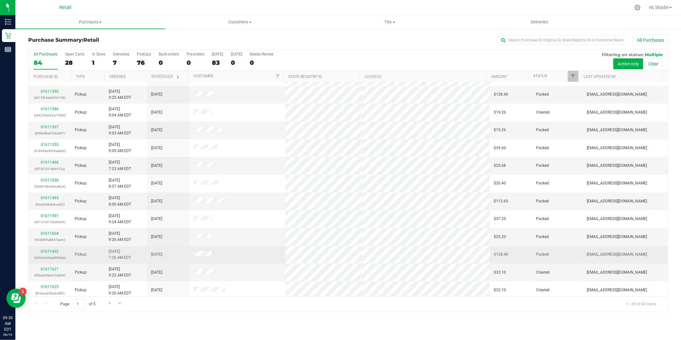
scroll to position [141, 0]
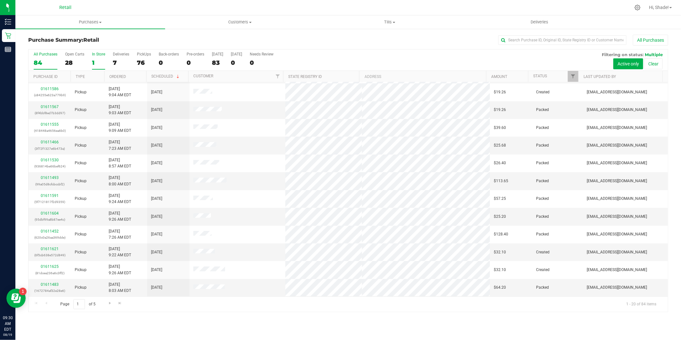
click at [94, 60] on div "1" at bounding box center [98, 62] width 13 height 7
click at [0, 0] on input "In Store 1" at bounding box center [0, 0] width 0 height 0
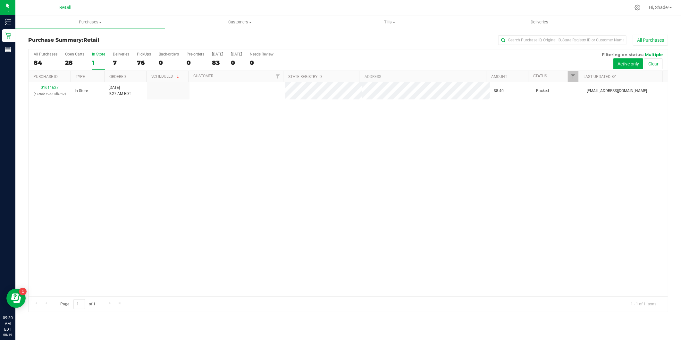
scroll to position [0, 0]
click at [238, 23] on span "Customers" at bounding box center [239, 22] width 149 height 6
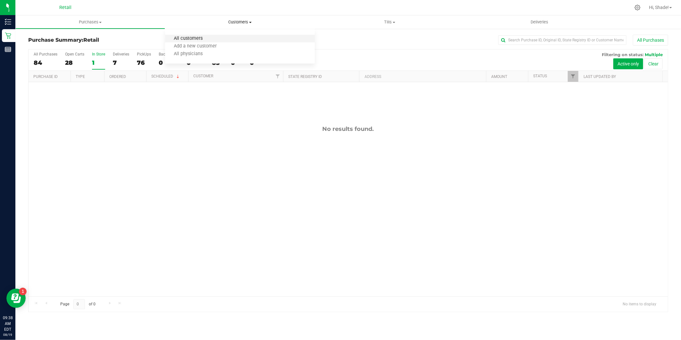
click at [181, 38] on span "All customers" at bounding box center [188, 38] width 46 height 5
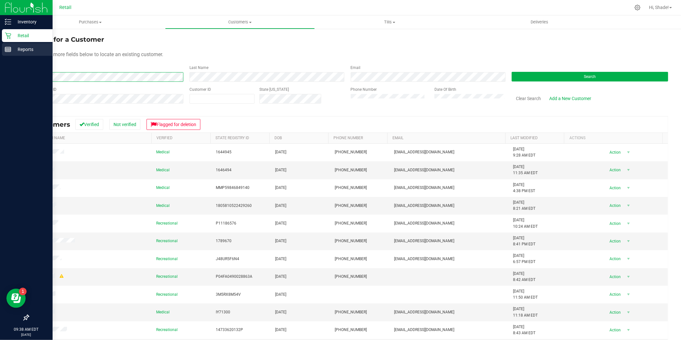
click at [0, 54] on html "Inventory Retail Reports 09:38 AM EDT 08/19/2025 08/19 Retail Hi, Shade! Purcha…" at bounding box center [340, 170] width 681 height 340
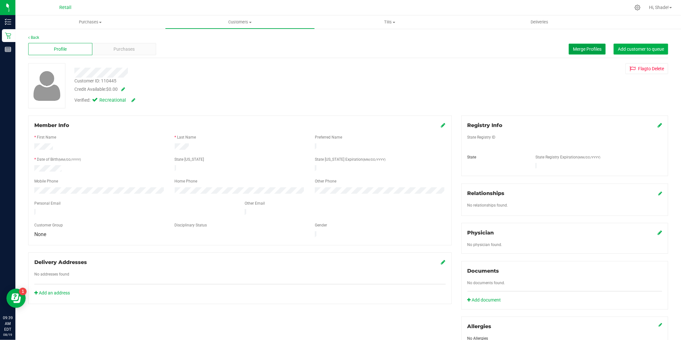
click at [582, 44] on button "Merge Profiles" at bounding box center [586, 49] width 37 height 11
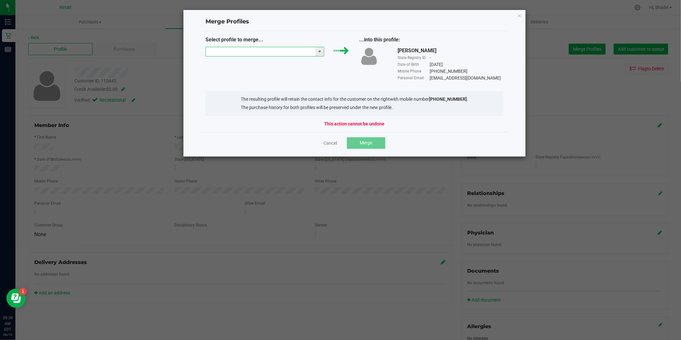
click at [260, 56] on input "NO DATA FOUND" at bounding box center [261, 51] width 110 height 9
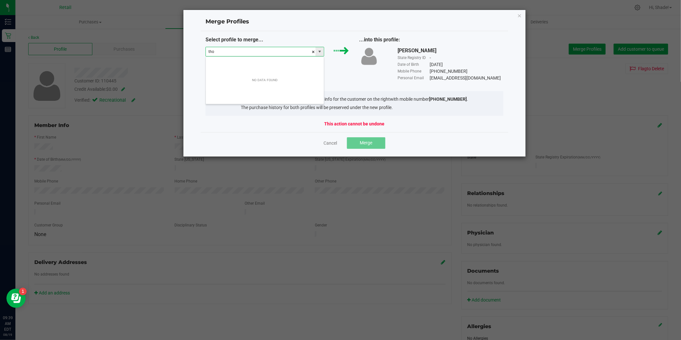
scroll to position [10, 119]
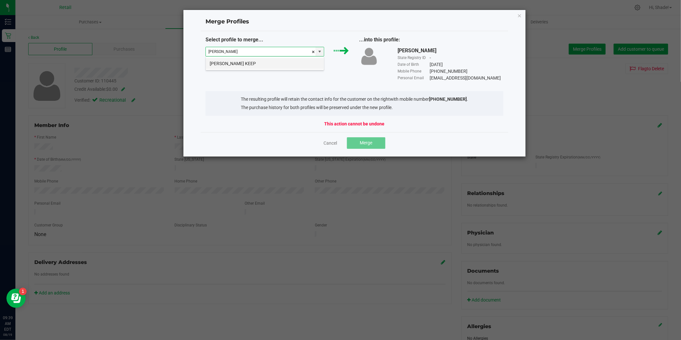
click at [258, 61] on li "Thomas Fulton KEEP" at bounding box center [265, 63] width 118 height 11
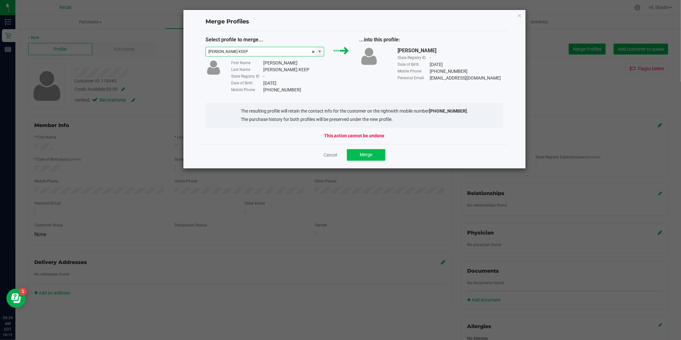
type input "Thomas Fulton KEEP"
click at [365, 159] on button "Merge" at bounding box center [366, 155] width 38 height 12
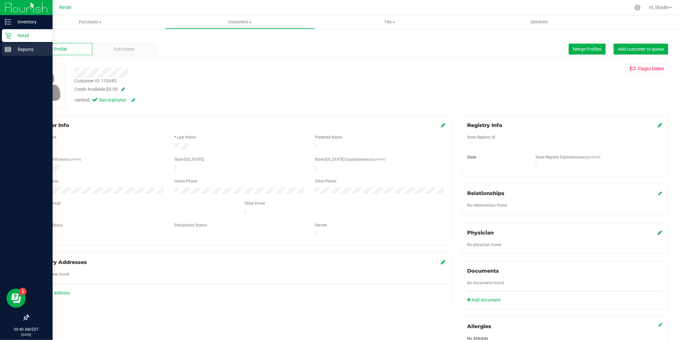
click at [18, 46] on p "Reports" at bounding box center [30, 49] width 38 height 8
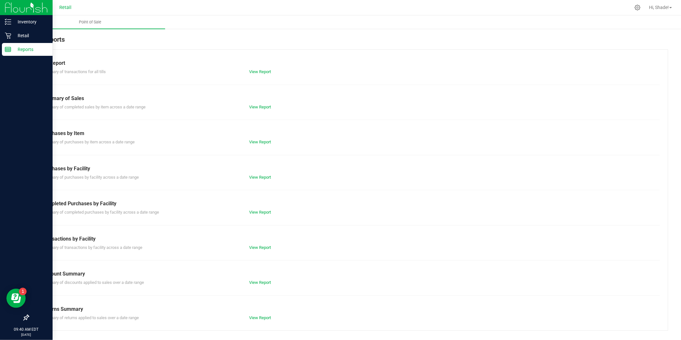
click at [245, 72] on div "View Report" at bounding box center [348, 72] width 208 height 6
click at [248, 71] on div "View Report" at bounding box center [348, 72] width 208 height 6
click at [260, 69] on link "View Report" at bounding box center [260, 71] width 22 height 5
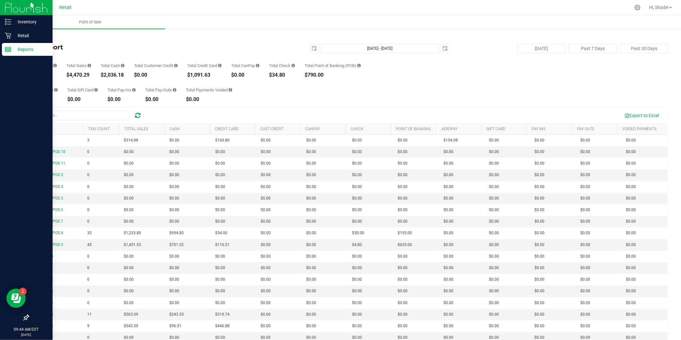
click at [15, 34] on div "Back Till Report 2025-08-19 Aug 19, 2025 - Aug 19, 2025 2025-08-19 Today Past 7…" at bounding box center [347, 199] width 665 height 342
click at [11, 30] on div "Retail" at bounding box center [27, 35] width 51 height 13
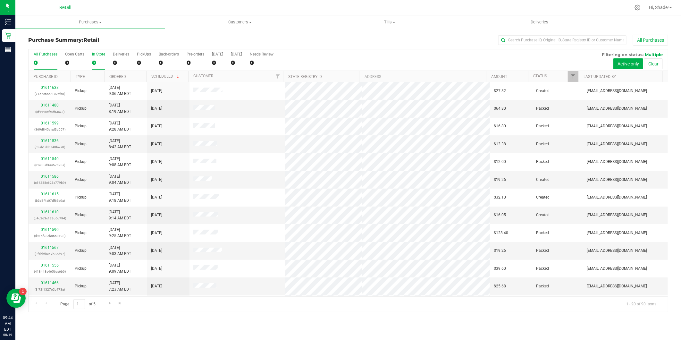
click at [94, 65] on div "0" at bounding box center [98, 62] width 13 height 7
click at [0, 0] on input "In Store 0" at bounding box center [0, 0] width 0 height 0
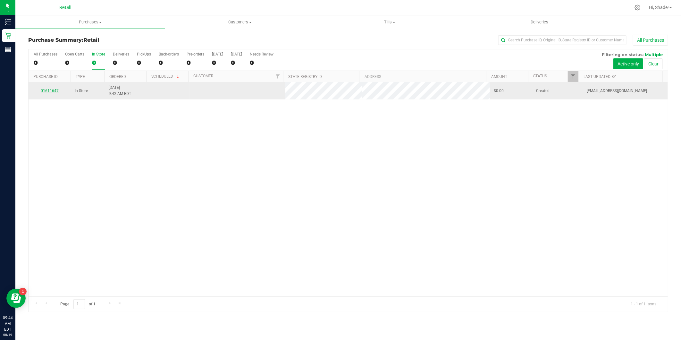
click at [48, 88] on link "01611647" at bounding box center [50, 90] width 18 height 4
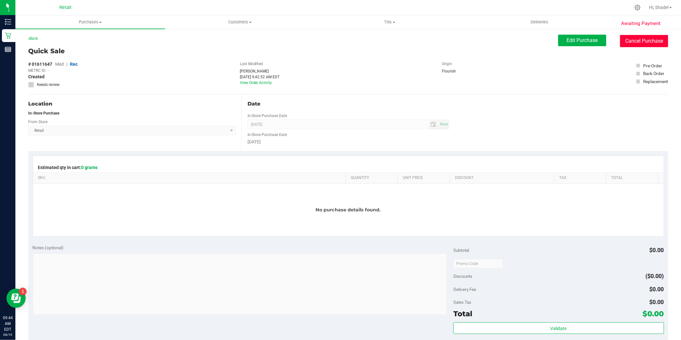
click at [632, 38] on button "Cancel Purchase" at bounding box center [644, 41] width 48 height 12
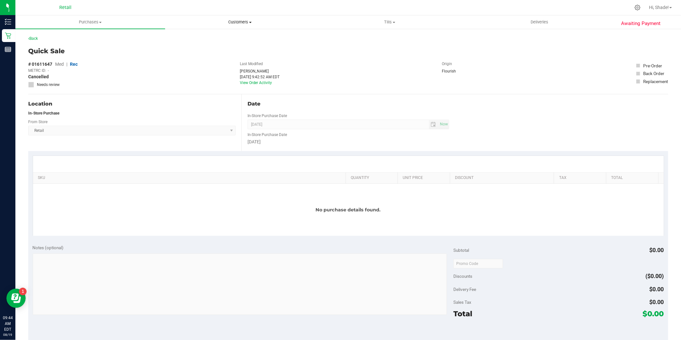
click at [247, 21] on span "Customers" at bounding box center [239, 22] width 149 height 6
click at [190, 37] on span "All customers" at bounding box center [188, 38] width 46 height 5
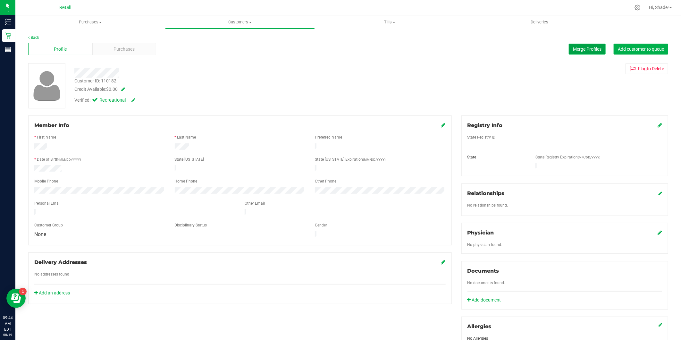
click at [587, 50] on span "Merge Profiles" at bounding box center [587, 48] width 29 height 5
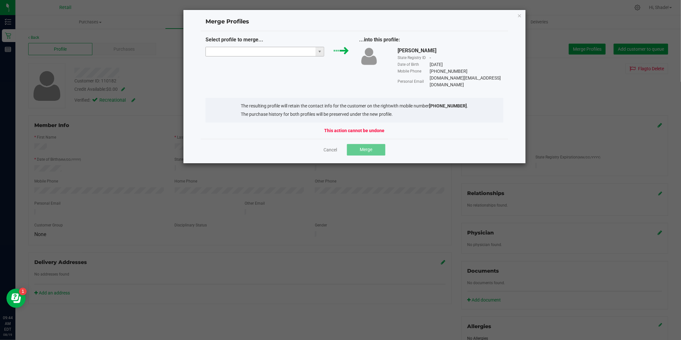
click at [279, 54] on input "NO DATA FOUND" at bounding box center [261, 51] width 110 height 9
click at [268, 60] on li "Mackenzie kourie" at bounding box center [265, 63] width 118 height 11
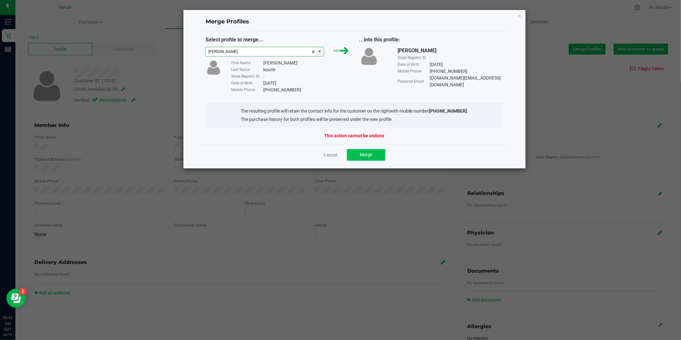
type input "Mackenzie kourie"
click at [371, 157] on button "Merge" at bounding box center [366, 155] width 38 height 12
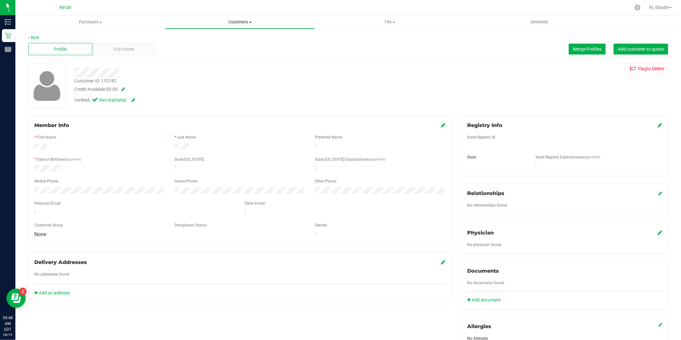
click at [231, 21] on span "Customers" at bounding box center [239, 22] width 149 height 6
click at [210, 37] on span "All customers" at bounding box center [188, 38] width 46 height 5
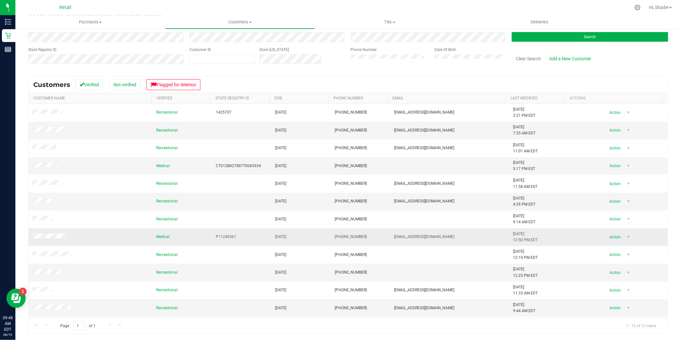
scroll to position [40, 0]
click at [86, 22] on span "Purchases" at bounding box center [90, 22] width 150 height 6
click at [71, 38] on span "Summary of purchases" at bounding box center [48, 38] width 66 height 5
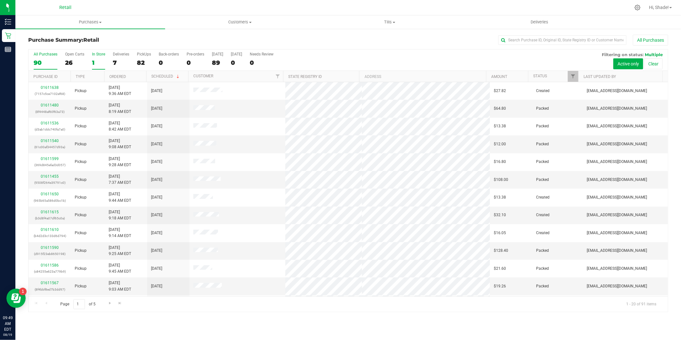
click at [94, 62] on div "1" at bounding box center [98, 62] width 13 height 7
click at [0, 0] on input "In Store 1" at bounding box center [0, 0] width 0 height 0
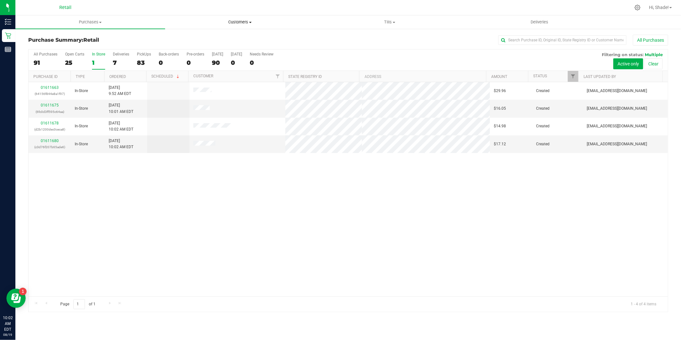
click at [225, 19] on span "Customers" at bounding box center [239, 22] width 149 height 6
click at [213, 38] on li "All customers" at bounding box center [240, 39] width 150 height 8
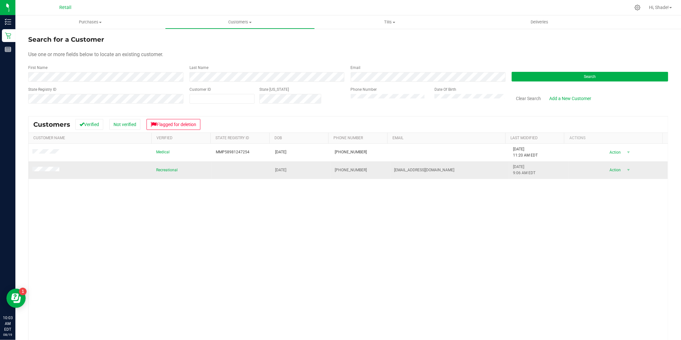
click at [451, 168] on td "domenicib69@gmail.com" at bounding box center [449, 169] width 119 height 17
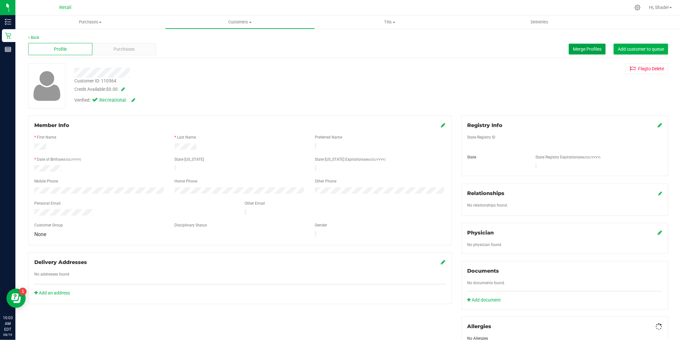
click at [575, 46] on span "Merge Profiles" at bounding box center [587, 48] width 29 height 5
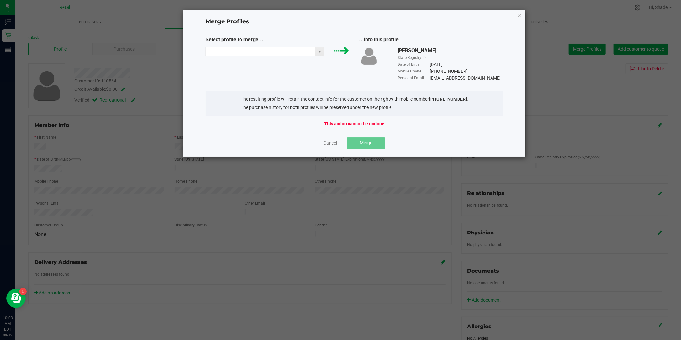
click at [289, 52] on input "NO DATA FOUND" at bounding box center [261, 51] width 110 height 9
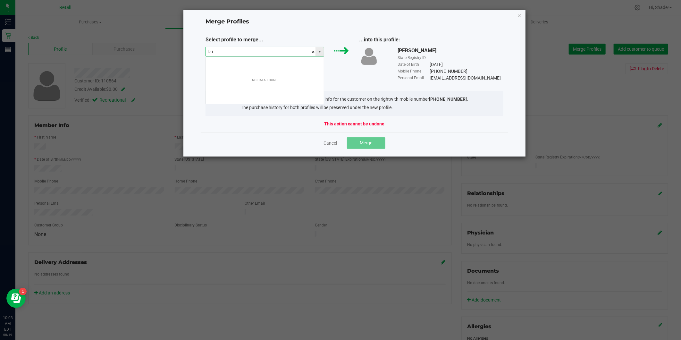
scroll to position [10, 119]
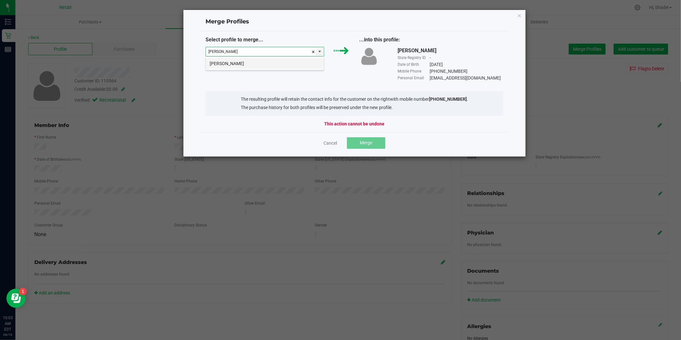
click at [275, 63] on li "Brian Domenici" at bounding box center [265, 63] width 118 height 11
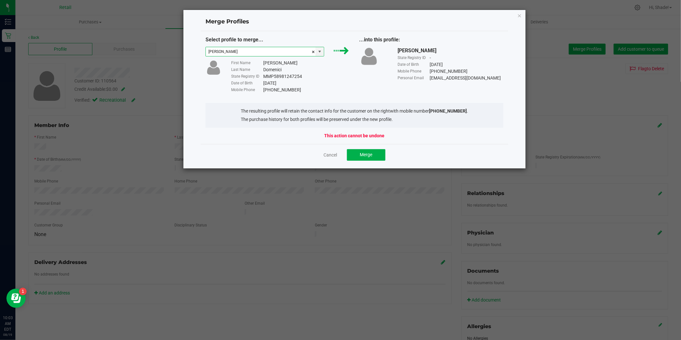
type input "Brian Domenici"
click at [357, 147] on div "Cancel Merge" at bounding box center [355, 154] width 308 height 21
click at [363, 158] on button "Merge" at bounding box center [366, 155] width 38 height 12
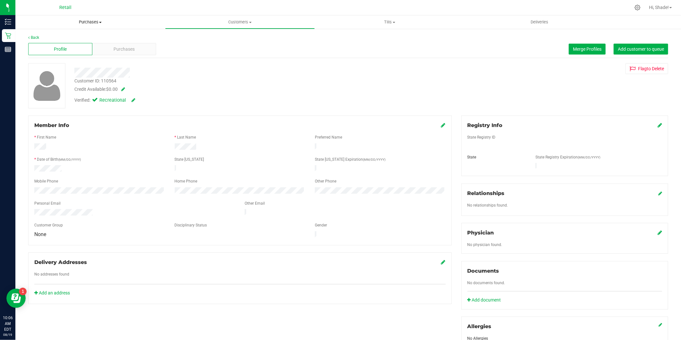
click at [79, 21] on span "Purchases" at bounding box center [90, 22] width 150 height 6
click at [74, 37] on span "Summary of purchases" at bounding box center [48, 38] width 66 height 5
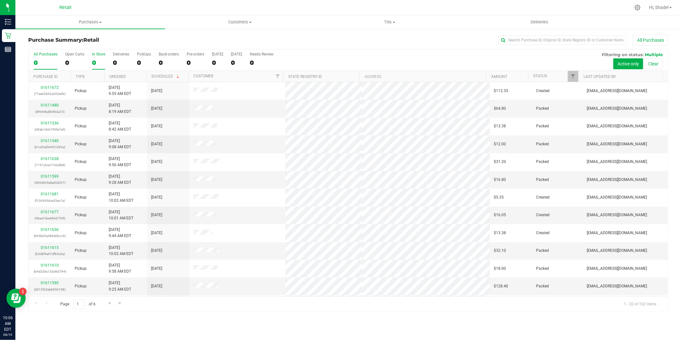
click at [98, 63] on div "0" at bounding box center [98, 62] width 13 height 7
click at [0, 0] on input "In Store 0" at bounding box center [0, 0] width 0 height 0
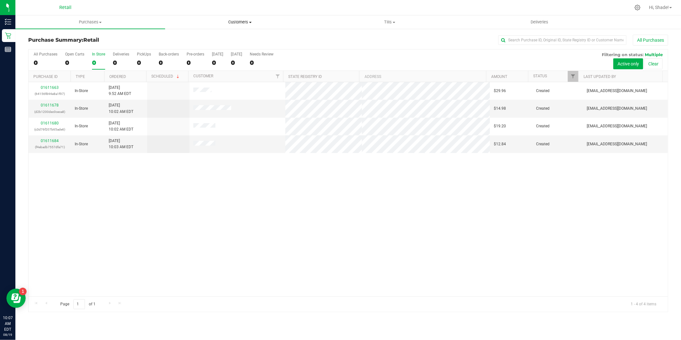
click at [238, 24] on span "Customers" at bounding box center [239, 22] width 149 height 6
click at [76, 17] on uib-tab-heading "Purchases Summary of purchases Fulfillment All purchases" at bounding box center [90, 22] width 149 height 13
click at [57, 39] on span "Summary of purchases" at bounding box center [48, 38] width 66 height 5
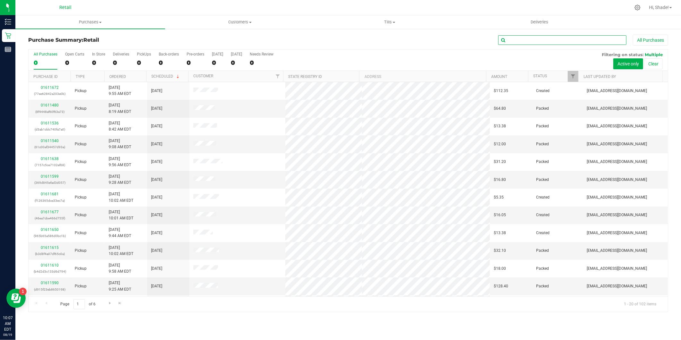
click at [559, 43] on input "text" at bounding box center [562, 40] width 128 height 10
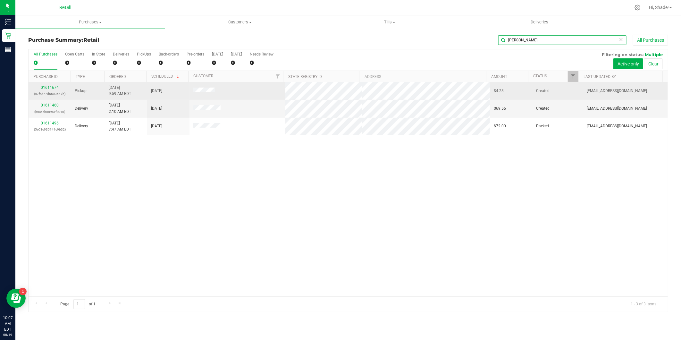
type input "lee"
click at [52, 90] on div "01611674 (87fad77d6603647b)" at bounding box center [49, 91] width 35 height 12
click at [52, 88] on link "01611674" at bounding box center [50, 87] width 18 height 4
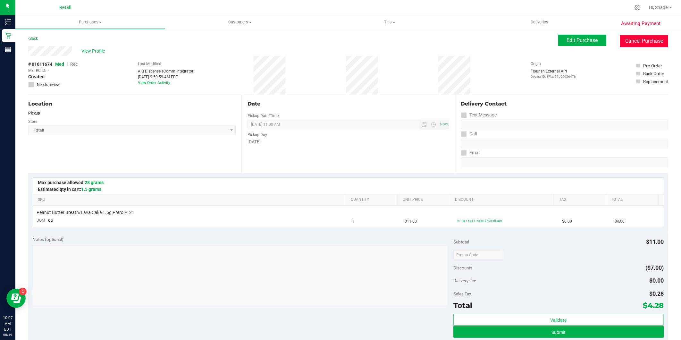
click at [634, 44] on button "Cancel Purchase" at bounding box center [644, 41] width 48 height 12
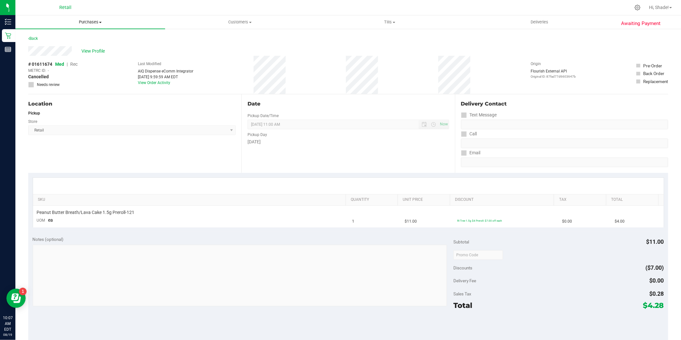
drag, startPoint x: 88, startPoint y: 23, endPoint x: 86, endPoint y: 28, distance: 5.4
click at [88, 23] on span "Purchases" at bounding box center [90, 22] width 150 height 6
click at [79, 37] on span "Summary of purchases" at bounding box center [48, 38] width 66 height 5
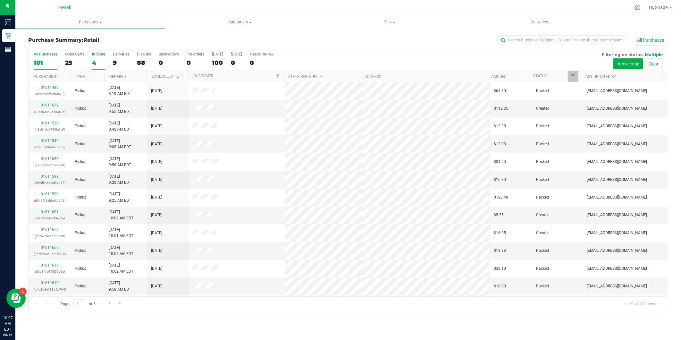
click at [101, 66] on div "4" at bounding box center [98, 62] width 13 height 7
click at [0, 0] on input "In Store 4" at bounding box center [0, 0] width 0 height 0
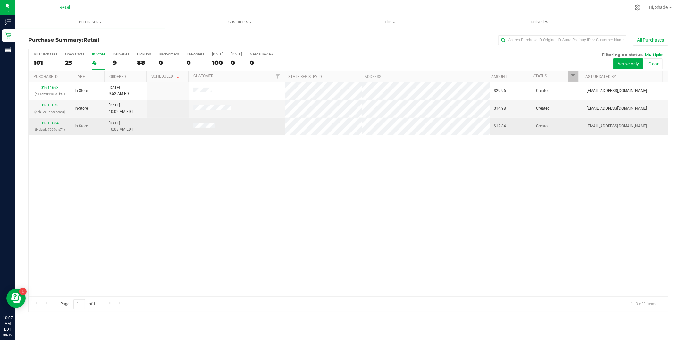
click at [55, 122] on link "01611684" at bounding box center [50, 123] width 18 height 4
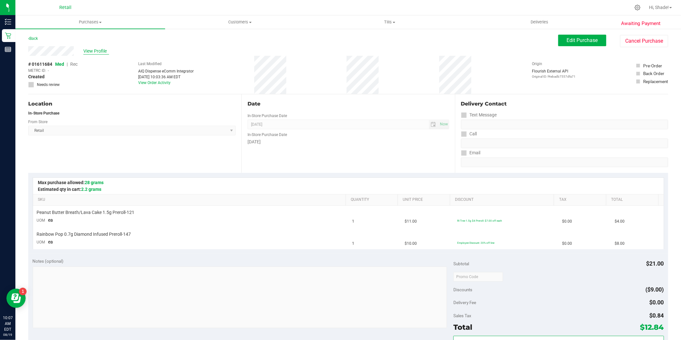
click at [102, 48] on span "View Profile" at bounding box center [96, 51] width 26 height 7
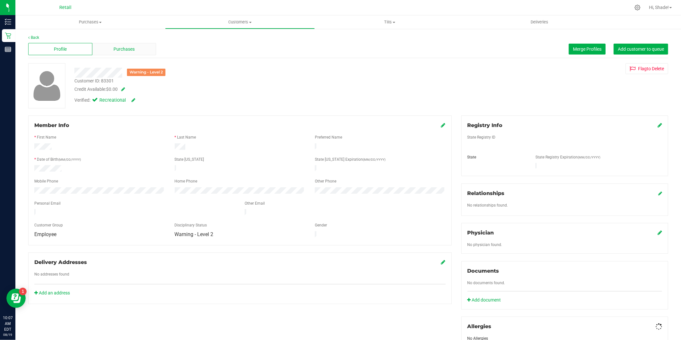
click at [141, 48] on div "Purchases" at bounding box center [124, 49] width 64 height 12
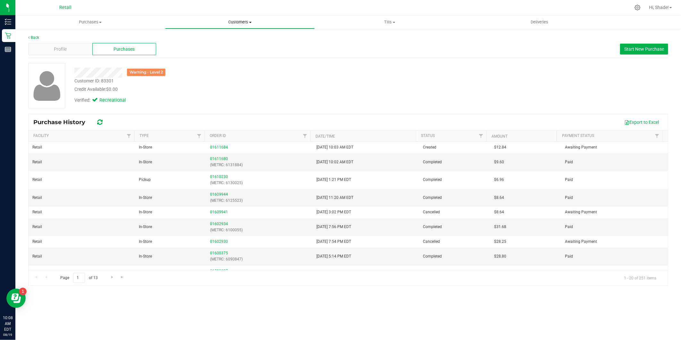
click at [238, 20] on span "Customers" at bounding box center [239, 22] width 149 height 6
click at [213, 40] on li "All customers" at bounding box center [240, 39] width 150 height 8
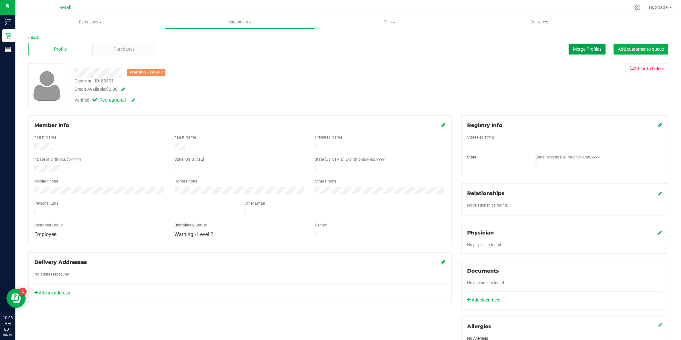
click at [579, 49] on span "Merge Profiles" at bounding box center [587, 48] width 29 height 5
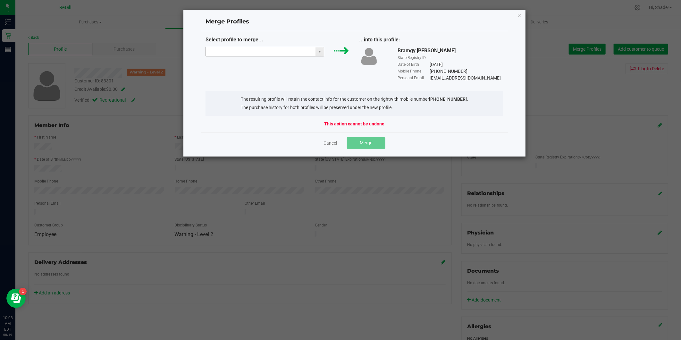
click at [277, 52] on input "NO DATA FOUND" at bounding box center [261, 51] width 110 height 9
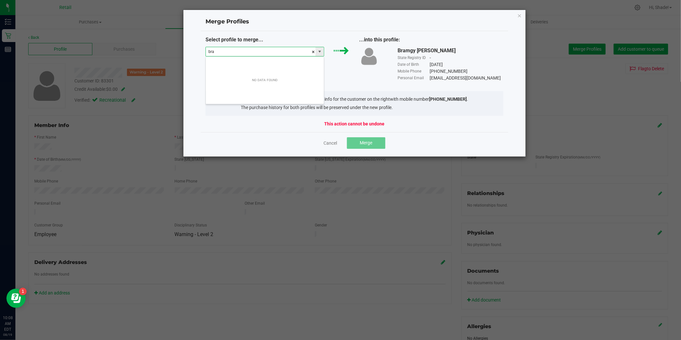
scroll to position [10, 119]
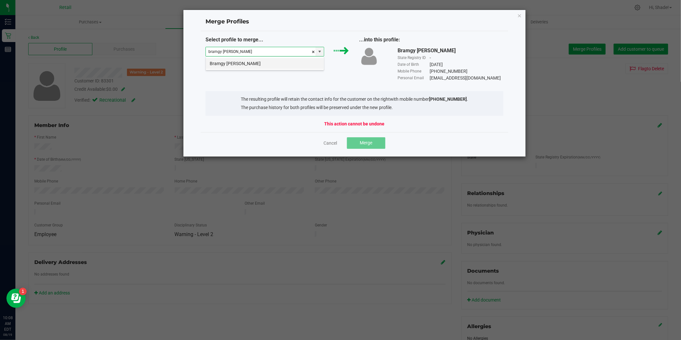
click at [279, 66] on li "Bramgy Brito" at bounding box center [265, 63] width 118 height 11
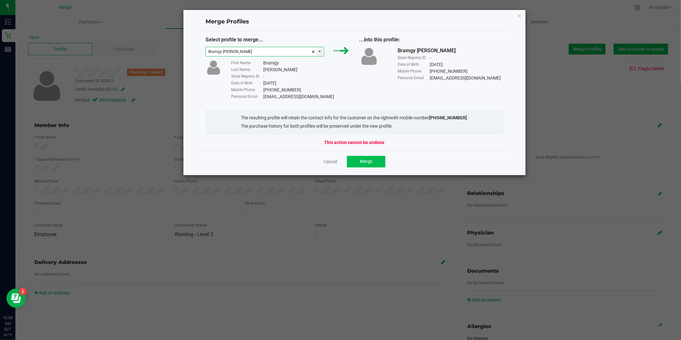
type input "Bramgy Brito"
click at [361, 161] on span "Merge" at bounding box center [365, 161] width 12 height 5
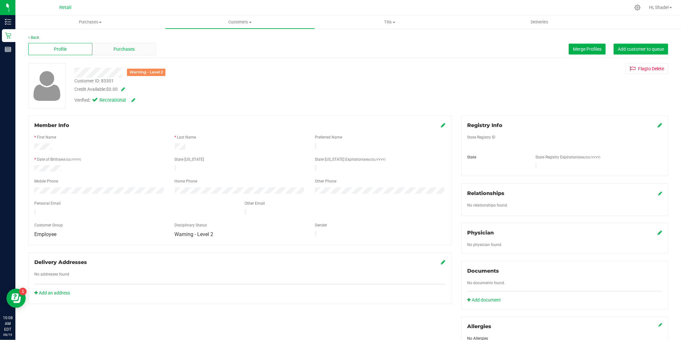
click at [131, 48] on span "Purchases" at bounding box center [123, 49] width 21 height 7
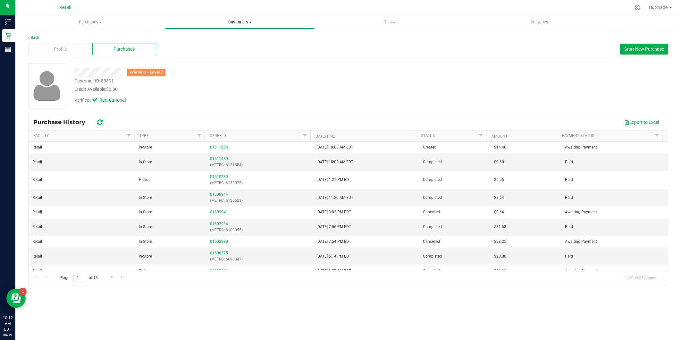
click at [223, 20] on span "Customers" at bounding box center [239, 22] width 149 height 6
click at [188, 34] on ul "All customers Add a new customer All physicians" at bounding box center [240, 46] width 150 height 35
click at [185, 37] on span "All customers" at bounding box center [188, 38] width 46 height 5
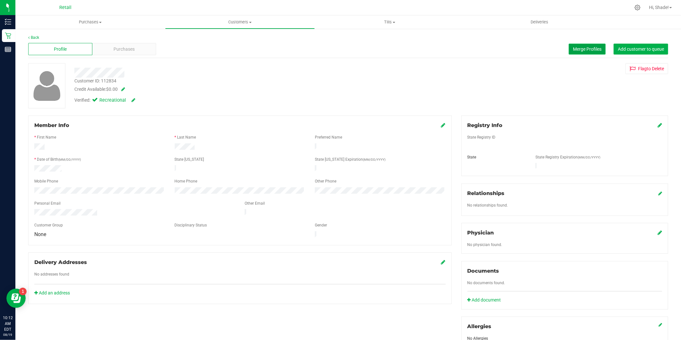
click at [588, 47] on span "Merge Profiles" at bounding box center [587, 48] width 29 height 5
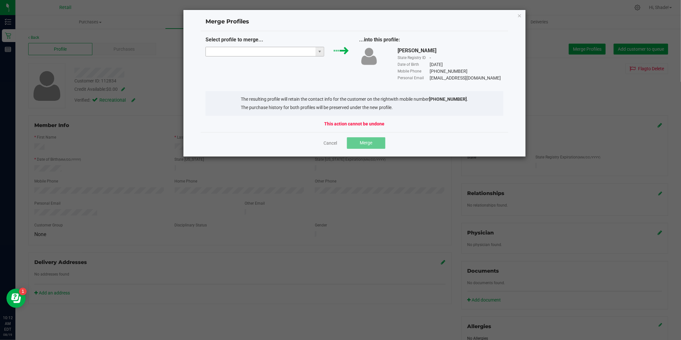
click at [255, 51] on input "NO DATA FOUND" at bounding box center [261, 51] width 110 height 9
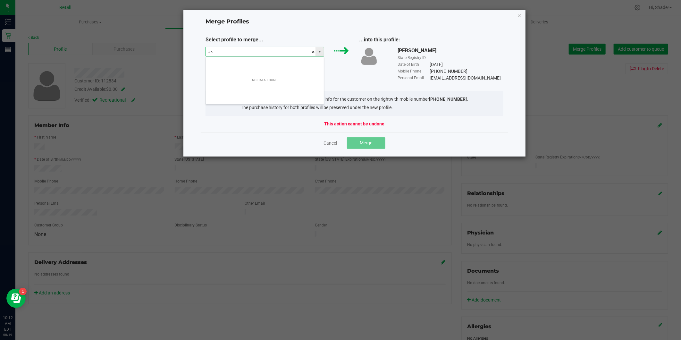
scroll to position [10, 119]
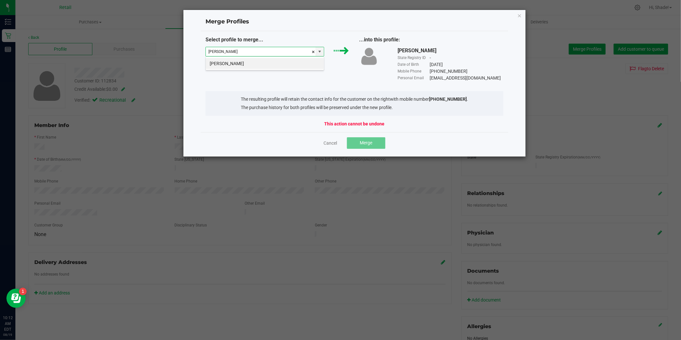
click at [251, 63] on li "alan richman" at bounding box center [265, 63] width 118 height 11
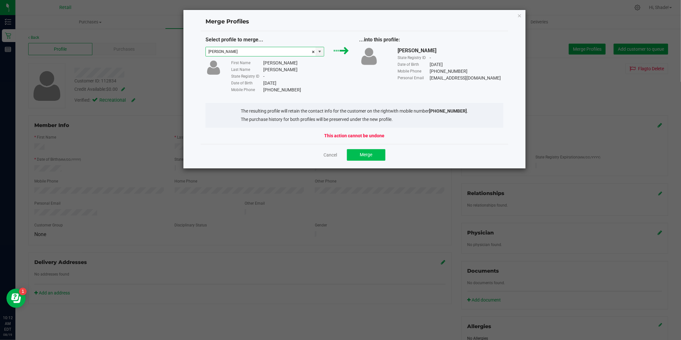
type input "alan richman"
click at [366, 157] on span "Merge" at bounding box center [365, 154] width 12 height 5
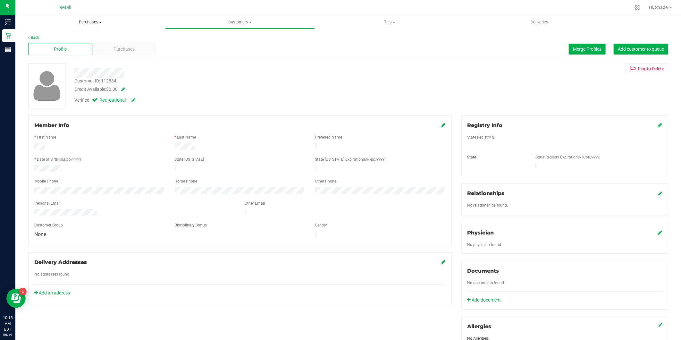
click at [88, 19] on span "Purchases" at bounding box center [90, 22] width 150 height 6
click at [78, 38] on span "Summary of purchases" at bounding box center [48, 38] width 66 height 5
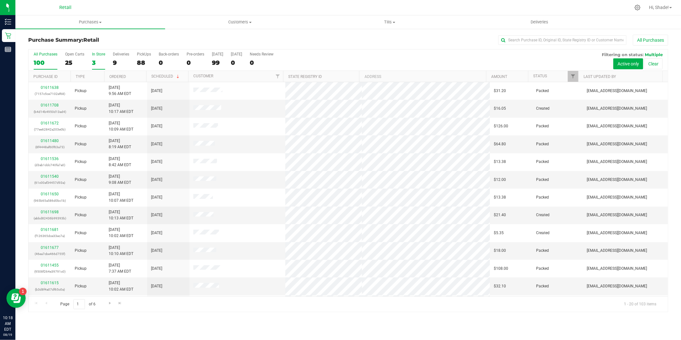
click at [93, 62] on div "3" at bounding box center [98, 62] width 13 height 7
click at [0, 0] on input "In Store 3" at bounding box center [0, 0] width 0 height 0
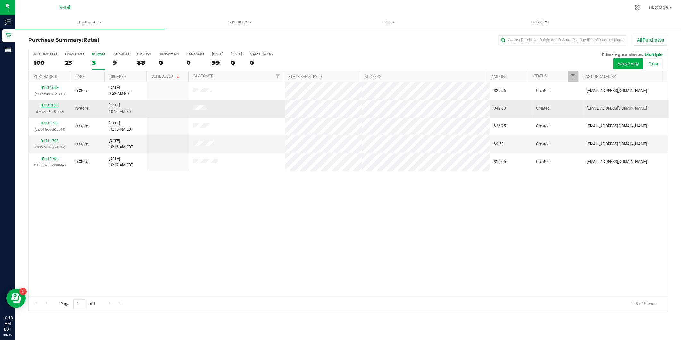
click at [46, 104] on link "01611695" at bounding box center [50, 105] width 18 height 4
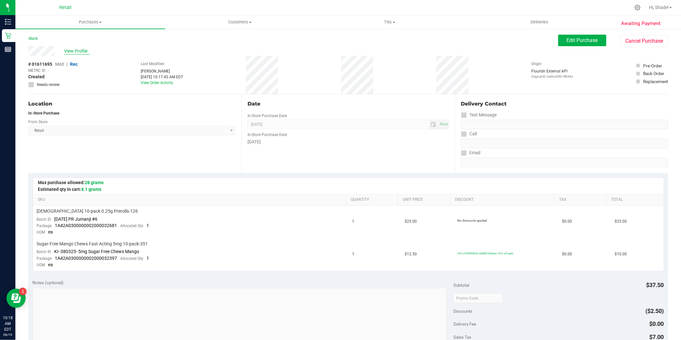
click at [71, 49] on span "View Profile" at bounding box center [77, 51] width 26 height 7
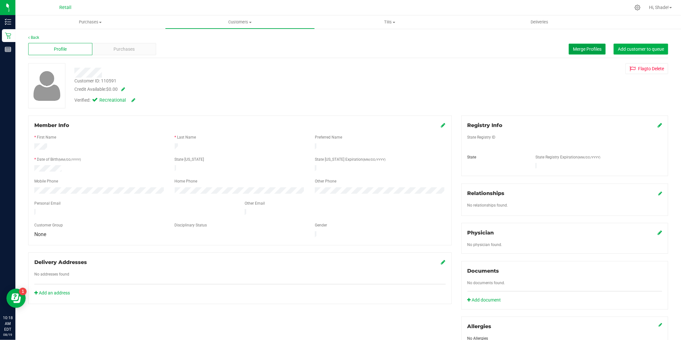
click at [573, 48] on span "Merge Profiles" at bounding box center [587, 48] width 29 height 5
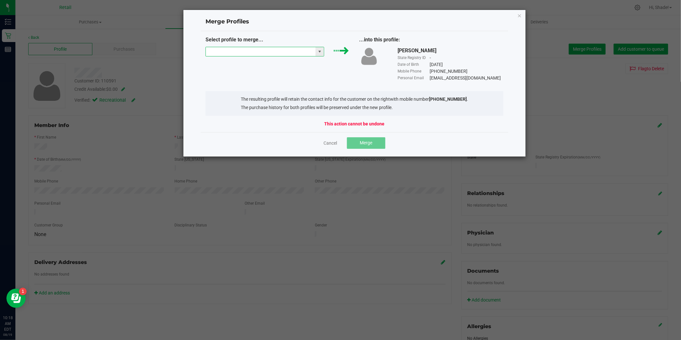
click at [272, 54] on input "NO DATA FOUND" at bounding box center [261, 51] width 110 height 9
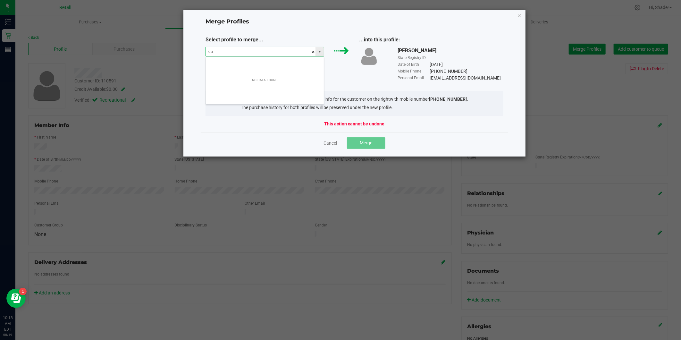
scroll to position [10, 119]
type input "david cue"
drag, startPoint x: 268, startPoint y: 51, endPoint x: 184, endPoint y: 50, distance: 84.3
click at [184, 50] on div "Merge Profiles Select profile to merge... david cue ...into this profile: David…" at bounding box center [354, 83] width 343 height 147
type input "4"
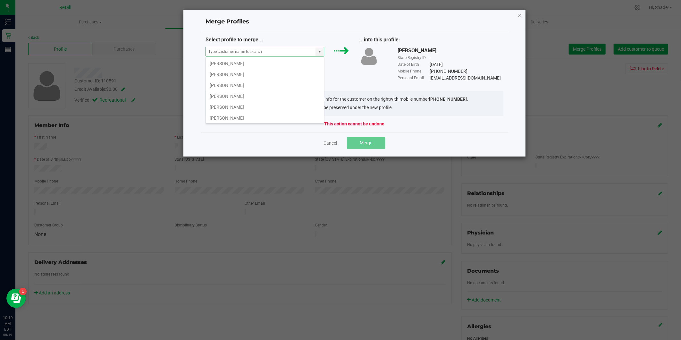
click at [518, 17] on icon "Close" at bounding box center [519, 16] width 4 height 8
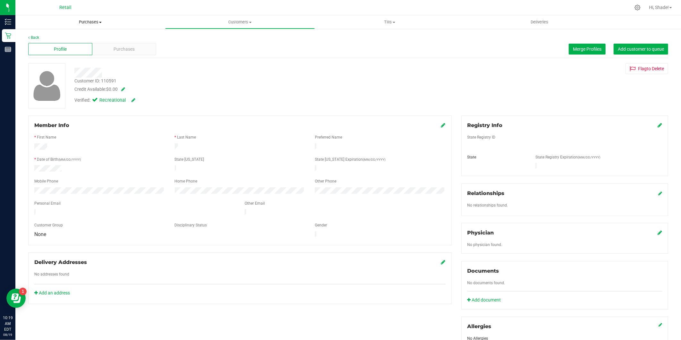
click at [89, 20] on span "Purchases" at bounding box center [90, 22] width 150 height 6
click at [89, 21] on span "Purchases" at bounding box center [90, 22] width 150 height 6
click at [244, 21] on span "Customers" at bounding box center [239, 22] width 149 height 6
click at [181, 37] on span "All customers" at bounding box center [188, 38] width 46 height 5
click at [581, 46] on span "Merge Profiles" at bounding box center [587, 48] width 29 height 5
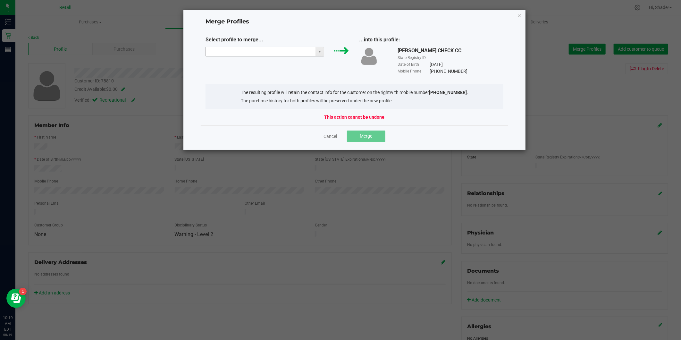
click at [254, 50] on input "NO DATA FOUND" at bounding box center [261, 51] width 110 height 9
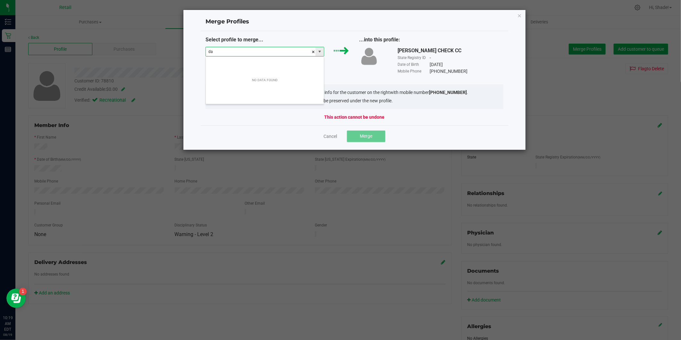
scroll to position [10, 119]
click at [259, 63] on li "David C" at bounding box center [265, 63] width 118 height 11
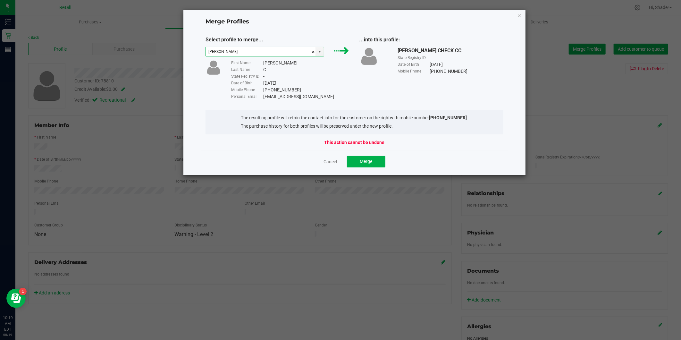
type input "David C"
drag, startPoint x: 311, startPoint y: 96, endPoint x: 263, endPoint y: 97, distance: 47.7
click at [263, 97] on div "Personal Email Yasil61.dc@gmail.com" at bounding box center [290, 96] width 119 height 7
drag, startPoint x: 263, startPoint y: 97, endPoint x: 268, endPoint y: 97, distance: 5.4
copy div "Yasil61.dc@gmail.com"
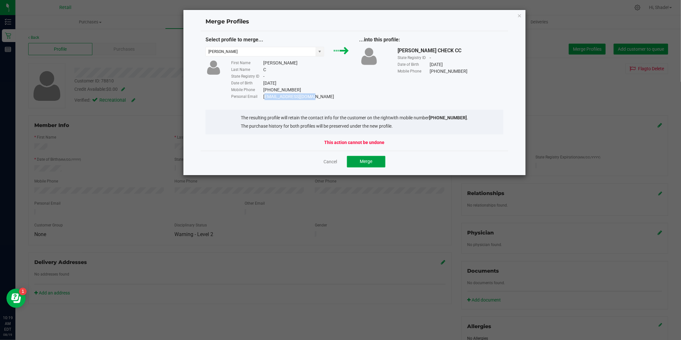
click at [366, 162] on span "Merge" at bounding box center [365, 161] width 12 height 5
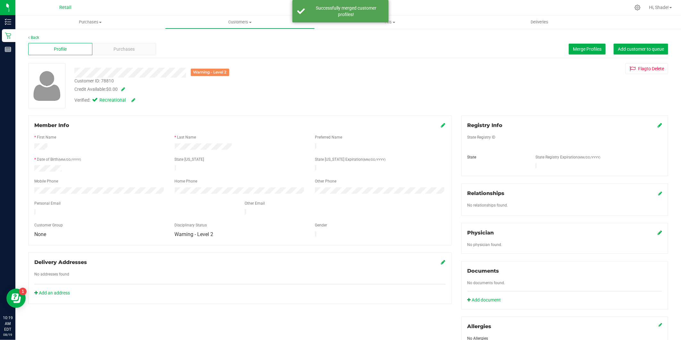
click at [441, 124] on icon at bounding box center [443, 124] width 4 height 5
click at [441, 124] on icon at bounding box center [443, 125] width 6 height 5
click at [132, 50] on span "Purchases" at bounding box center [123, 49] width 21 height 7
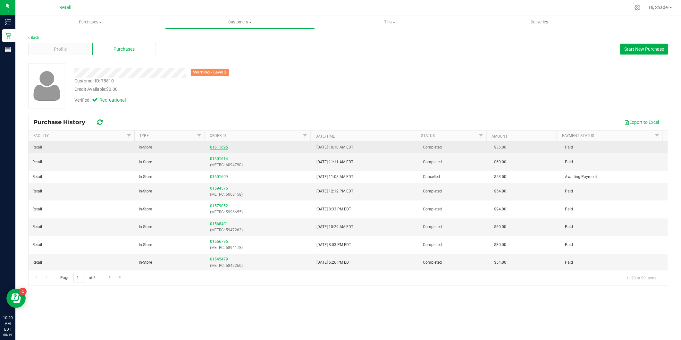
click at [218, 146] on link "01611695" at bounding box center [219, 147] width 18 height 4
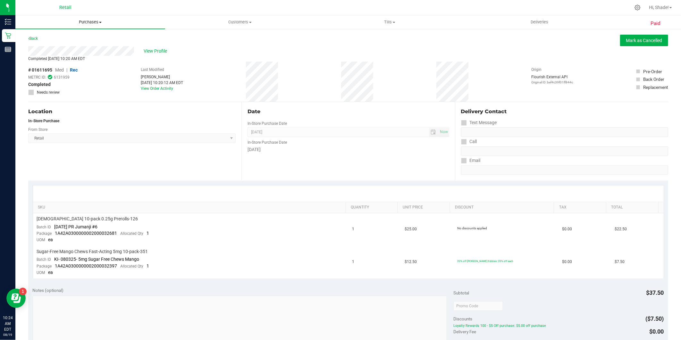
click at [88, 22] on span "Purchases" at bounding box center [90, 22] width 150 height 6
click at [56, 38] on span "Summary of purchases" at bounding box center [48, 38] width 66 height 5
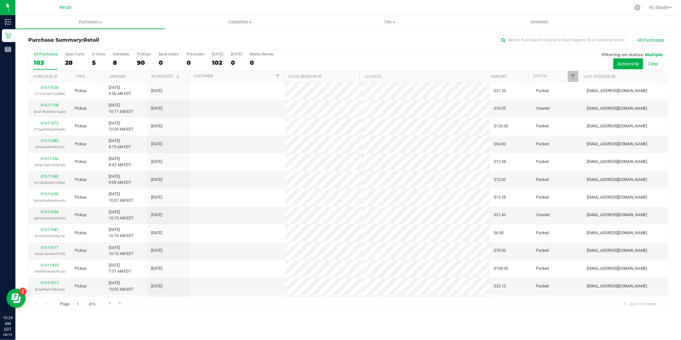
click at [91, 62] on div "All Purchases 103 Open Carts 28 In Store 5 Deliveries 8 PickUps 90 Back-orders …" at bounding box center [348, 59] width 639 height 21
click at [90, 63] on div "All Purchases 103 Open Carts 28 In Store 5 Deliveries 8 PickUps 90 Back-orders …" at bounding box center [348, 59] width 639 height 21
click at [90, 62] on div "All Purchases 103 Open Carts 28 In Store 5 Deliveries 8 PickUps 90 Back-orders …" at bounding box center [348, 59] width 639 height 21
click at [93, 62] on div "5" at bounding box center [98, 62] width 13 height 7
click at [0, 0] on input "In Store 5" at bounding box center [0, 0] width 0 height 0
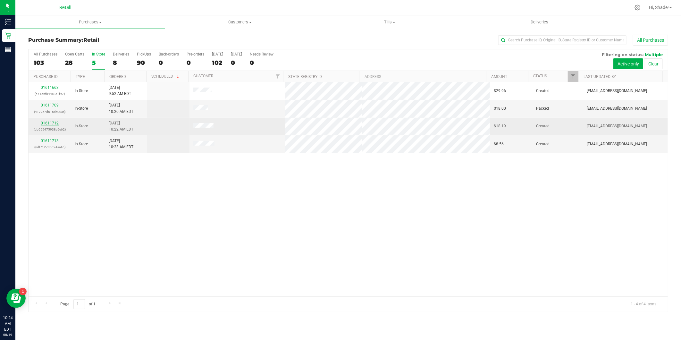
click at [50, 123] on link "01611712" at bounding box center [50, 123] width 18 height 4
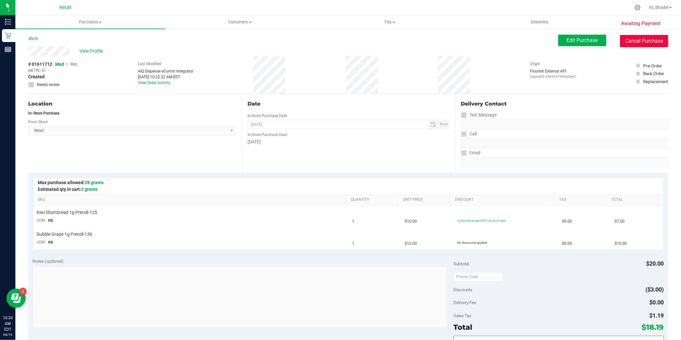
drag, startPoint x: 631, startPoint y: 40, endPoint x: 369, endPoint y: 40, distance: 261.4
click at [631, 42] on button "Cancel Purchase" at bounding box center [644, 41] width 48 height 12
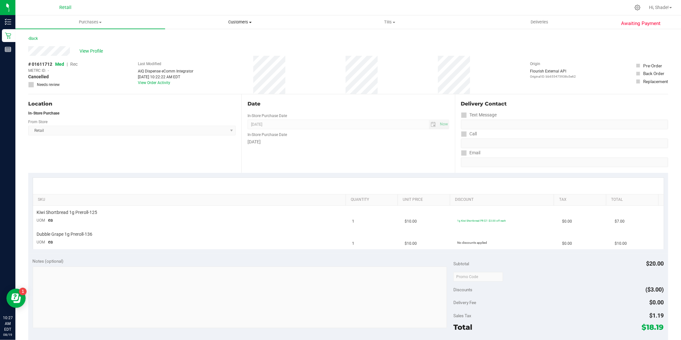
click at [239, 24] on span "Customers" at bounding box center [239, 22] width 149 height 6
click at [224, 37] on li "All customers" at bounding box center [240, 39] width 150 height 8
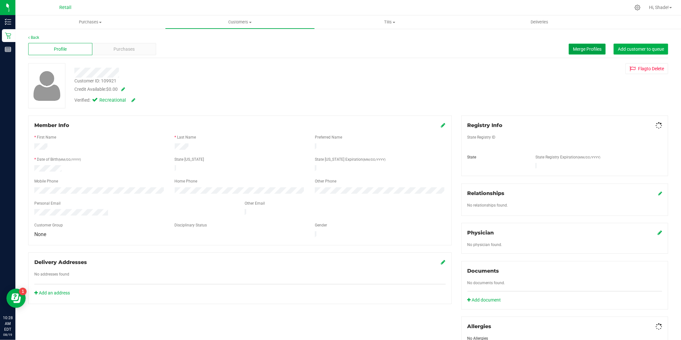
click at [585, 46] on span "Merge Profiles" at bounding box center [587, 48] width 29 height 5
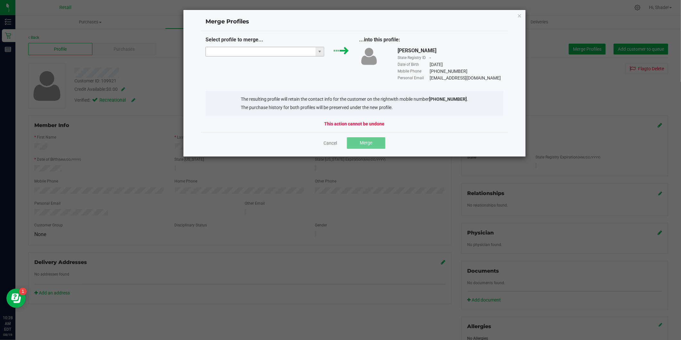
click at [290, 50] on input "NO DATA FOUND" at bounding box center [261, 51] width 110 height 9
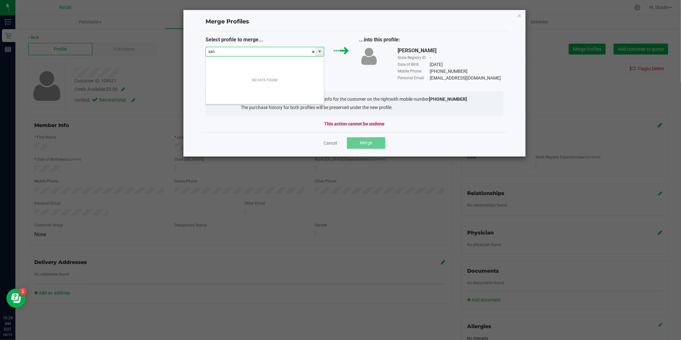
scroll to position [10, 119]
click at [277, 63] on li "Angel Lopez" at bounding box center [265, 63] width 118 height 11
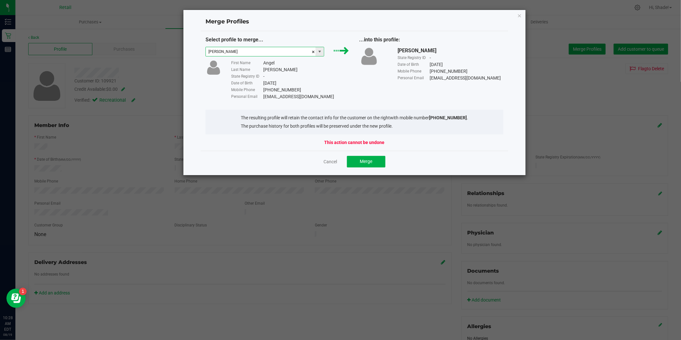
click at [320, 48] on span at bounding box center [319, 51] width 8 height 9
click at [254, 76] on li "Angel Lopez" at bounding box center [265, 74] width 118 height 11
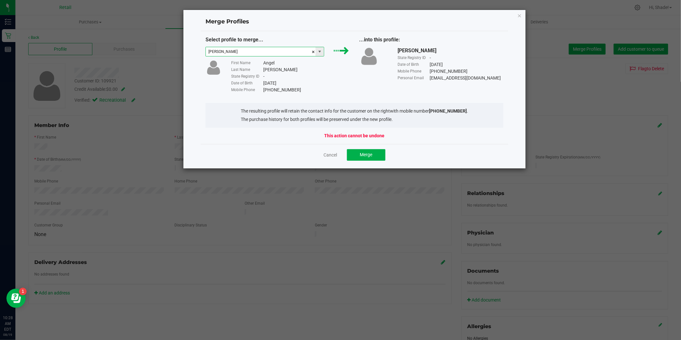
click at [321, 55] on span at bounding box center [319, 51] width 8 height 9
click at [259, 84] on li "angel lopez" at bounding box center [265, 85] width 118 height 11
type input "angel lopez"
click at [360, 157] on span "Merge" at bounding box center [365, 154] width 12 height 5
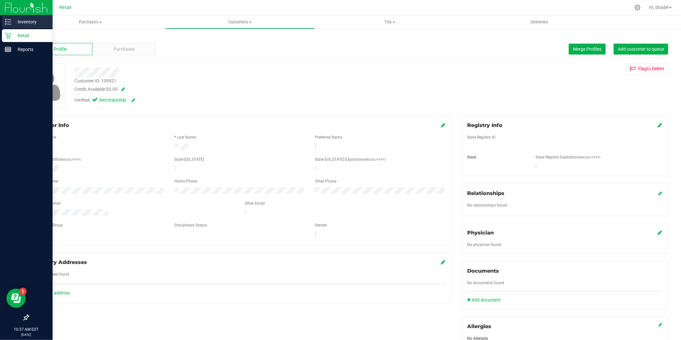
click at [7, 21] on icon at bounding box center [8, 22] width 6 height 6
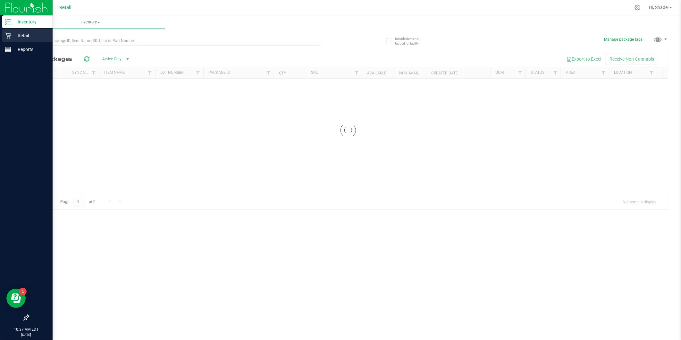
click at [11, 37] on p "Retail" at bounding box center [30, 36] width 38 height 8
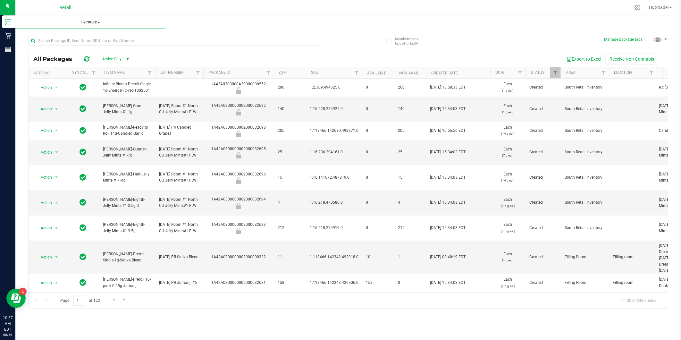
click at [87, 22] on span "Inventory" at bounding box center [90, 22] width 150 height 6
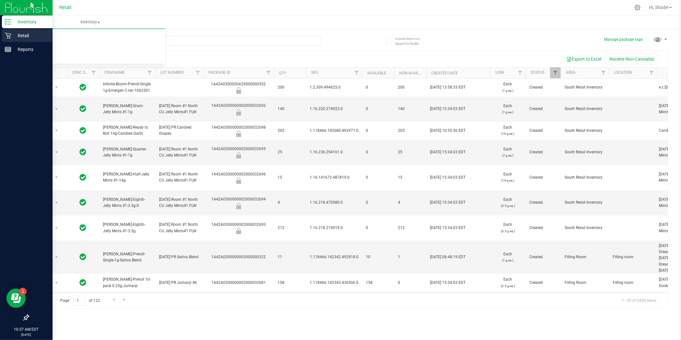
click at [8, 37] on icon at bounding box center [8, 36] width 6 height 6
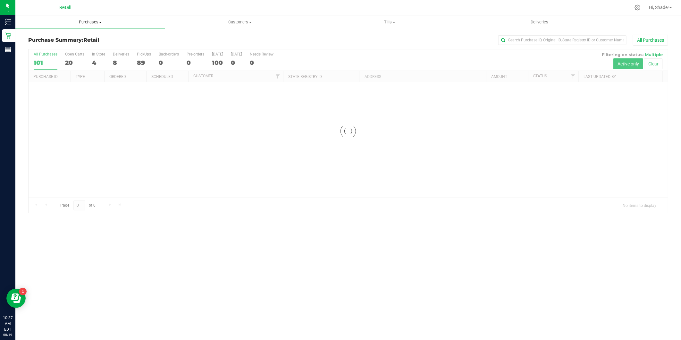
click at [87, 23] on span "Purchases" at bounding box center [90, 22] width 150 height 6
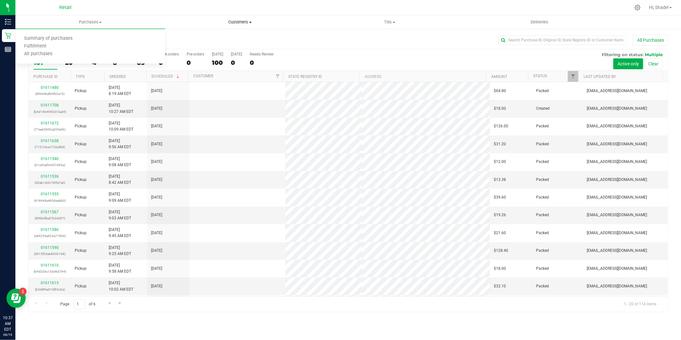
click at [166, 21] on span "Customers" at bounding box center [239, 22] width 149 height 6
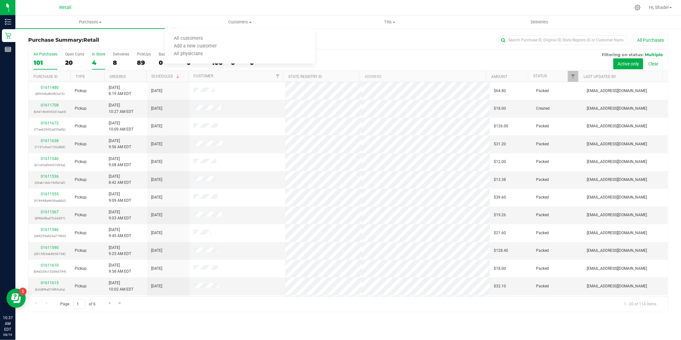
click at [98, 60] on div "4" at bounding box center [98, 62] width 13 height 7
click at [0, 0] on input "In Store 4" at bounding box center [0, 0] width 0 height 0
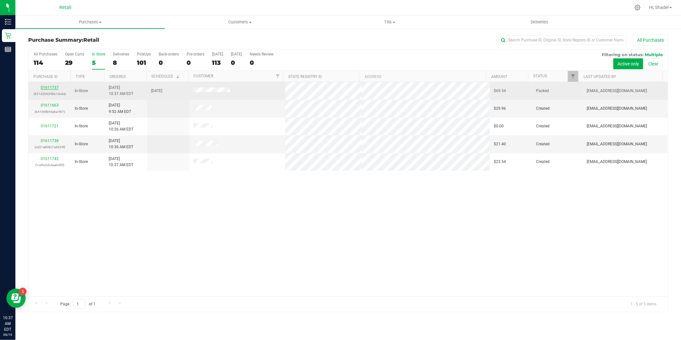
click at [50, 87] on link "01611737" at bounding box center [50, 87] width 18 height 4
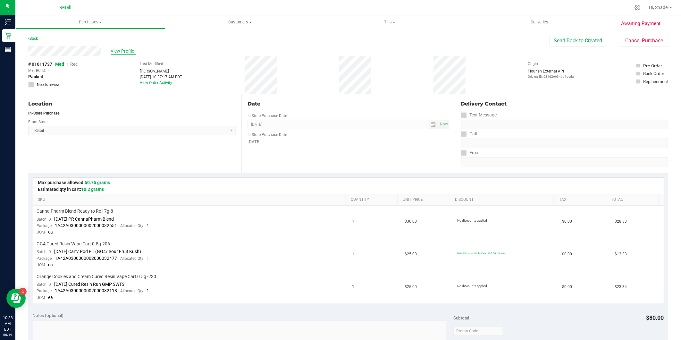
click at [113, 48] on span "View Profile" at bounding box center [124, 51] width 26 height 7
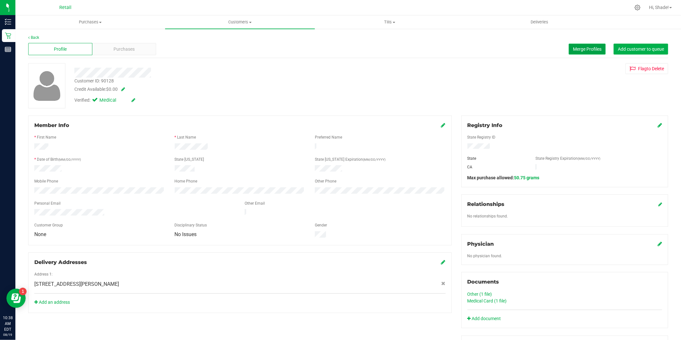
click at [579, 49] on span "Merge Profiles" at bounding box center [587, 48] width 29 height 5
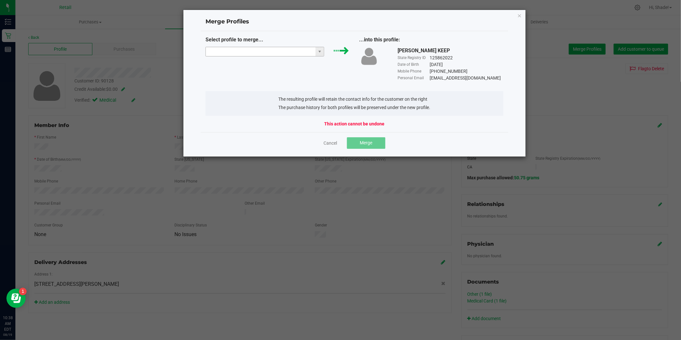
click at [286, 55] on input "NO DATA FOUND" at bounding box center [261, 51] width 110 height 9
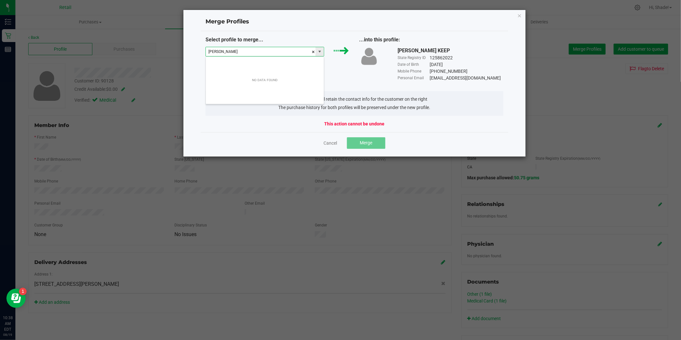
scroll to position [10, 119]
type input "daniel harrison"
drag, startPoint x: 287, startPoint y: 52, endPoint x: 149, endPoint y: 51, distance: 137.5
click at [149, 51] on ngb-modal-window "Merge Profiles Select profile to merge... daniel harrison ...into this profile:…" at bounding box center [342, 170] width 685 height 340
click at [233, 65] on li "Daniel H" at bounding box center [265, 63] width 118 height 11
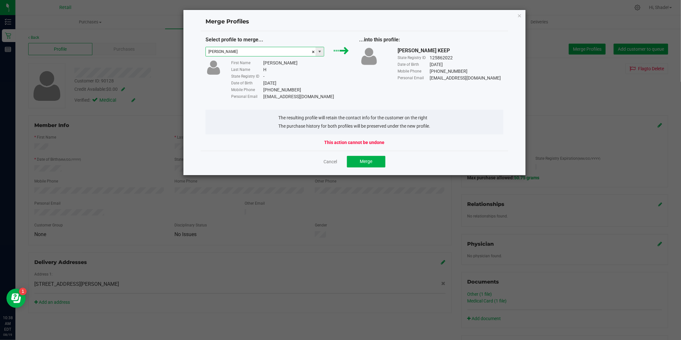
click at [318, 55] on span at bounding box center [319, 51] width 8 height 9
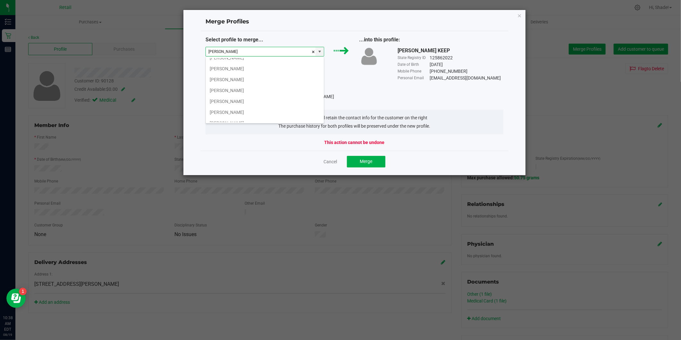
scroll to position [51, 0]
type input "Daniel H"
click at [360, 82] on div "Select profile to merge... Daniel H First Name Daniel Last Name H State Registr…" at bounding box center [355, 68] width 308 height 64
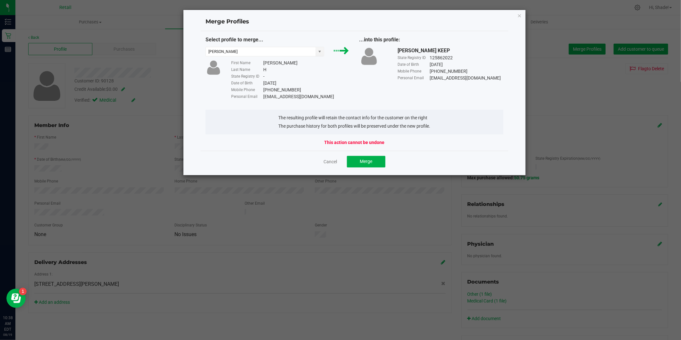
click at [516, 15] on div "Merge Profiles Select profile to merge... Daniel H First Name Daniel Last Name …" at bounding box center [354, 93] width 343 height 166
click at [520, 14] on icon "Close" at bounding box center [519, 16] width 4 height 8
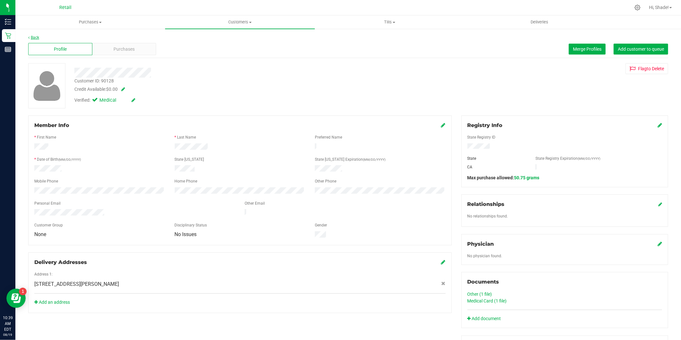
click at [32, 37] on link "Back" at bounding box center [33, 37] width 11 height 4
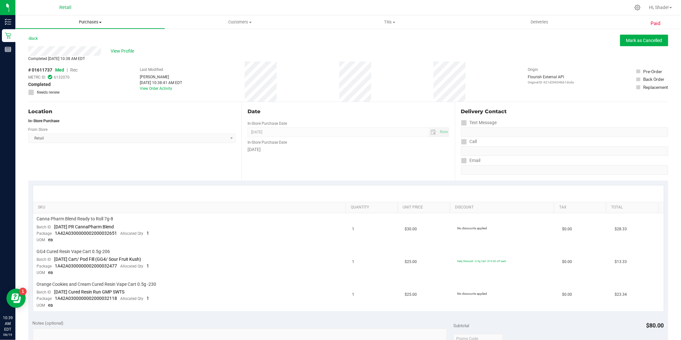
click at [83, 20] on span "Purchases" at bounding box center [90, 22] width 149 height 6
click at [50, 40] on span "Summary of purchases" at bounding box center [48, 38] width 66 height 5
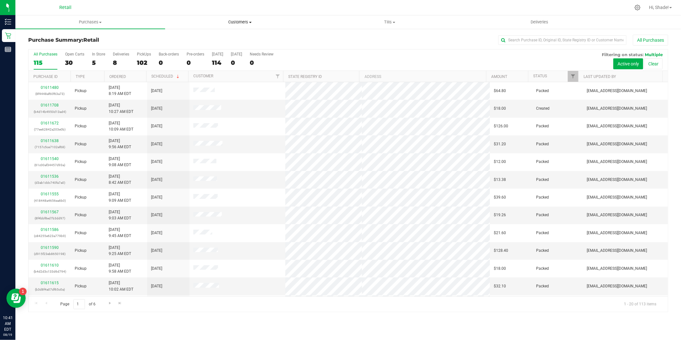
click at [238, 22] on span "Customers" at bounding box center [239, 22] width 149 height 6
click at [212, 37] on li "All customers" at bounding box center [240, 39] width 150 height 8
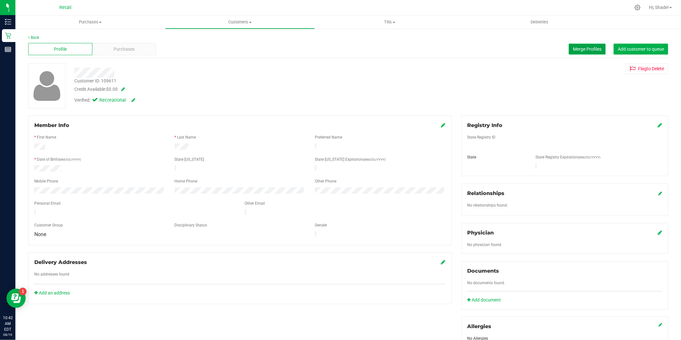
click at [576, 44] on button "Merge Profiles" at bounding box center [586, 49] width 37 height 11
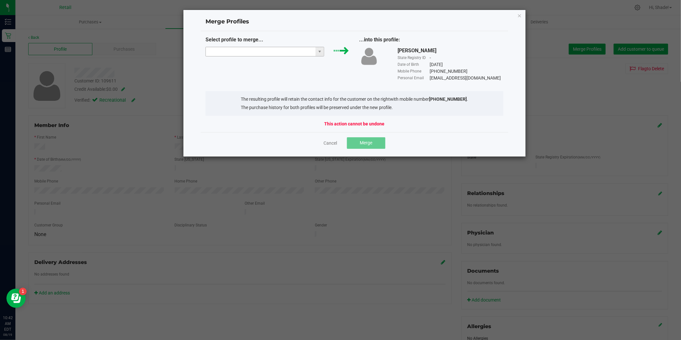
click at [287, 54] on input "NO DATA FOUND" at bounding box center [261, 51] width 110 height 9
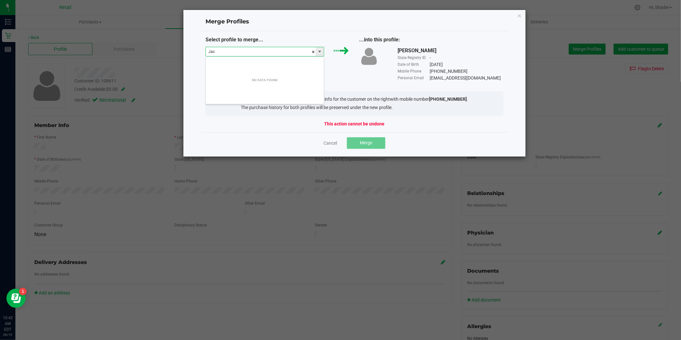
scroll to position [10, 119]
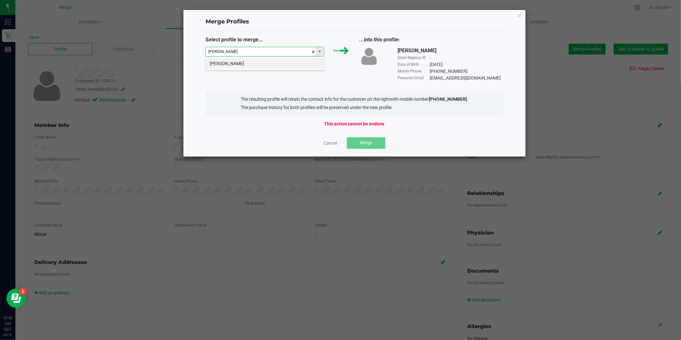
type input "Jack manzi"
type input "k"
click at [285, 57] on div "Jack Manzi" at bounding box center [264, 63] width 119 height 14
click at [284, 62] on li "Jack Manzi" at bounding box center [265, 63] width 118 height 11
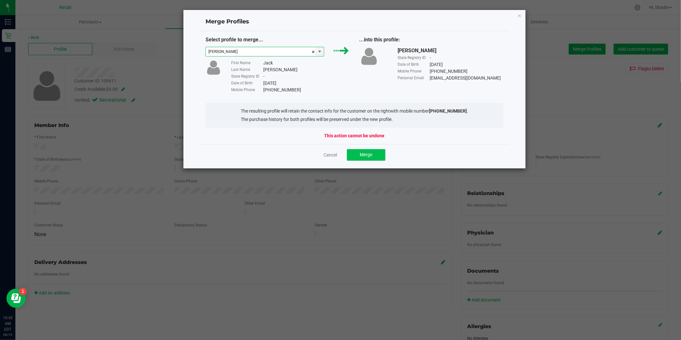
type input "Jack Manzi"
click at [368, 156] on span "Merge" at bounding box center [365, 154] width 12 height 5
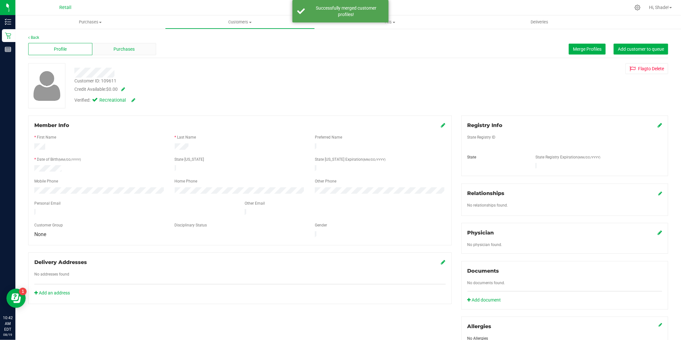
click at [136, 49] on div "Purchases" at bounding box center [124, 49] width 64 height 12
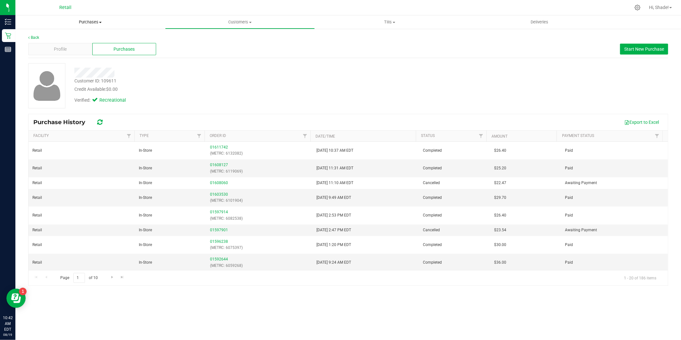
drag, startPoint x: 87, startPoint y: 20, endPoint x: 85, endPoint y: 35, distance: 14.9
click at [87, 20] on span "Purchases" at bounding box center [90, 22] width 150 height 6
click at [84, 37] on li "Summary of purchases" at bounding box center [90, 39] width 150 height 8
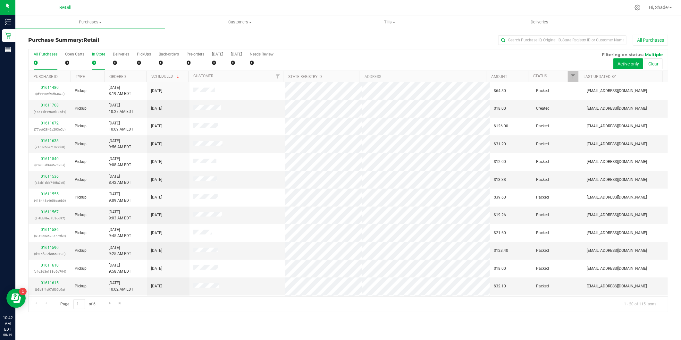
click at [95, 62] on div "0" at bounding box center [98, 62] width 13 height 7
click at [0, 0] on input "In Store 0" at bounding box center [0, 0] width 0 height 0
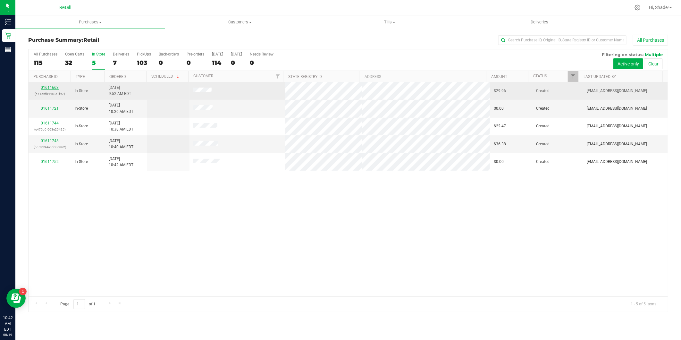
click at [44, 88] on link "01611663" at bounding box center [50, 87] width 18 height 4
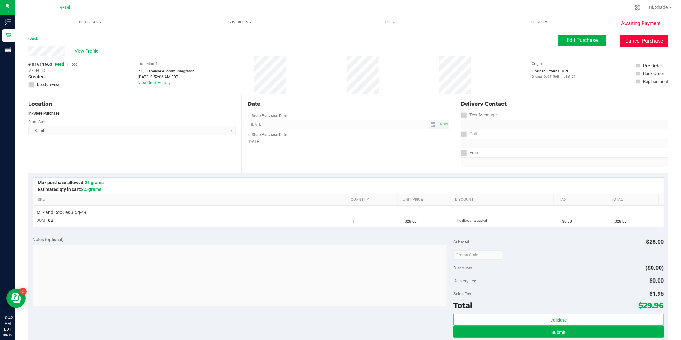
drag, startPoint x: 642, startPoint y: 42, endPoint x: 377, endPoint y: 44, distance: 265.3
click at [637, 40] on button "Cancel Purchase" at bounding box center [644, 41] width 48 height 12
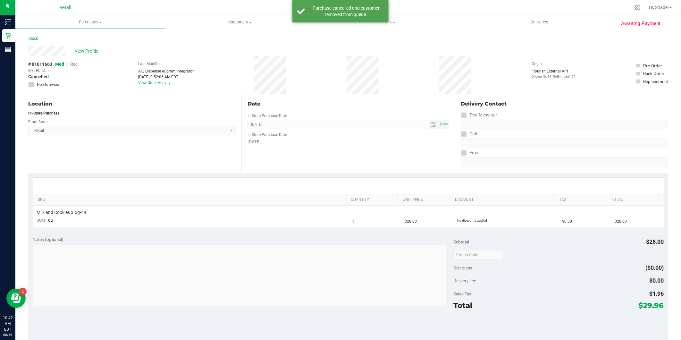
click at [82, 47] on div "View Profile" at bounding box center [348, 51] width 640 height 10
click at [83, 49] on span "View Profile" at bounding box center [88, 51] width 26 height 7
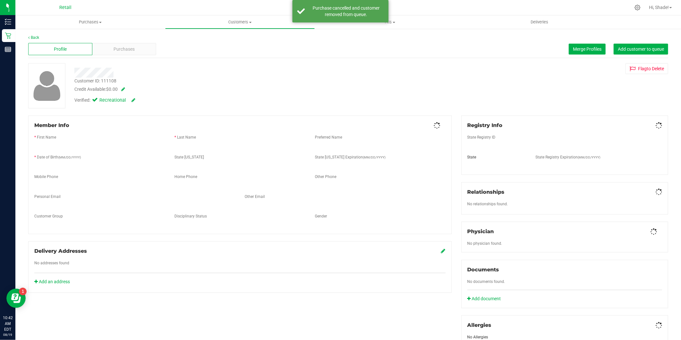
click at [97, 51] on div "Purchases" at bounding box center [124, 49] width 64 height 12
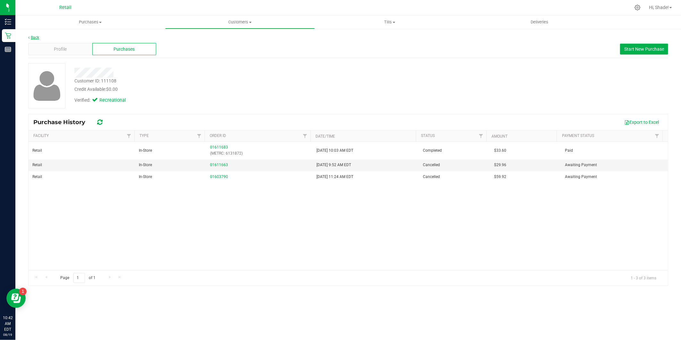
click at [34, 36] on link "Back" at bounding box center [33, 37] width 11 height 4
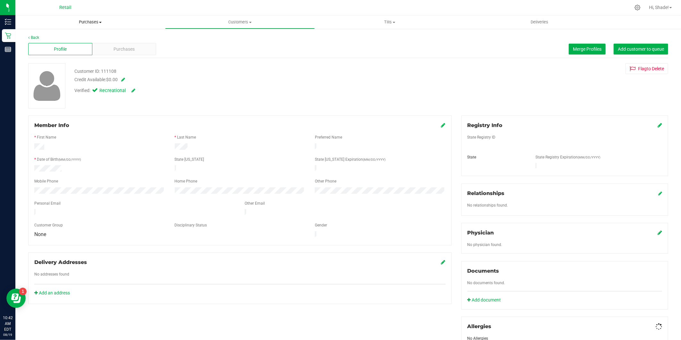
click at [93, 21] on span "Purchases" at bounding box center [90, 22] width 150 height 6
click at [59, 39] on span "Summary of purchases" at bounding box center [48, 38] width 66 height 5
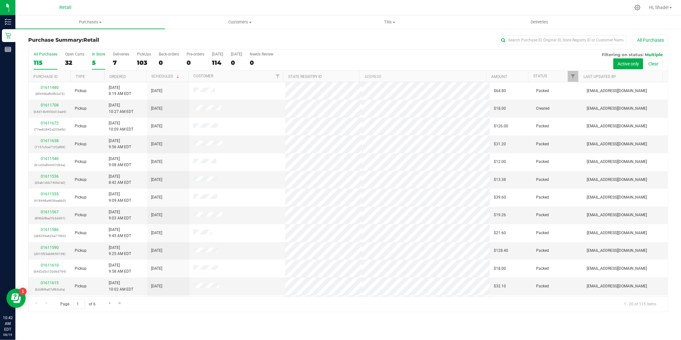
click at [97, 62] on div "5" at bounding box center [98, 62] width 13 height 7
click at [0, 0] on input "In Store 5" at bounding box center [0, 0] width 0 height 0
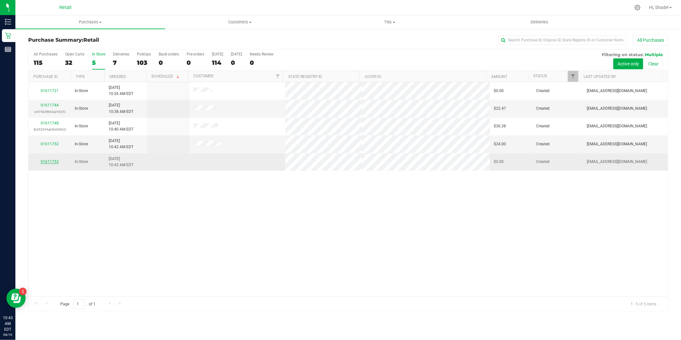
click at [49, 164] on link "01611753" at bounding box center [50, 161] width 18 height 4
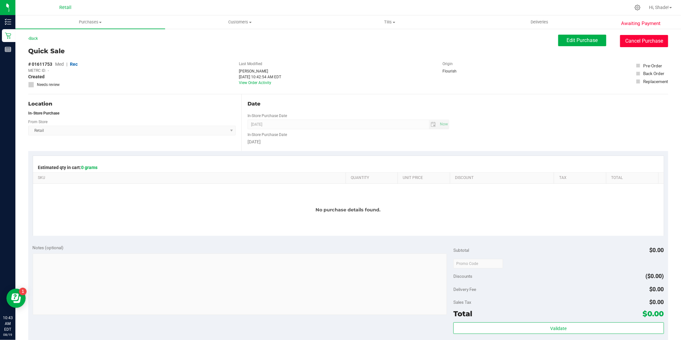
click at [641, 39] on button "Cancel Purchase" at bounding box center [644, 41] width 48 height 12
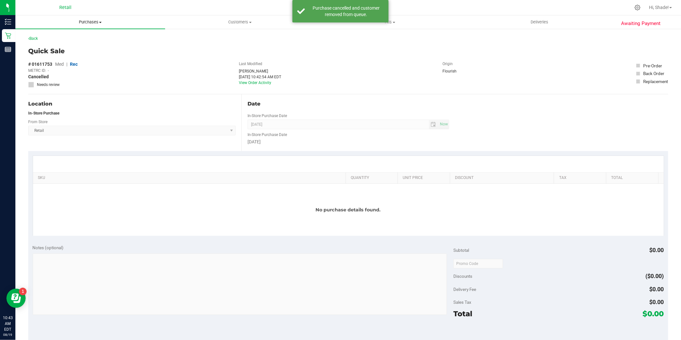
click at [91, 20] on span "Purchases" at bounding box center [90, 22] width 150 height 6
click at [83, 37] on li "Summary of purchases" at bounding box center [90, 39] width 150 height 8
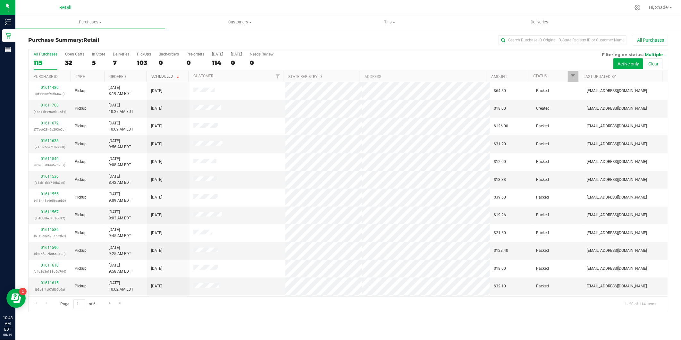
drag, startPoint x: 95, startPoint y: 61, endPoint x: 171, endPoint y: 78, distance: 78.4
click at [95, 61] on div "5" at bounding box center [98, 62] width 13 height 7
click at [0, 0] on input "In Store 5" at bounding box center [0, 0] width 0 height 0
